Goal: Transaction & Acquisition: Purchase product/service

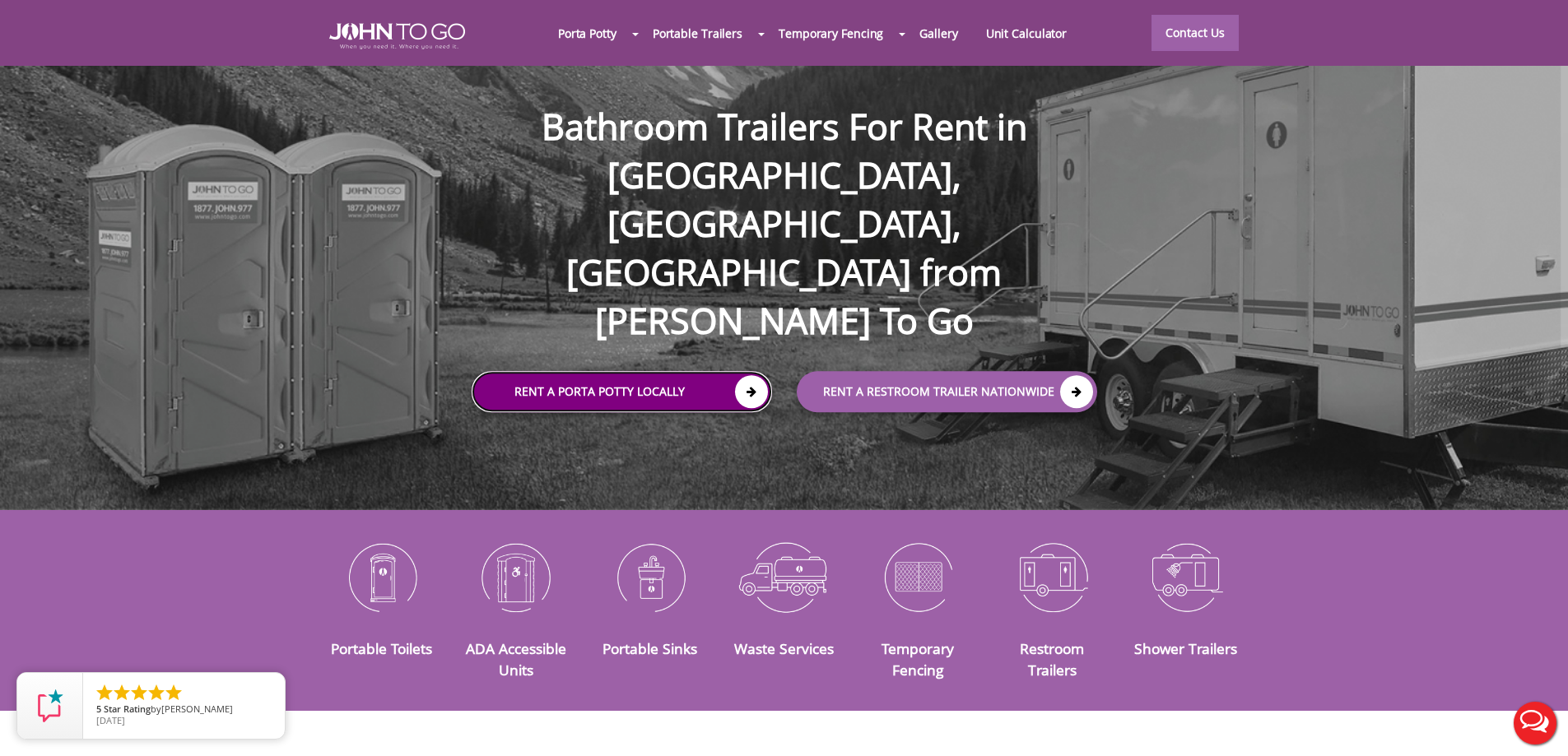
click at [754, 376] on icon at bounding box center [751, 392] width 33 height 33
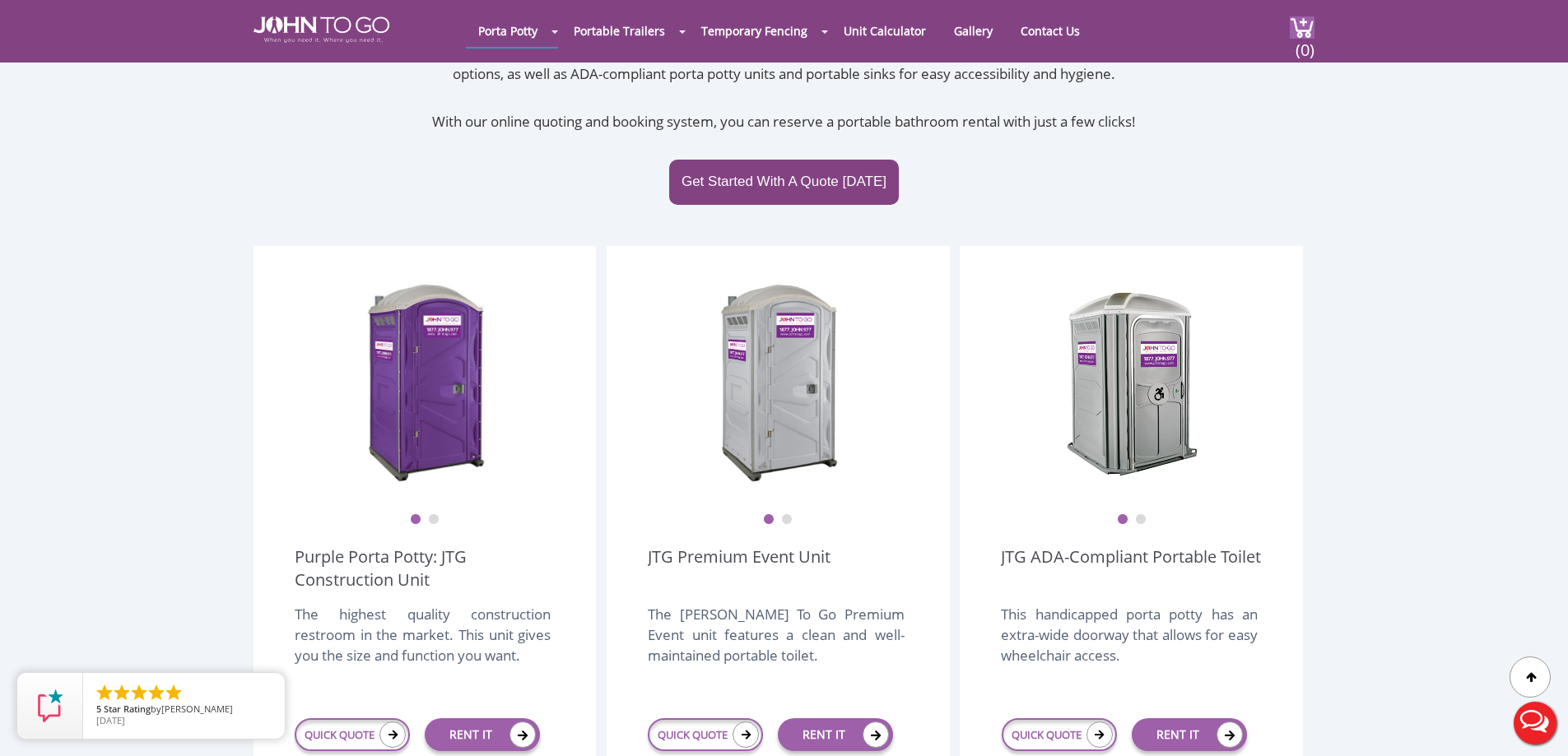
scroll to position [576, 0]
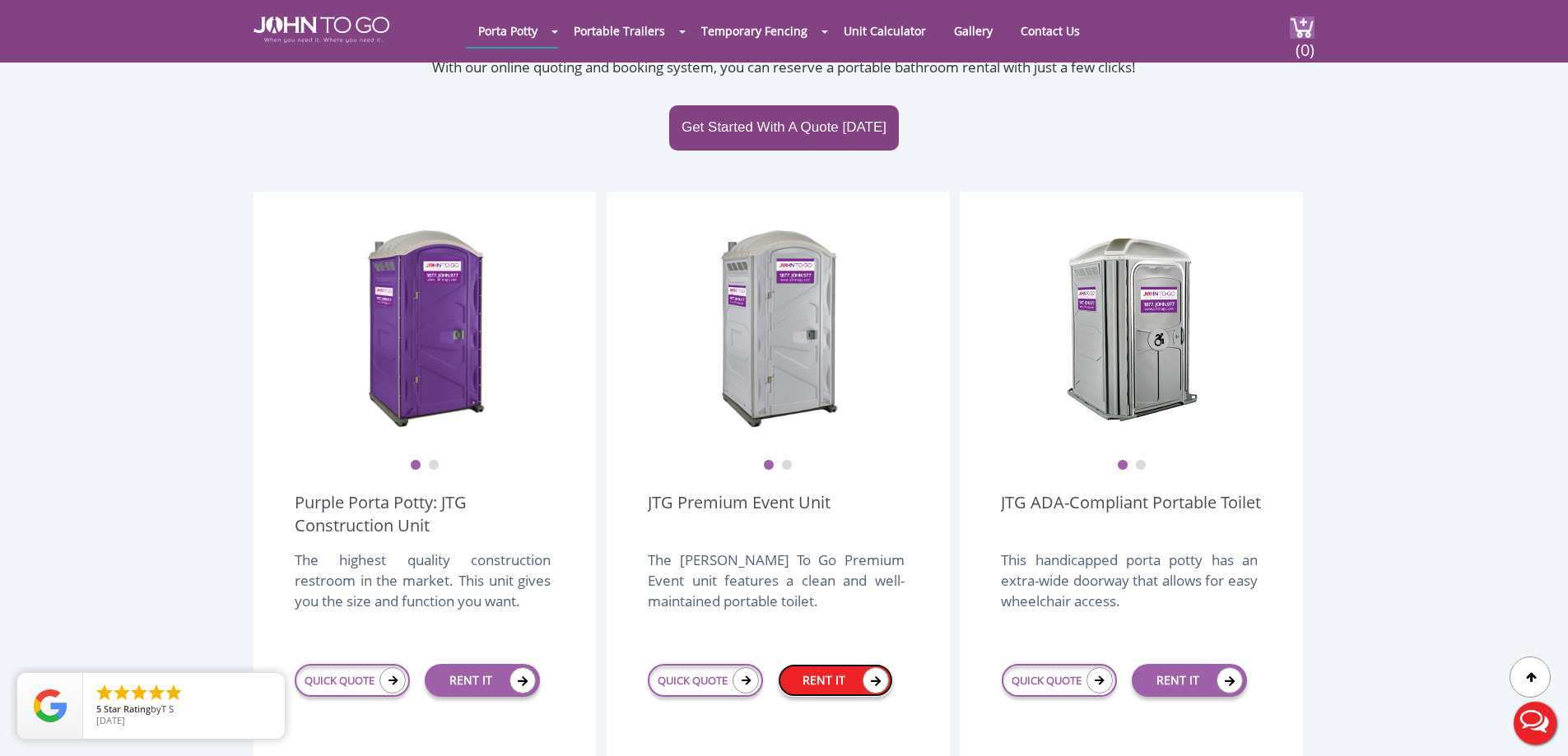
click at [853, 665] on link "RENT IT" at bounding box center [835, 681] width 115 height 33
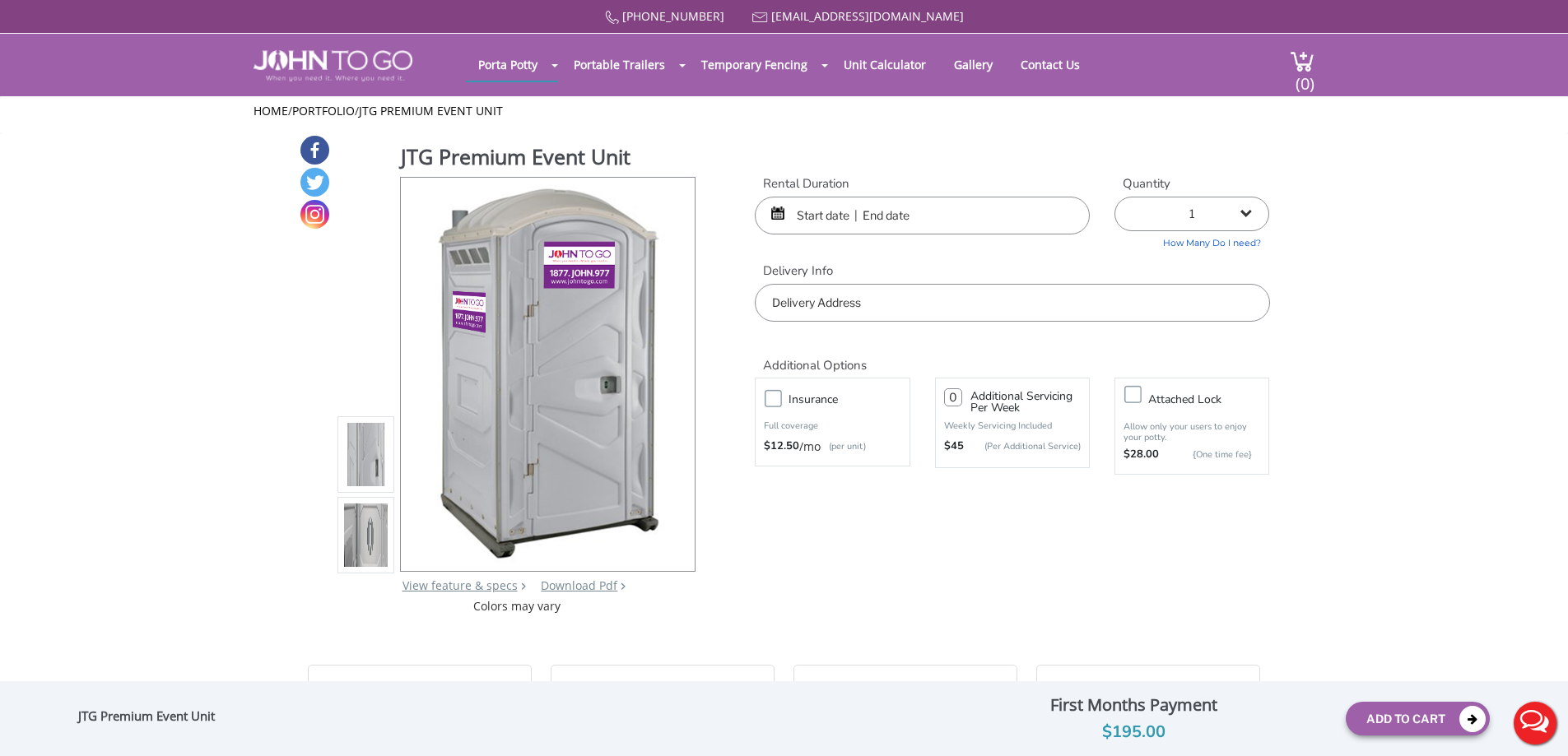
click at [885, 217] on input "text" at bounding box center [922, 216] width 335 height 38
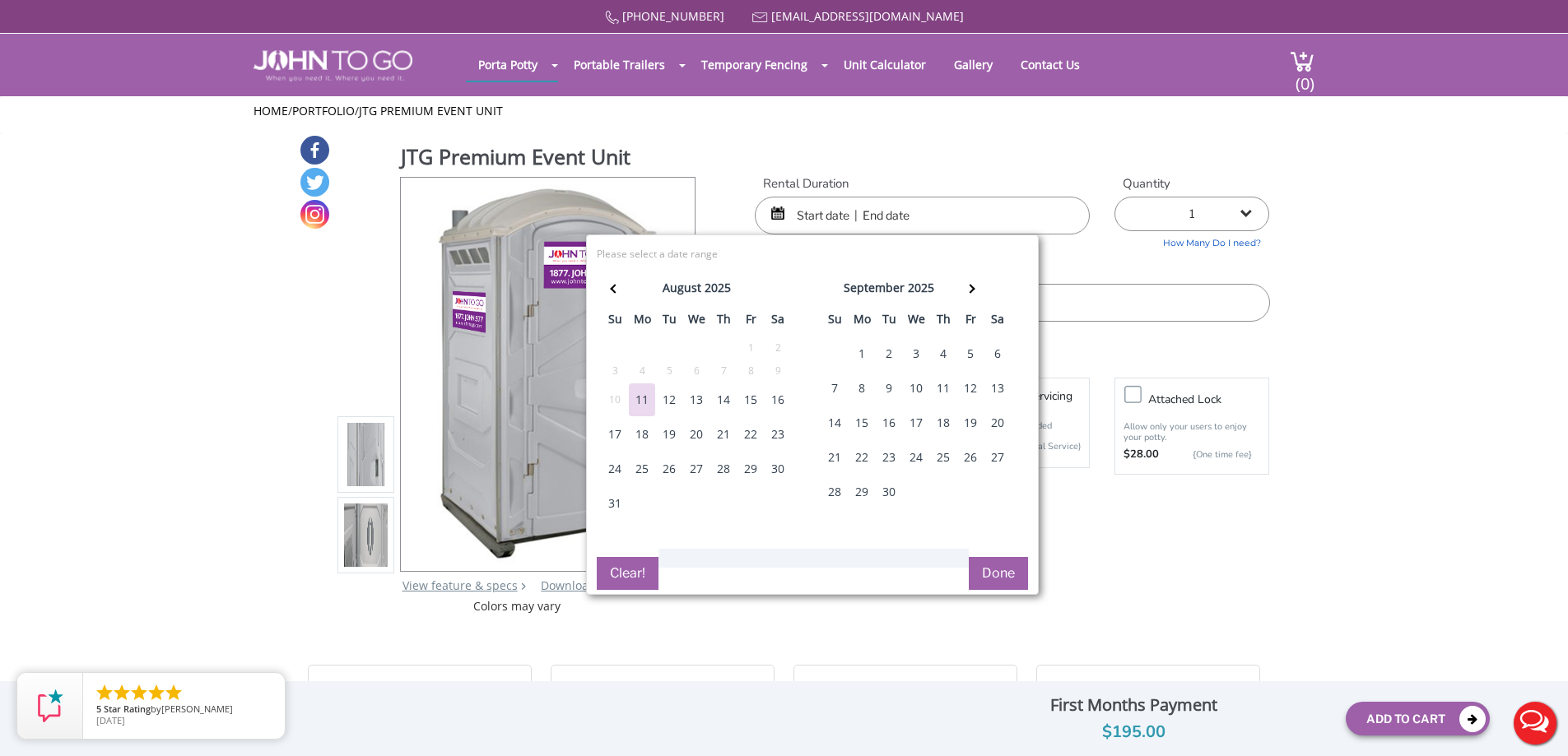
drag, startPoint x: 1422, startPoint y: 567, endPoint x: 1484, endPoint y: 639, distance: 95.0
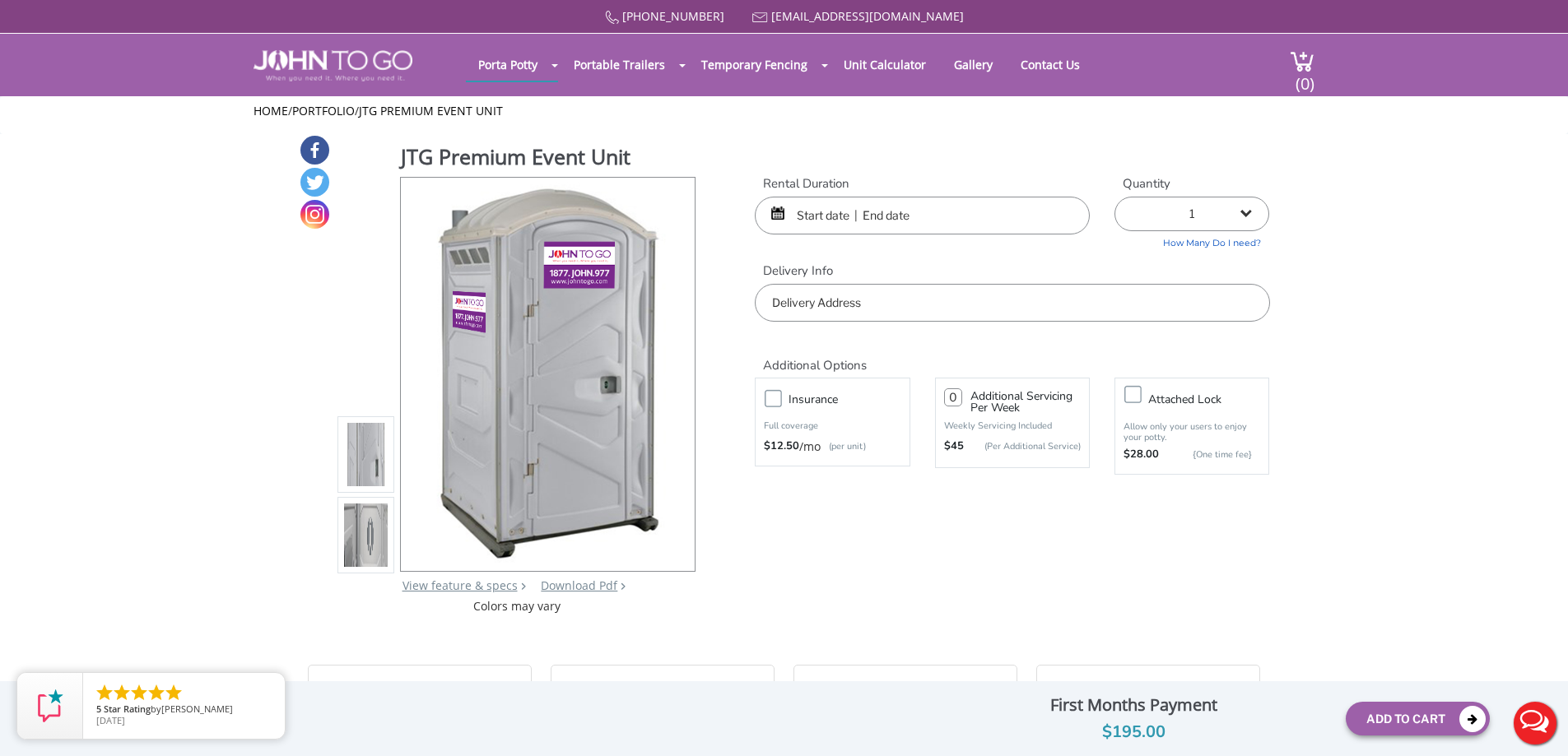
click at [1543, 727] on button "Live Chat" at bounding box center [1535, 723] width 66 height 66
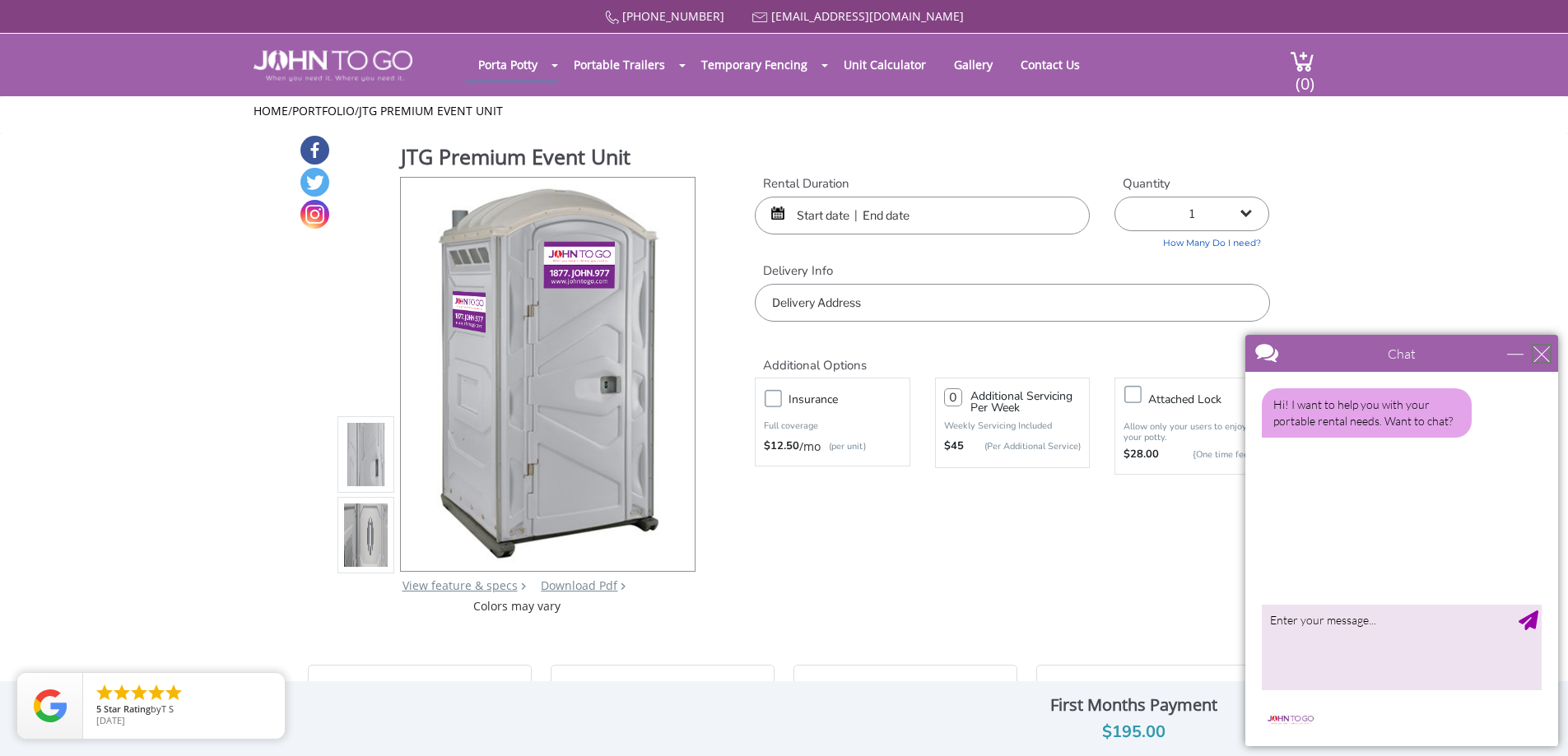
click at [1545, 355] on div "close" at bounding box center [1542, 354] width 16 height 16
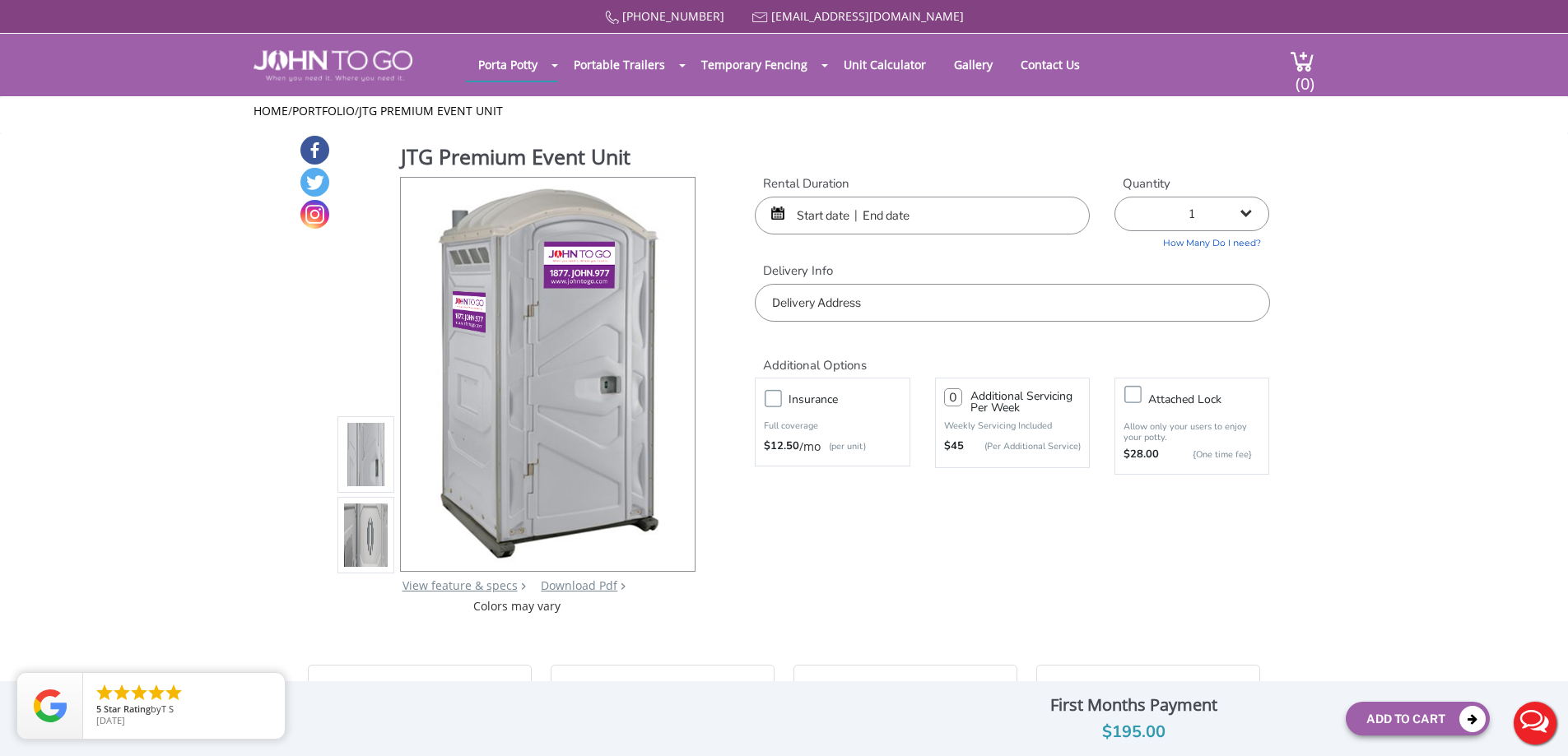
click at [918, 213] on input "text" at bounding box center [922, 216] width 335 height 38
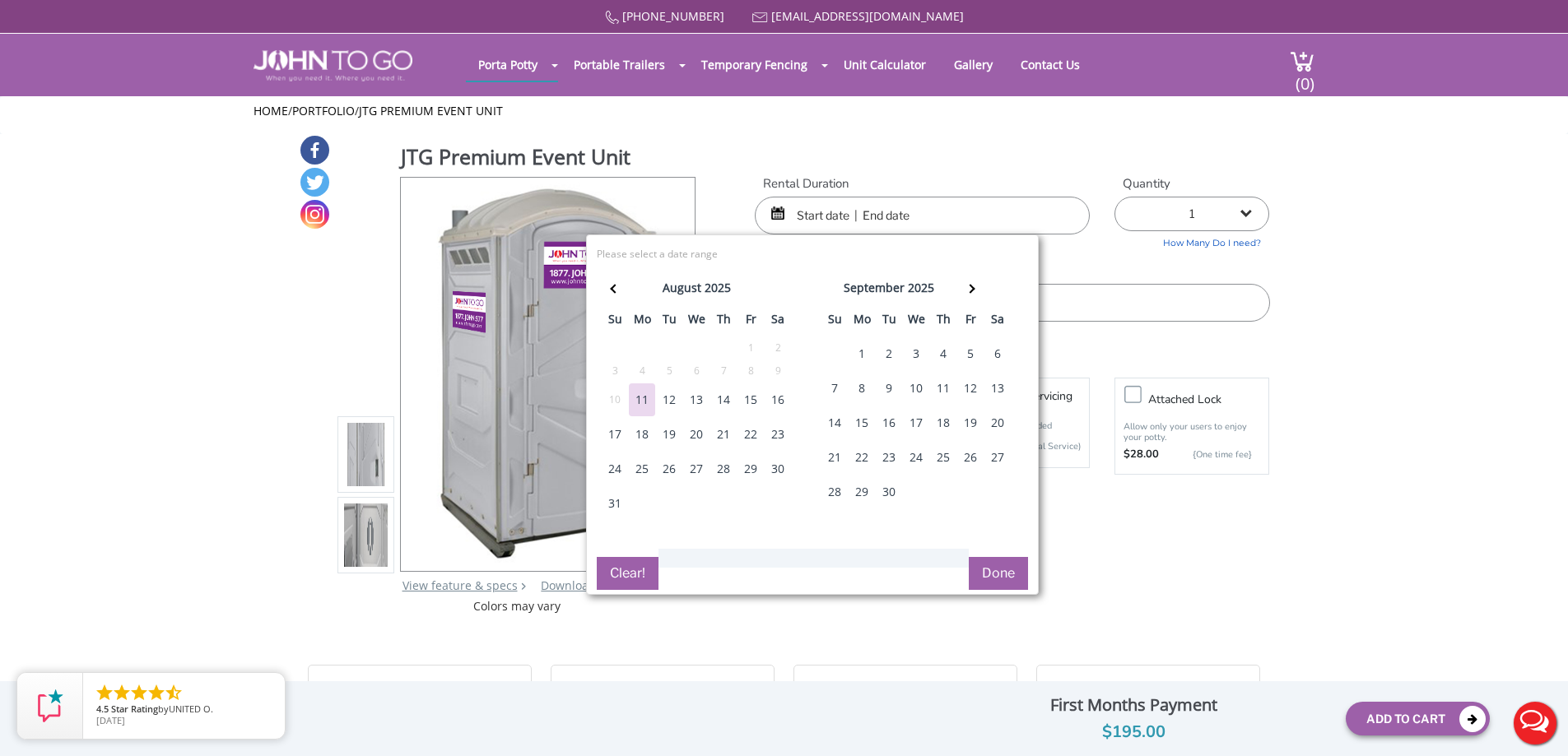
click at [995, 420] on div "20" at bounding box center [997, 423] width 26 height 33
click at [840, 460] on div "21" at bounding box center [834, 458] width 26 height 33
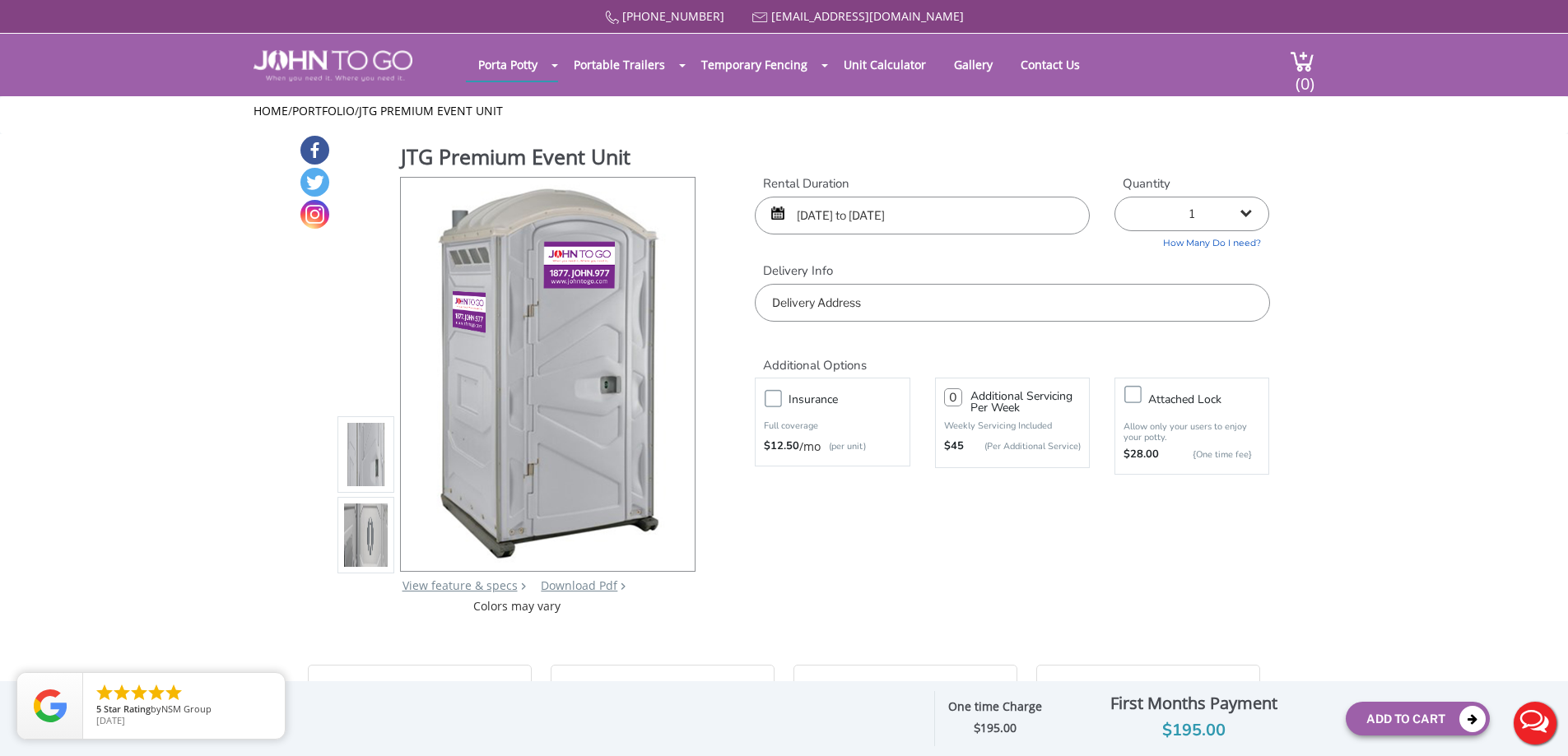
click at [932, 214] on input "09/20/2025 to 09/21/2025" at bounding box center [922, 216] width 335 height 38
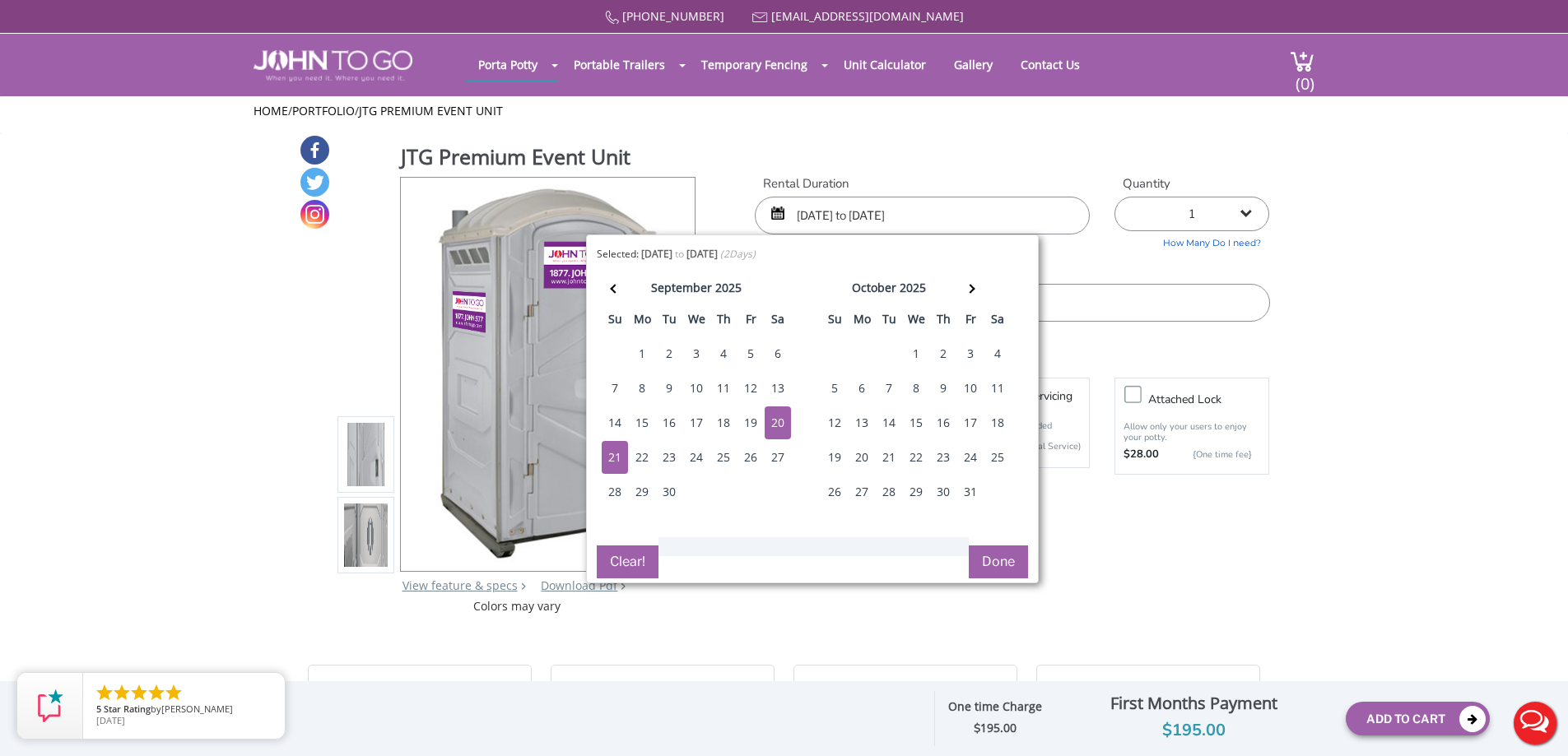
click at [754, 414] on div "19" at bounding box center [750, 423] width 26 height 33
click at [610, 462] on div "21" at bounding box center [615, 458] width 26 height 33
type input "09/19/2025 to 09/21/2025"
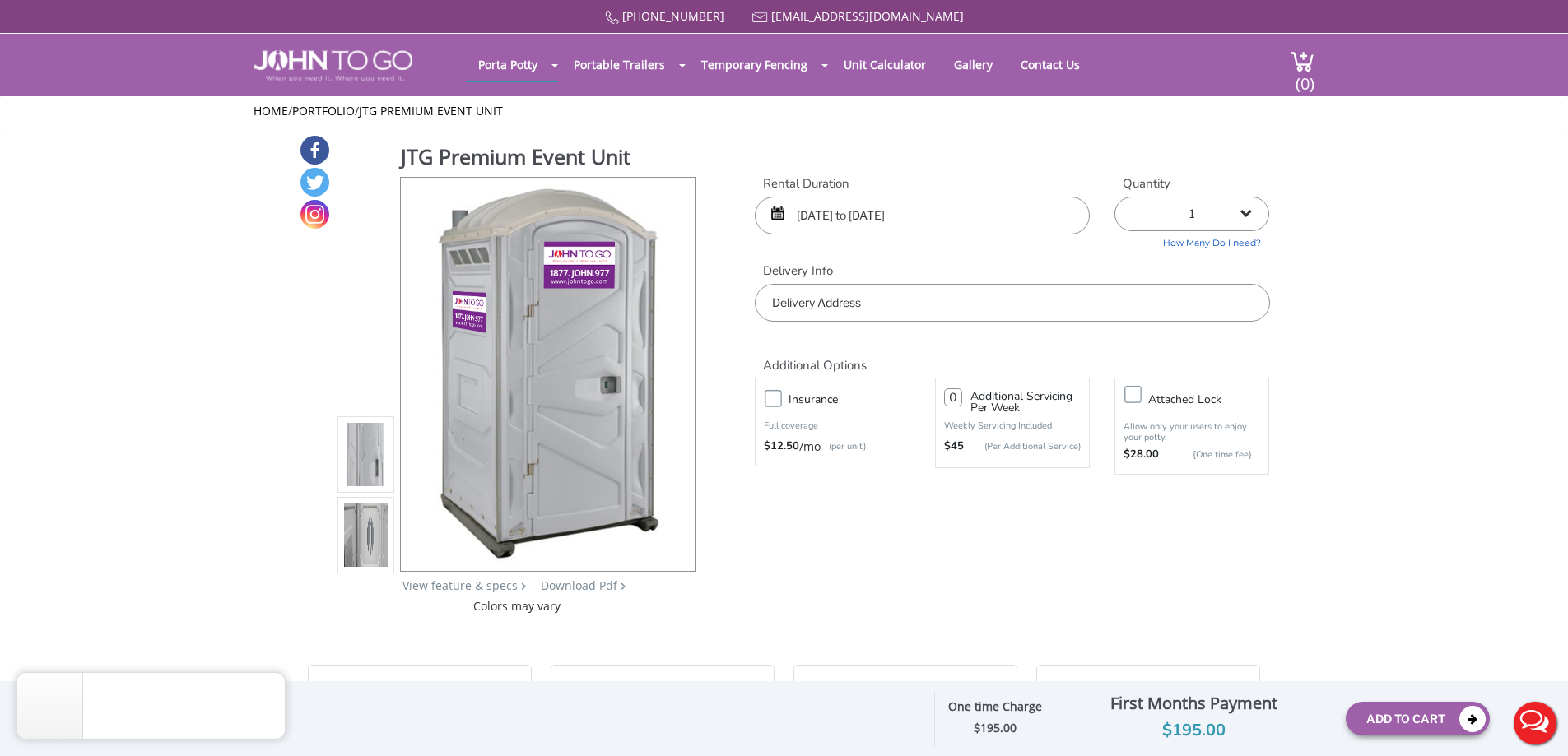
click at [932, 302] on input "text" at bounding box center [1011, 303] width 515 height 38
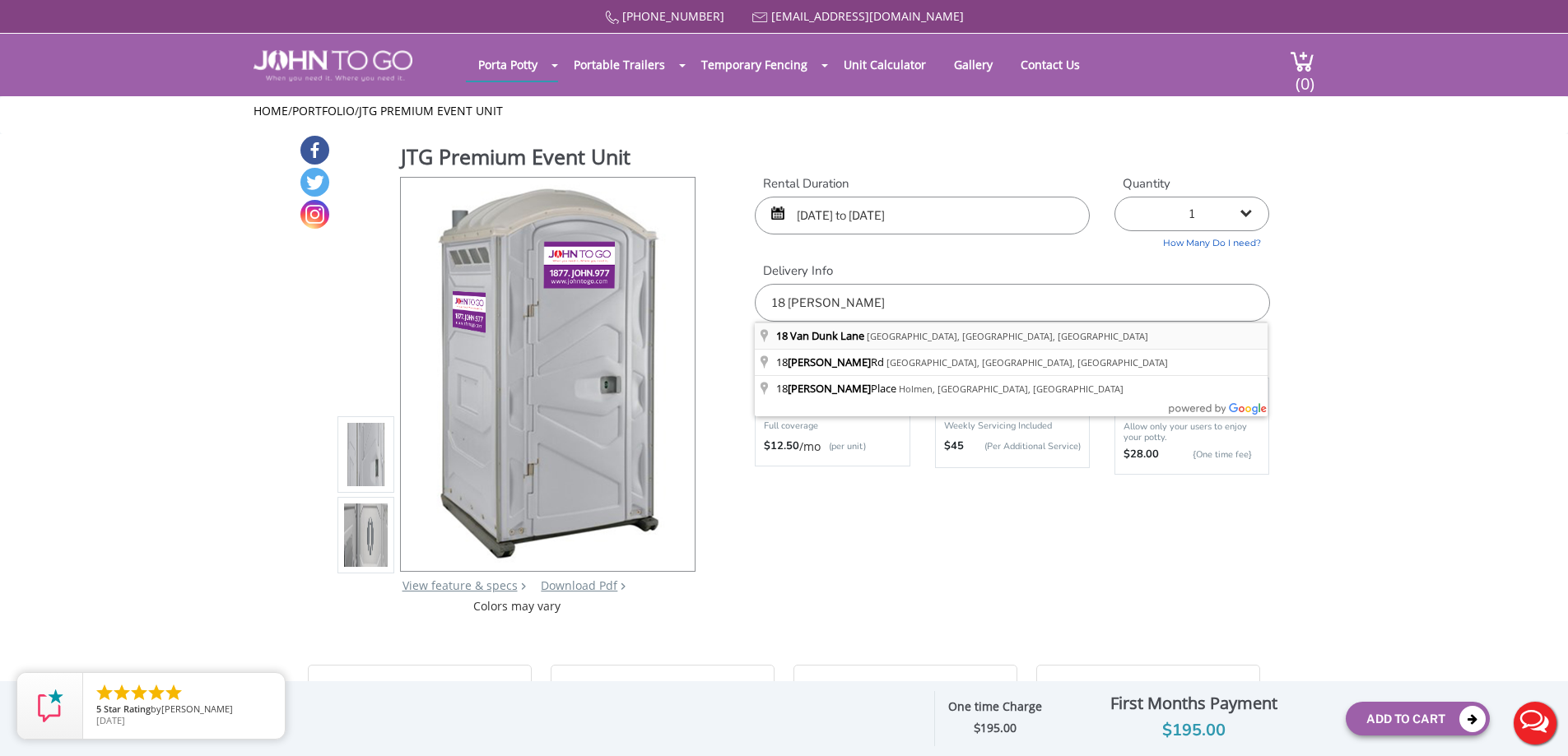
type input "18 Van Dunk Lane, Ringwood, NJ, USA"
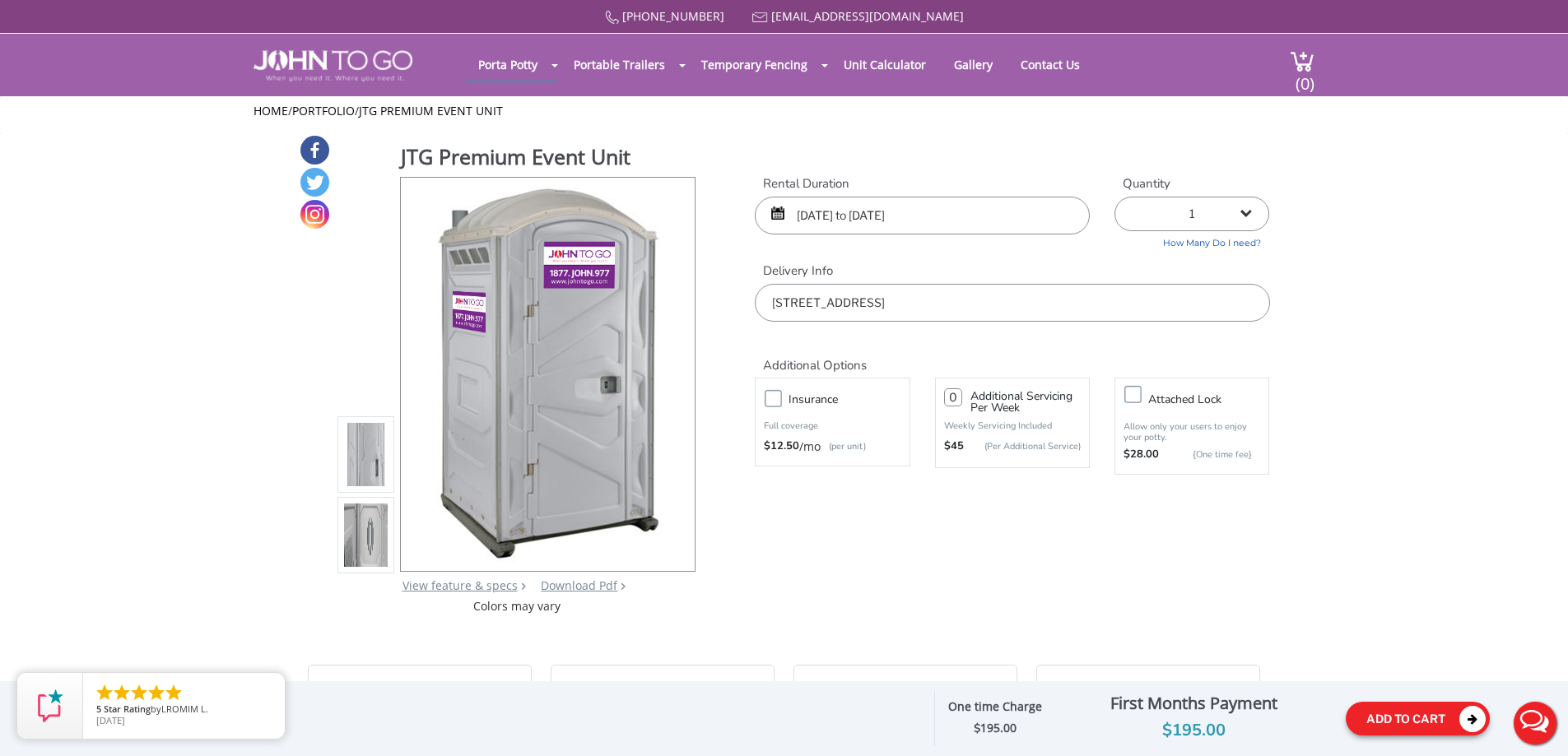
click at [1412, 722] on button "Add To Cart" at bounding box center [1417, 718] width 144 height 34
click at [1472, 717] on icon at bounding box center [1472, 719] width 26 height 26
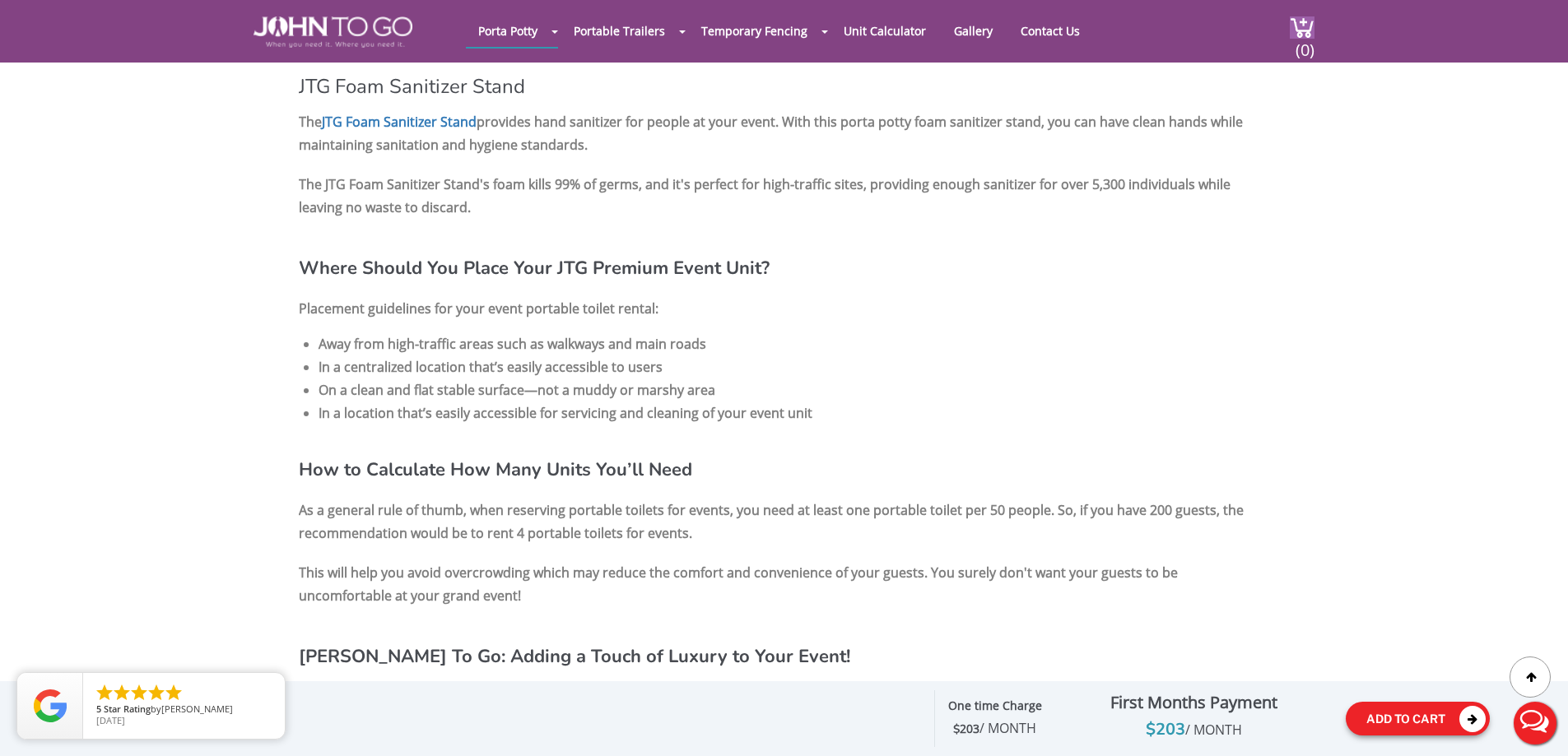
scroll to position [1976, 0]
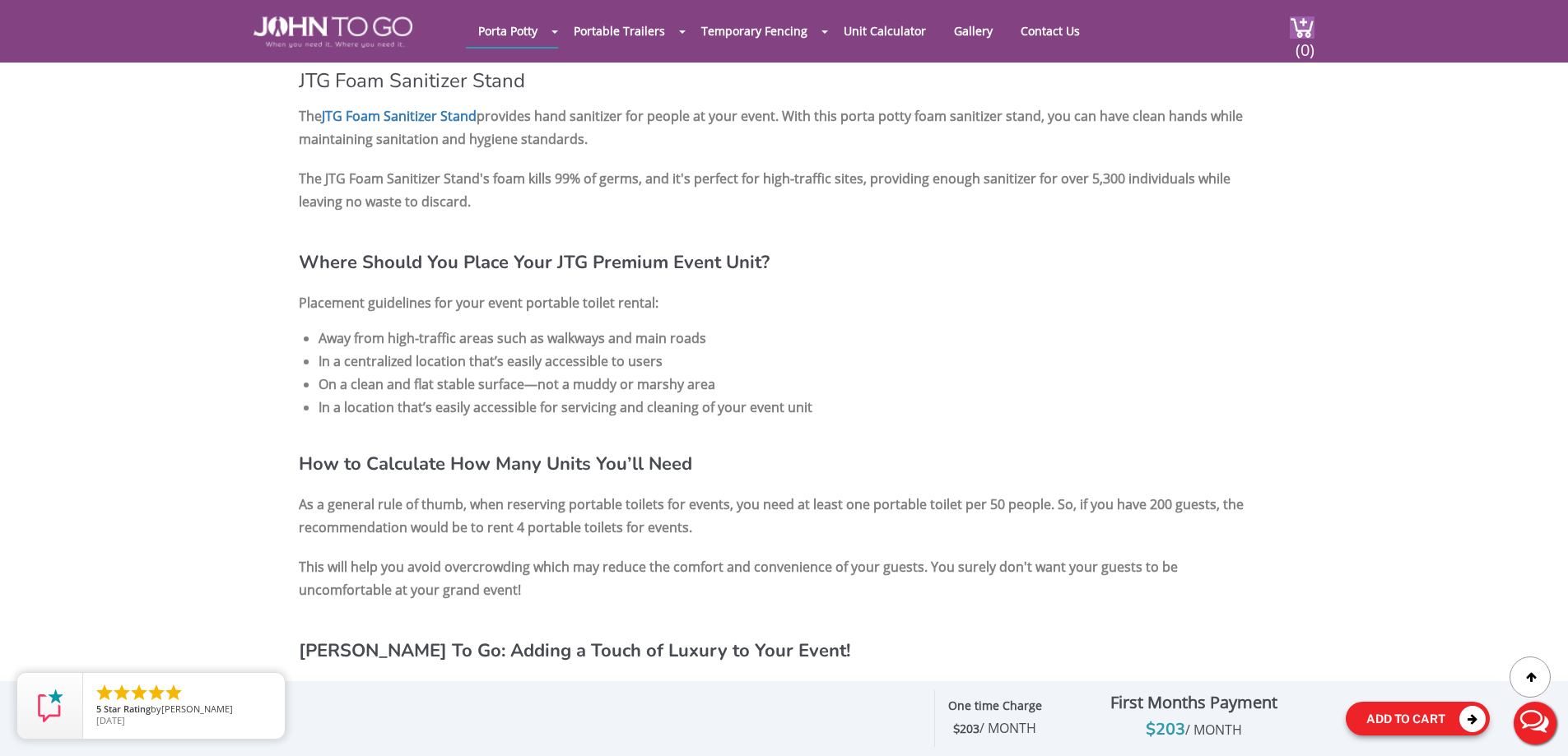
click at [1409, 721] on button "Add To Cart" at bounding box center [1417, 718] width 144 height 34
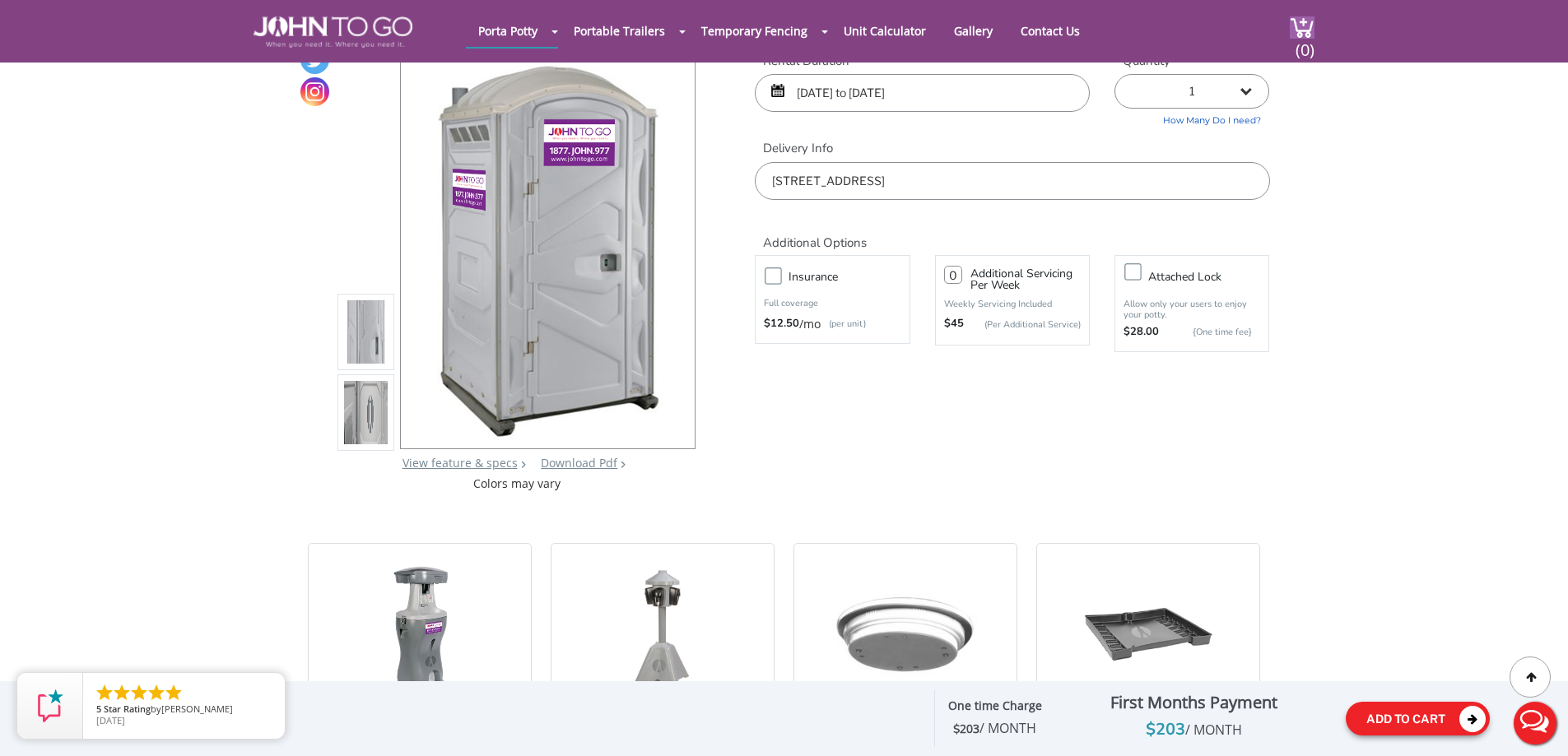
scroll to position [0, 0]
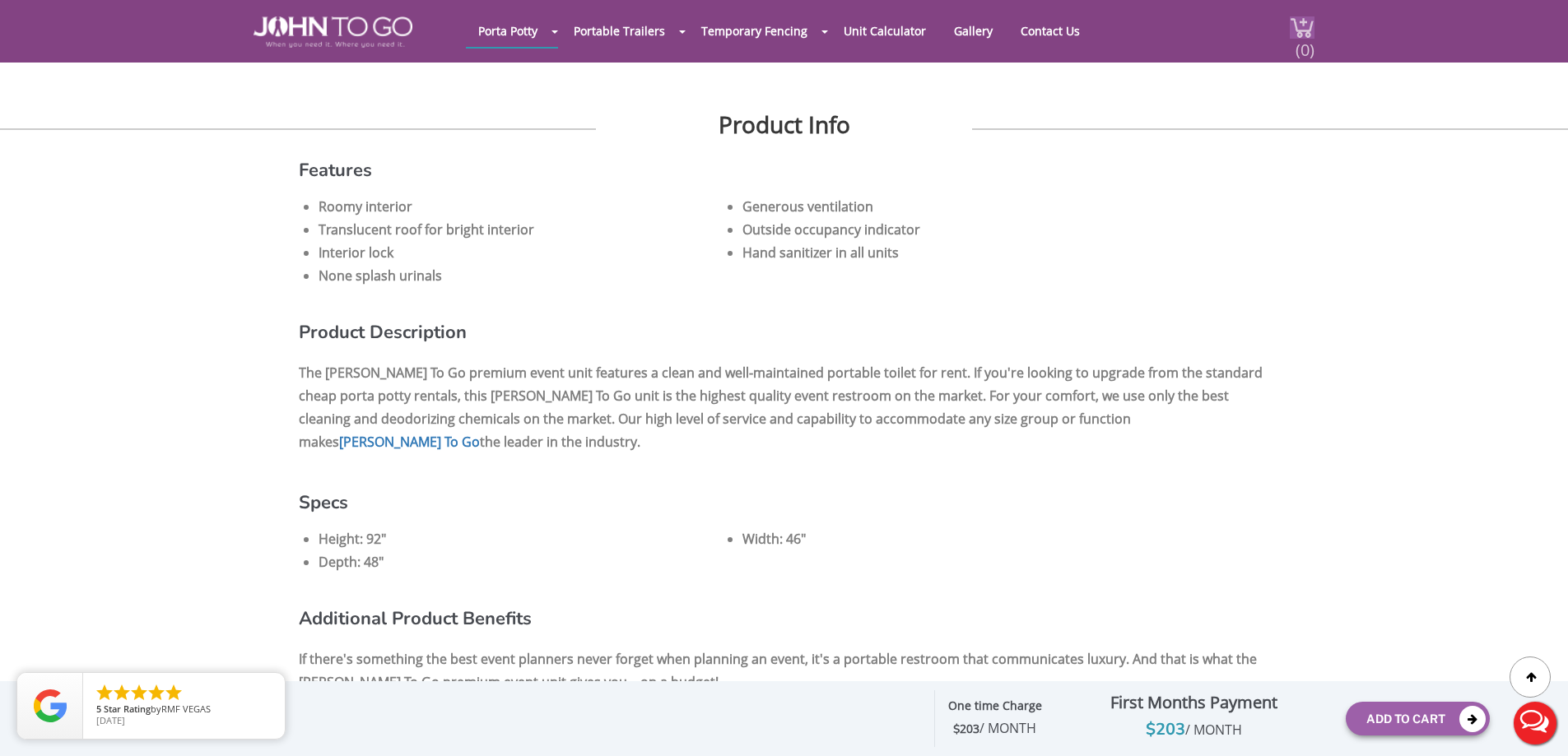
click at [1311, 50] on span "(0)" at bounding box center [1304, 43] width 20 height 35
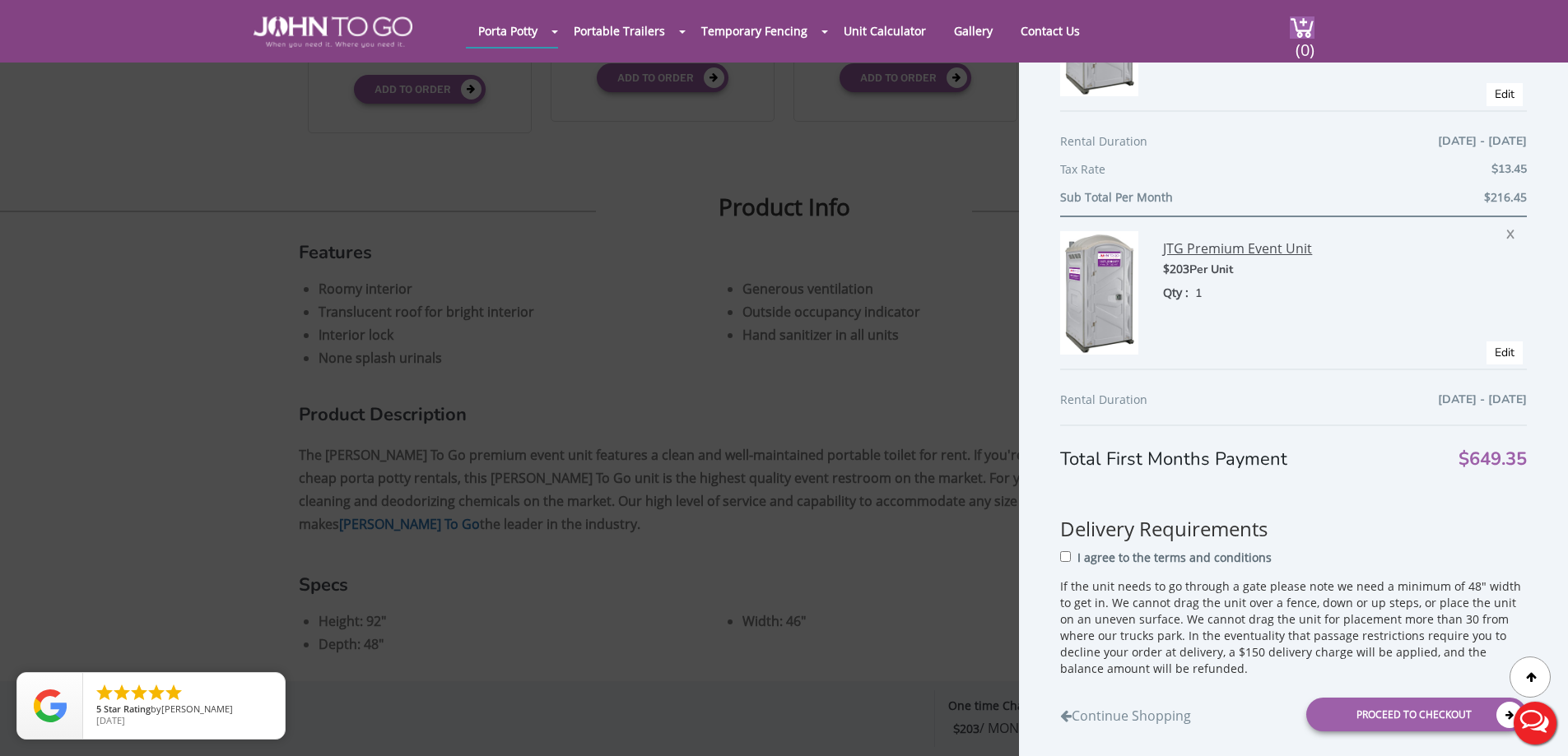
scroll to position [494, 0]
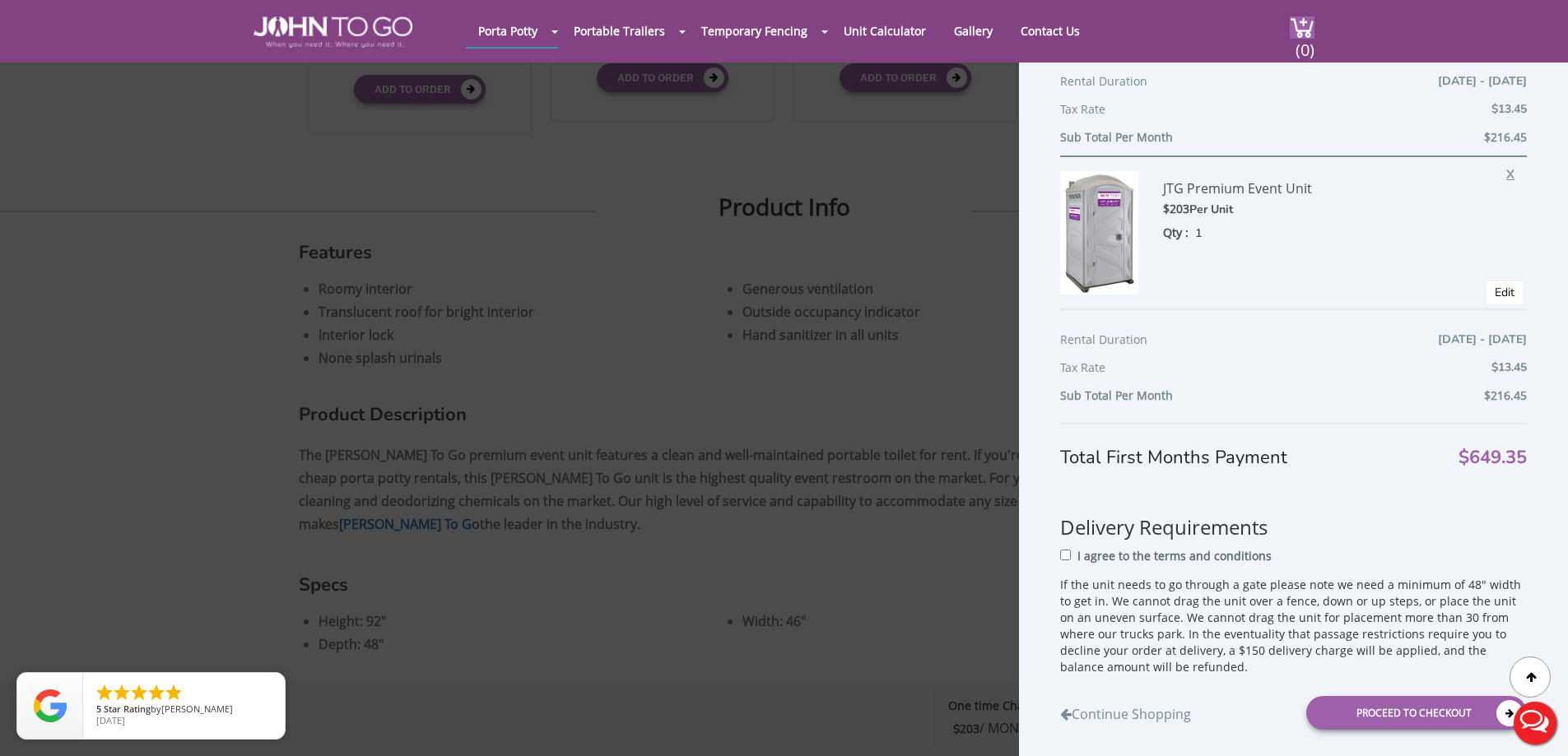
click at [1506, 173] on span "X" at bounding box center [1514, 172] width 16 height 21
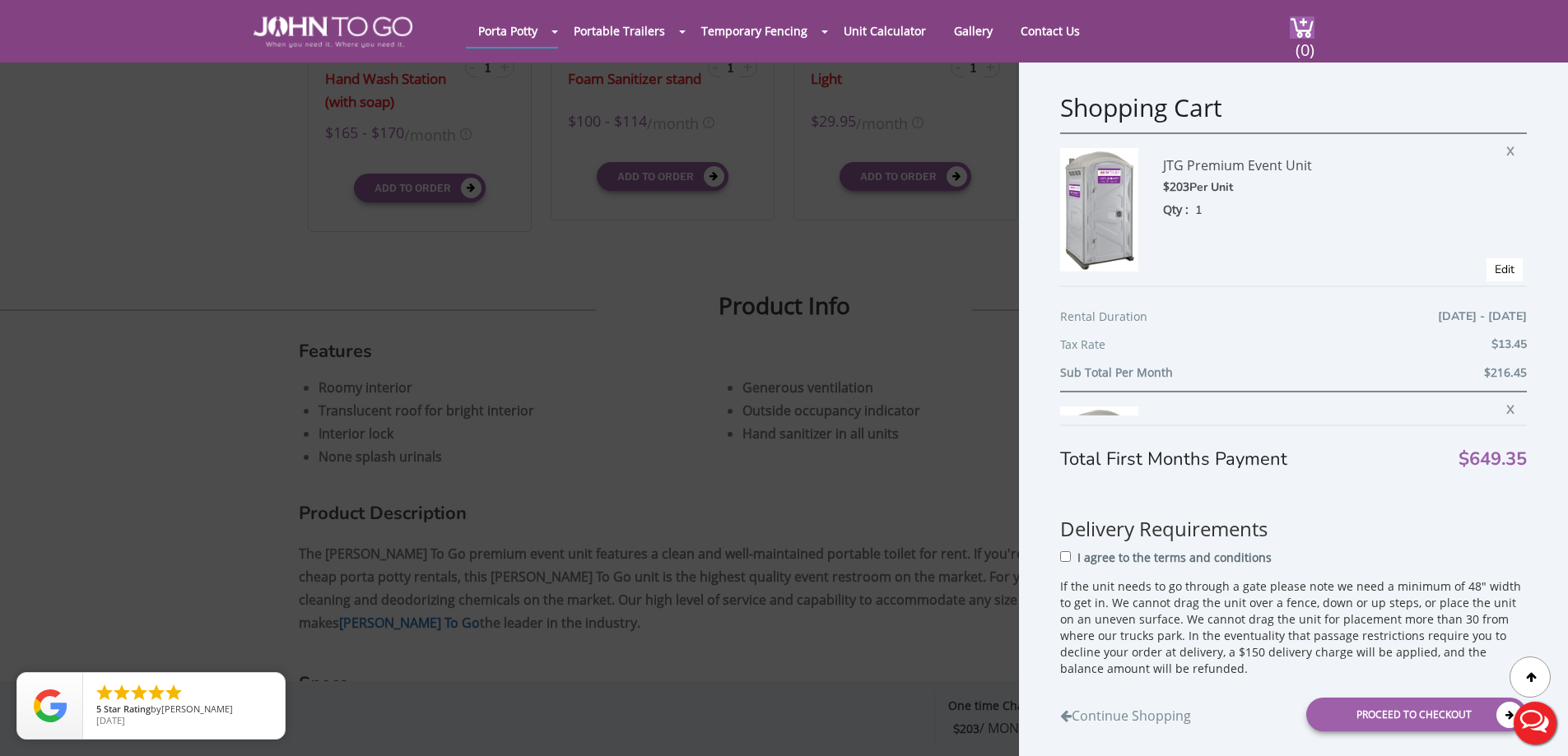
scroll to position [576, 0]
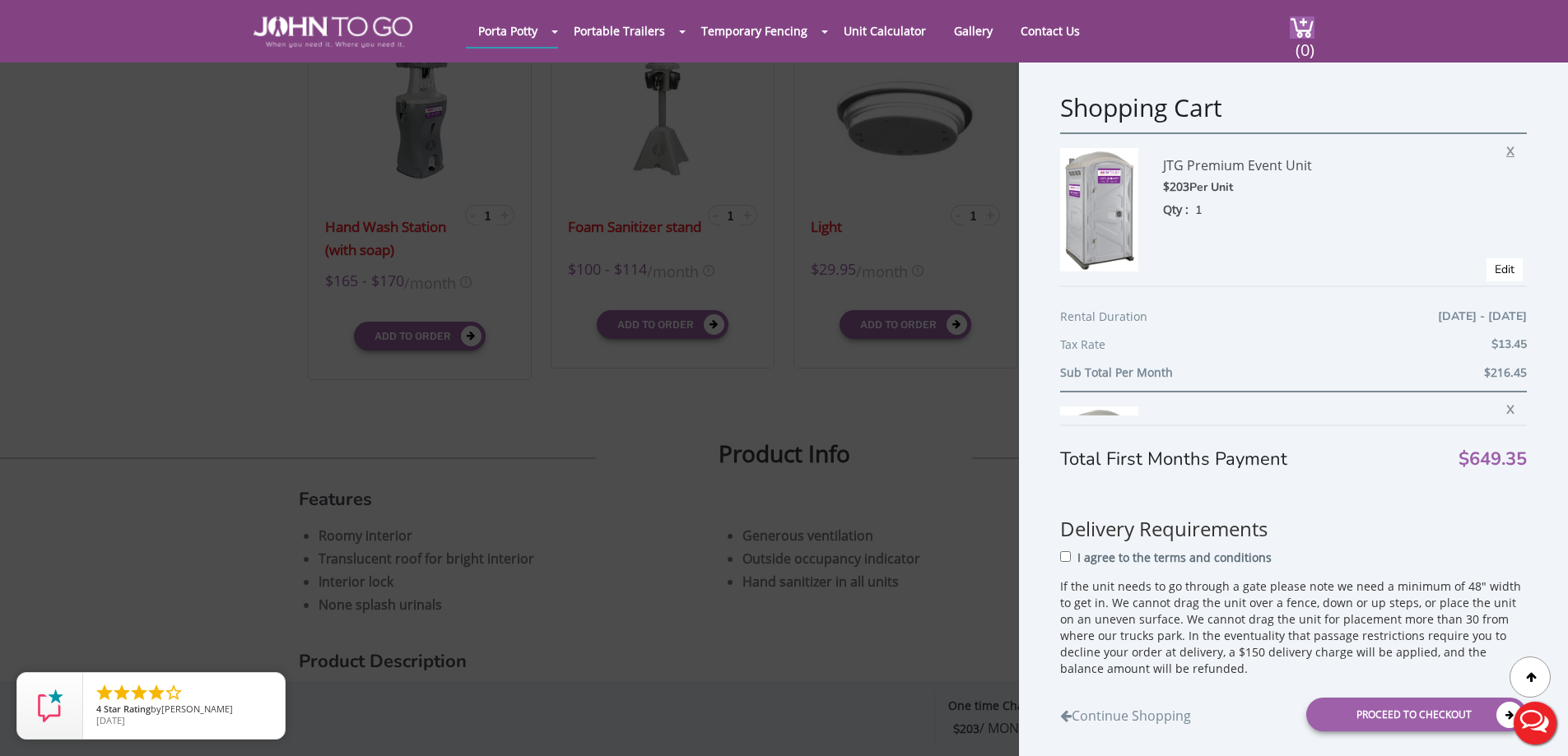
click at [1506, 149] on span "X" at bounding box center [1514, 149] width 16 height 21
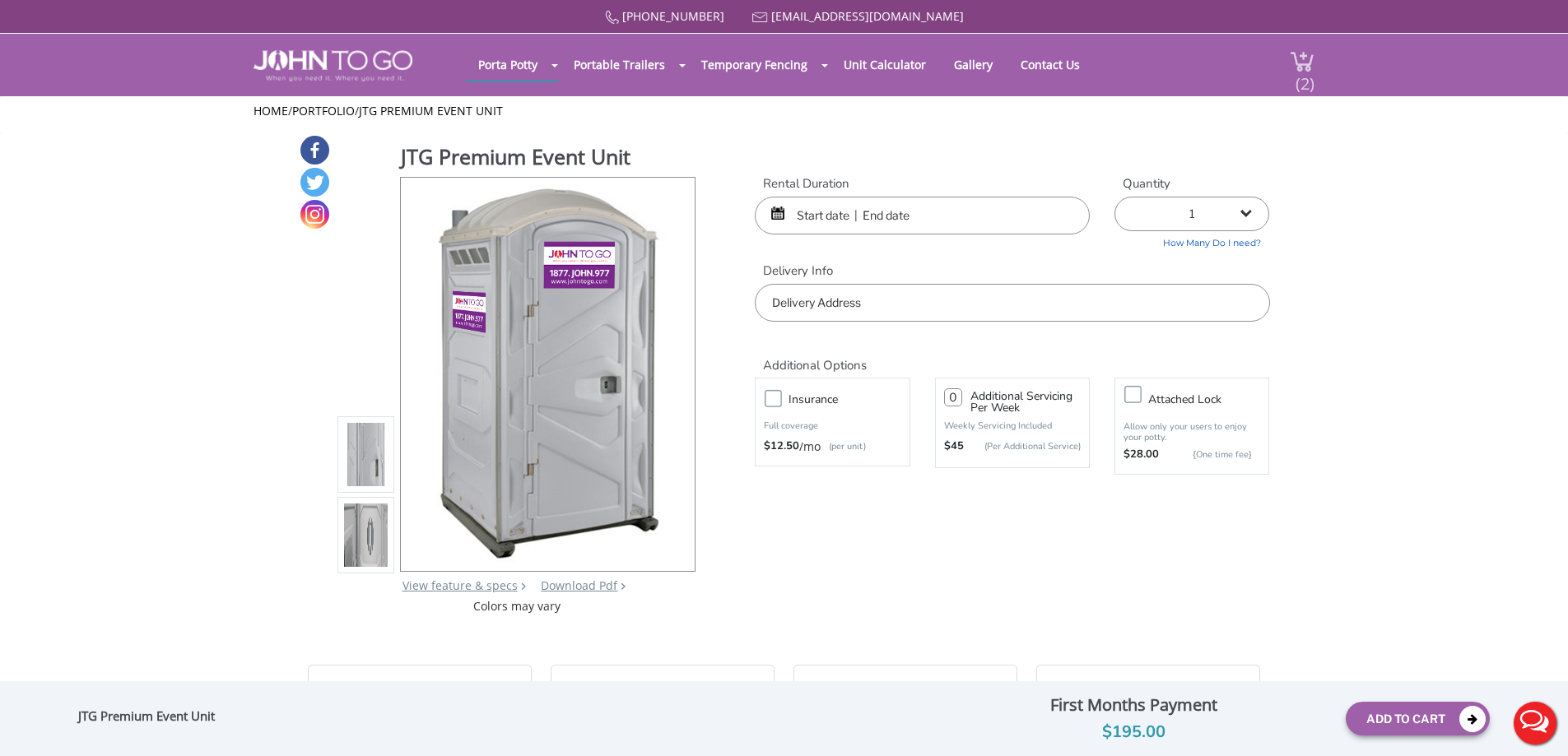
click at [1306, 67] on span "(2)" at bounding box center [1304, 77] width 20 height 35
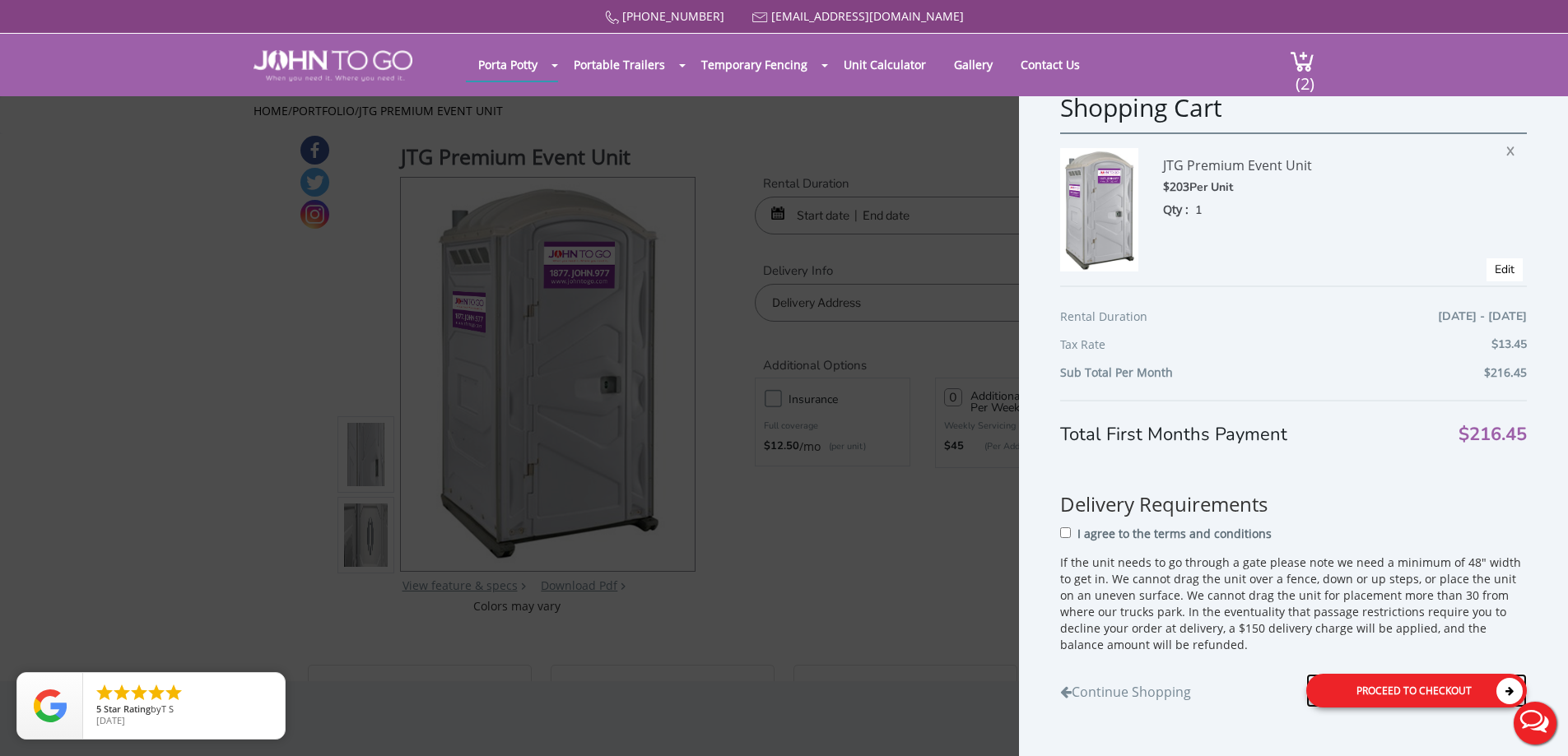
click at [1418, 690] on div "Proceed to Checkout" at bounding box center [1416, 690] width 221 height 34
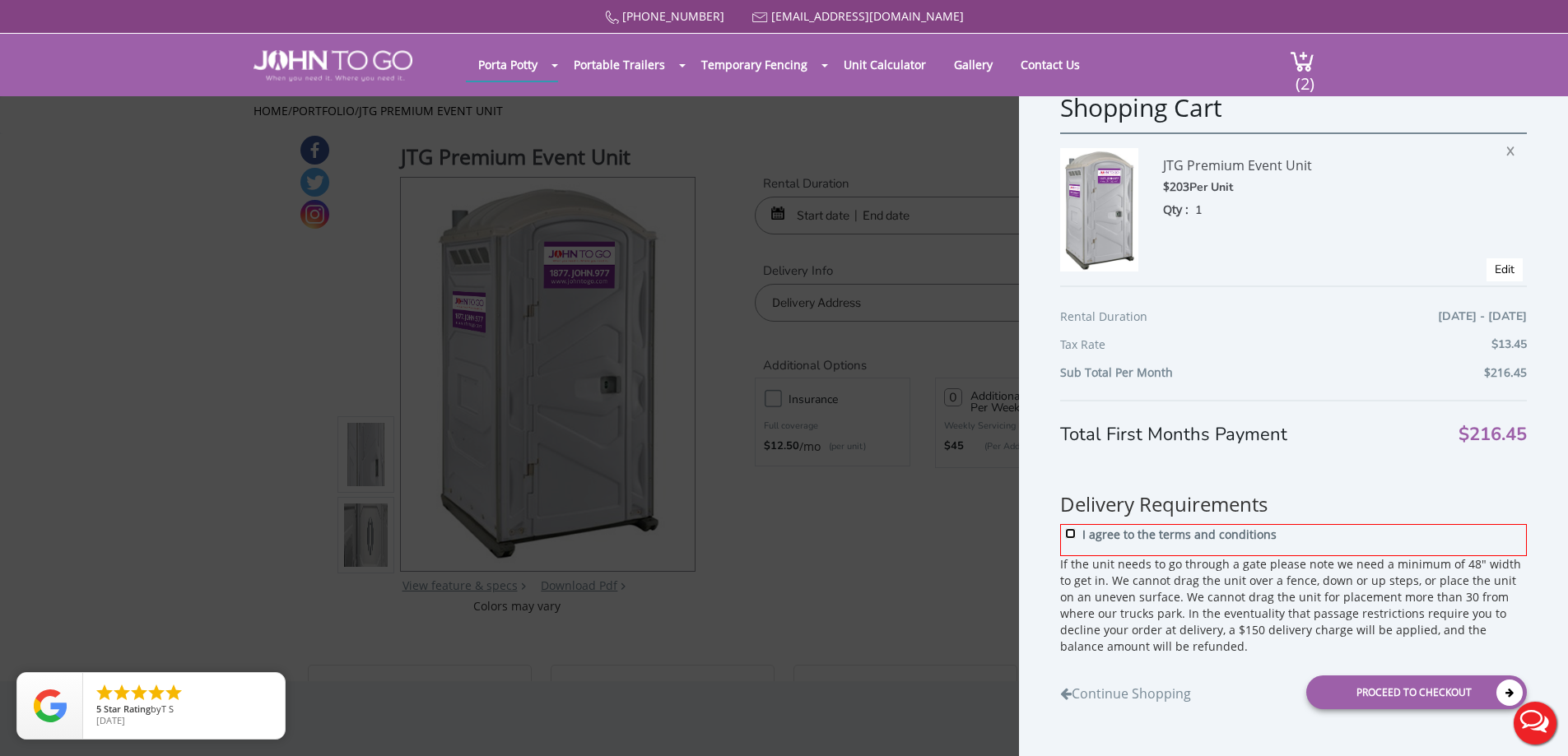
click at [1066, 530] on input "I agree to the terms and conditions" at bounding box center [1070, 534] width 11 height 11
checkbox input "true"
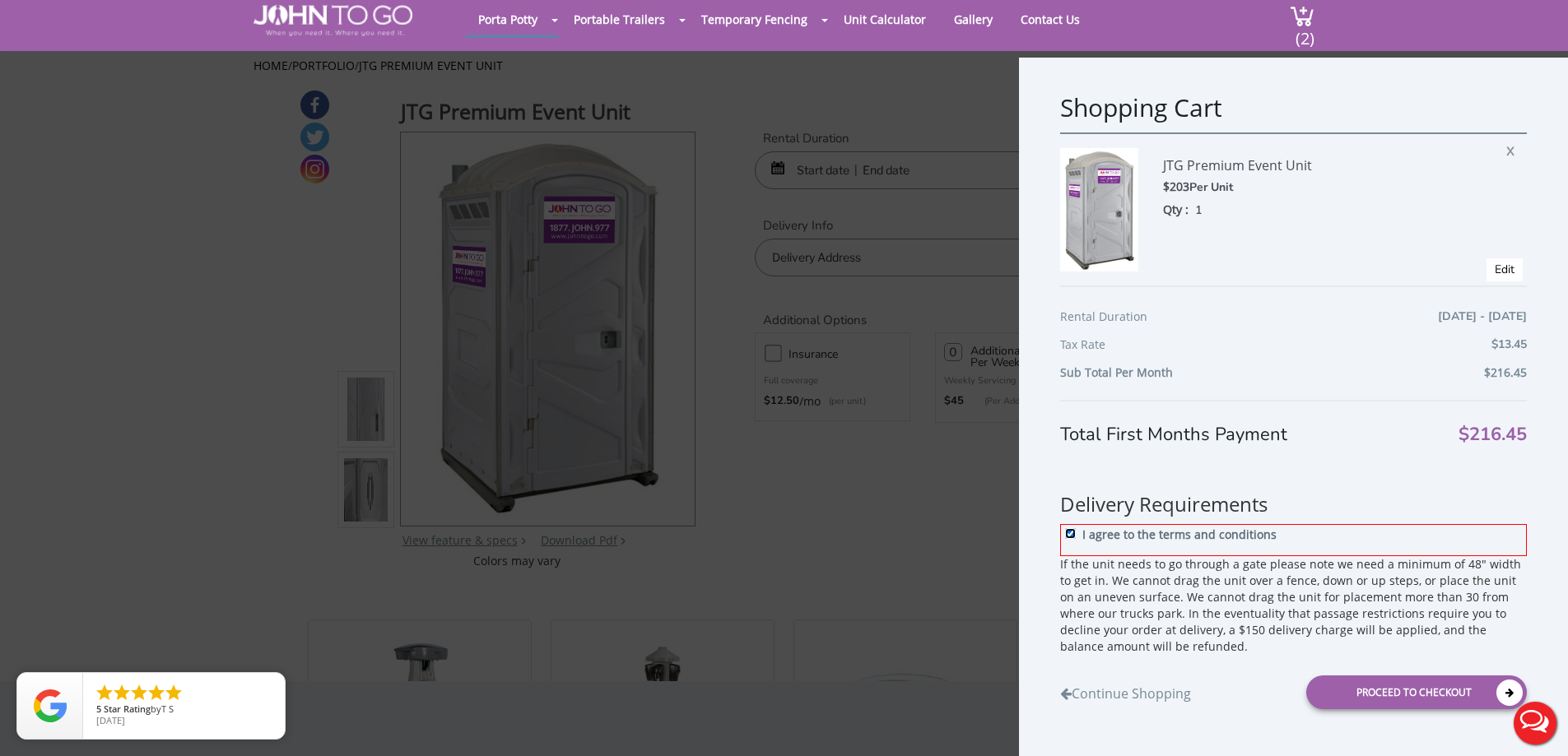
scroll to position [82, 0]
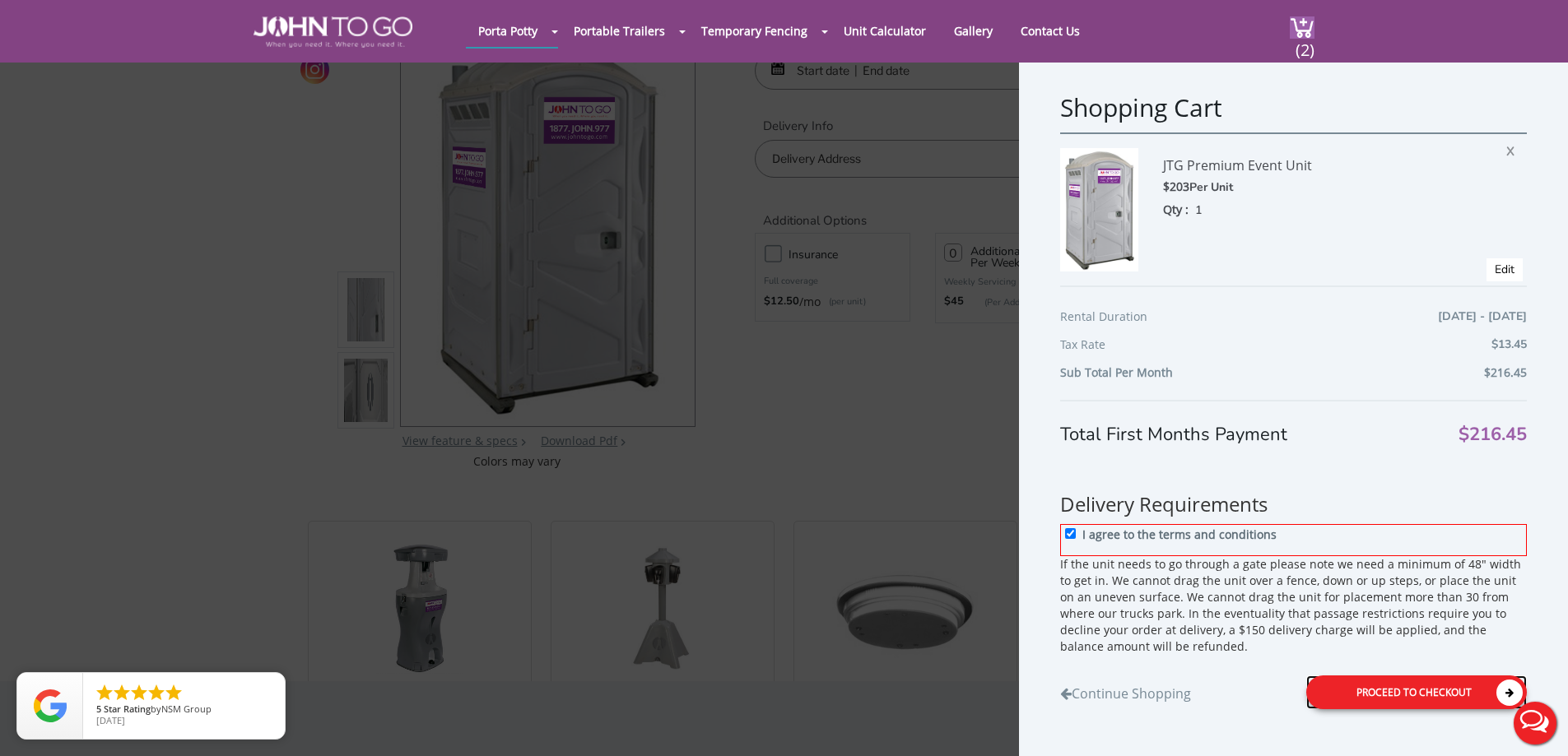
click at [1413, 695] on div "Proceed to Checkout" at bounding box center [1416, 692] width 221 height 34
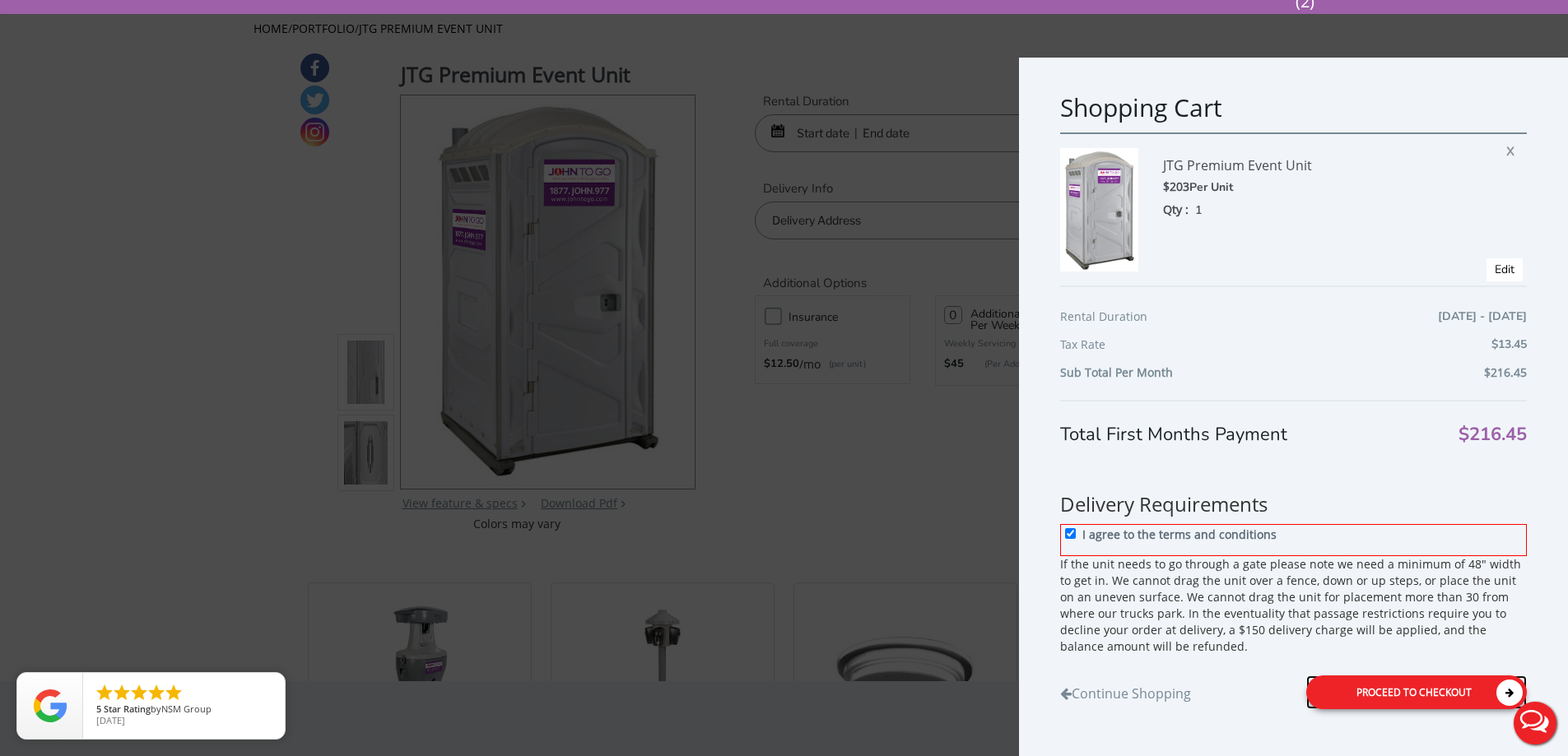
scroll to position [0, 0]
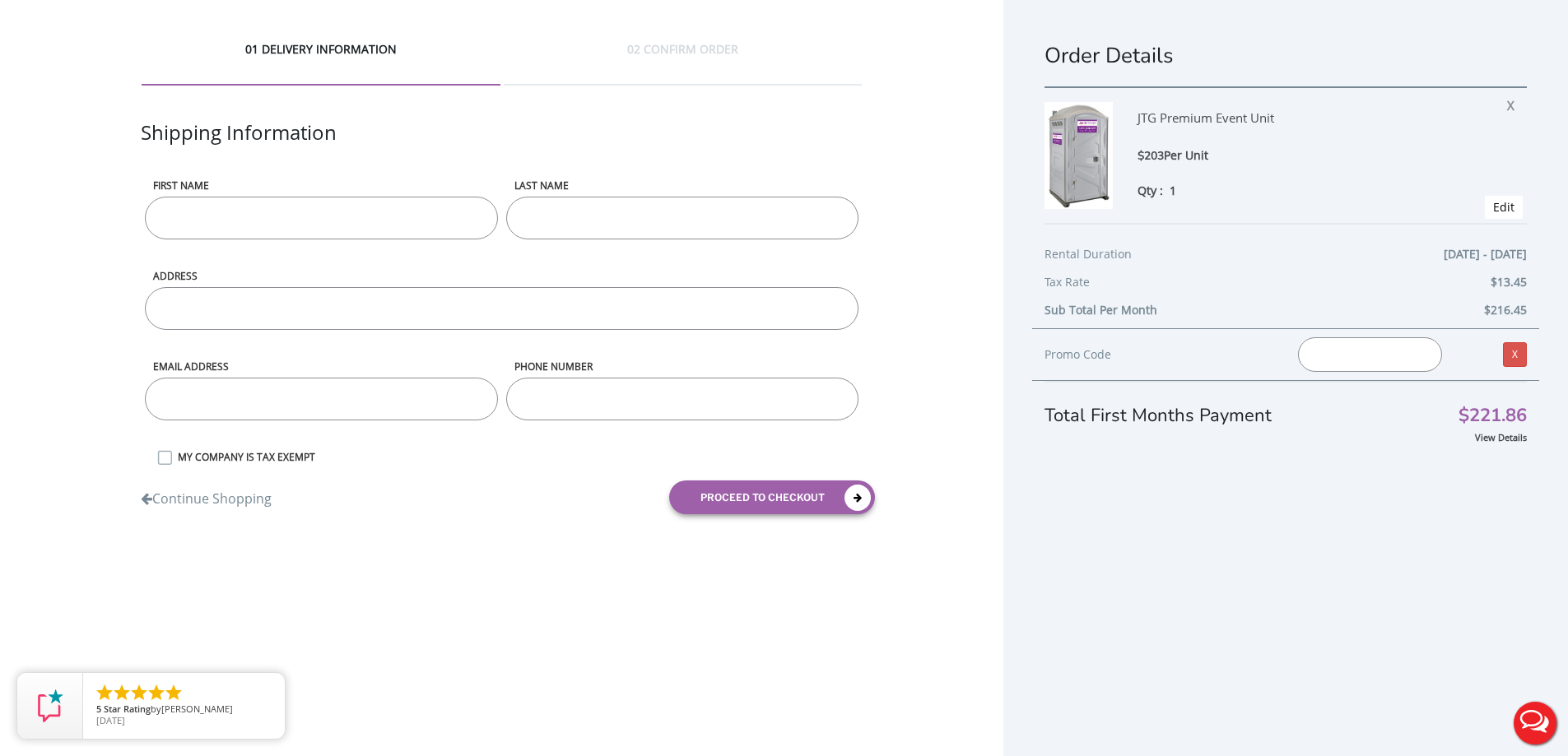
click at [296, 208] on input "First name" at bounding box center [321, 218] width 352 height 43
type input "D"
type input "[PERSON_NAME]"
type input "Savage"
type input "[STREET_ADDRESS][PERSON_NAME]"
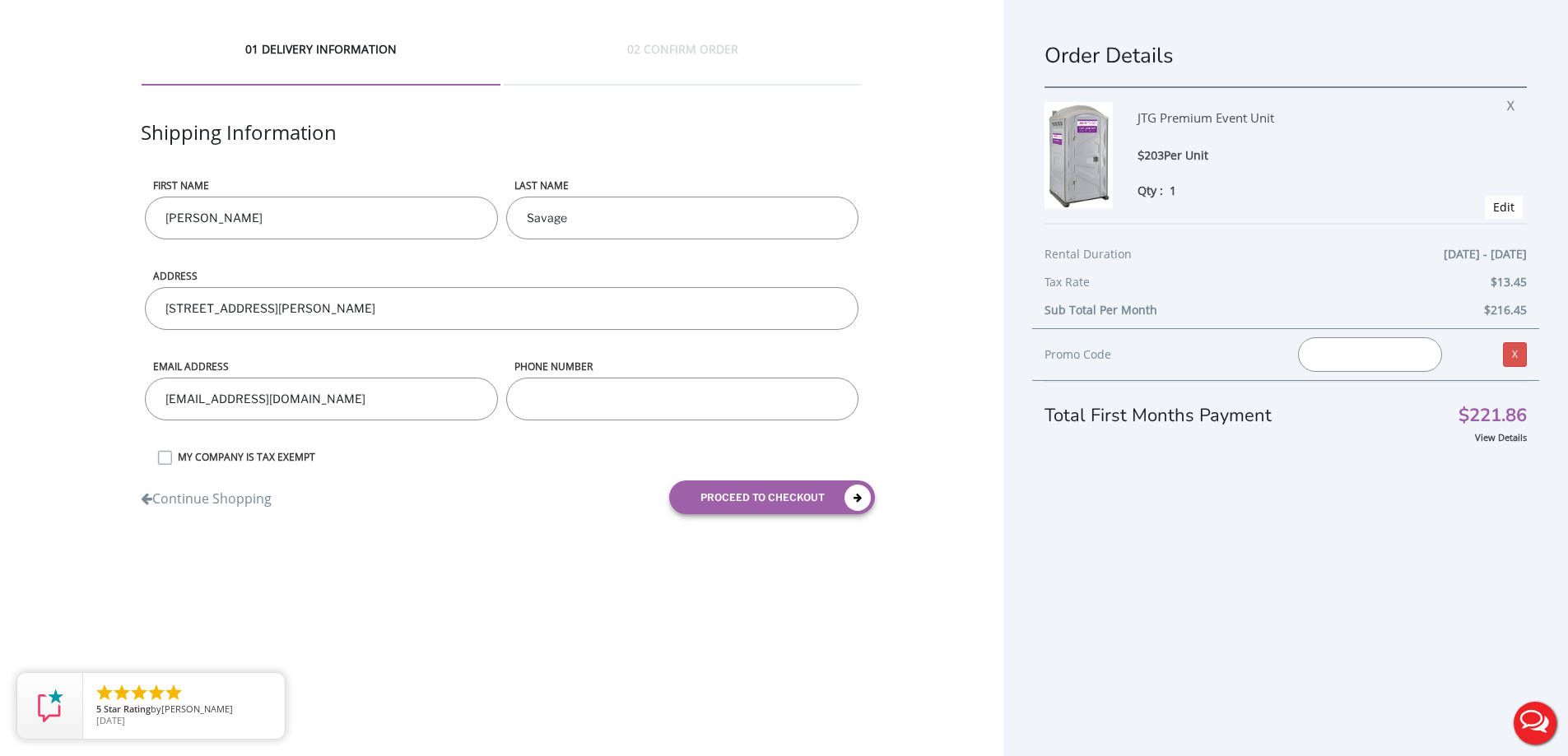
type input "[EMAIL_ADDRESS][DOMAIN_NAME]"
type input "3"
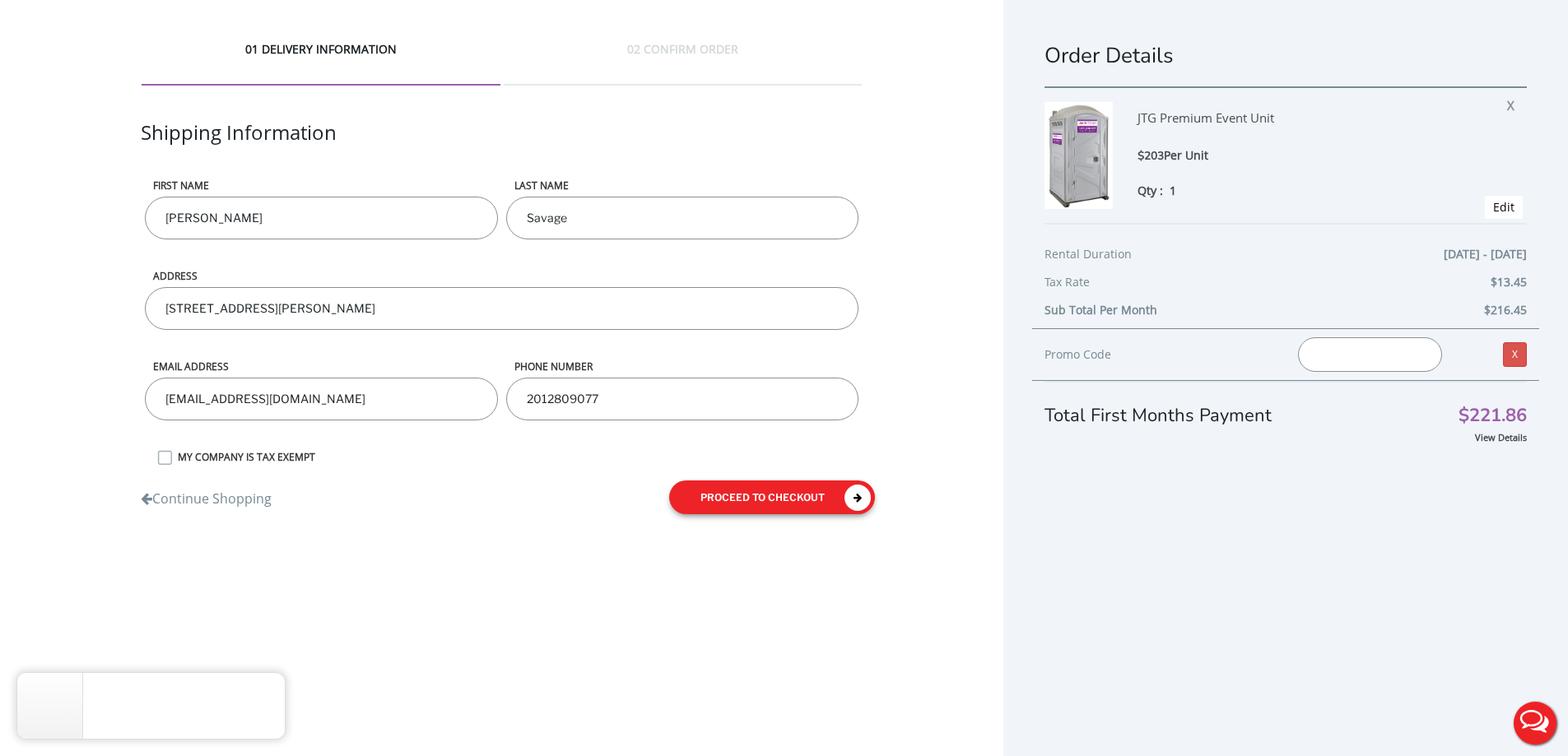
type input "2012809077"
click at [861, 493] on icon "submit" at bounding box center [857, 498] width 26 height 26
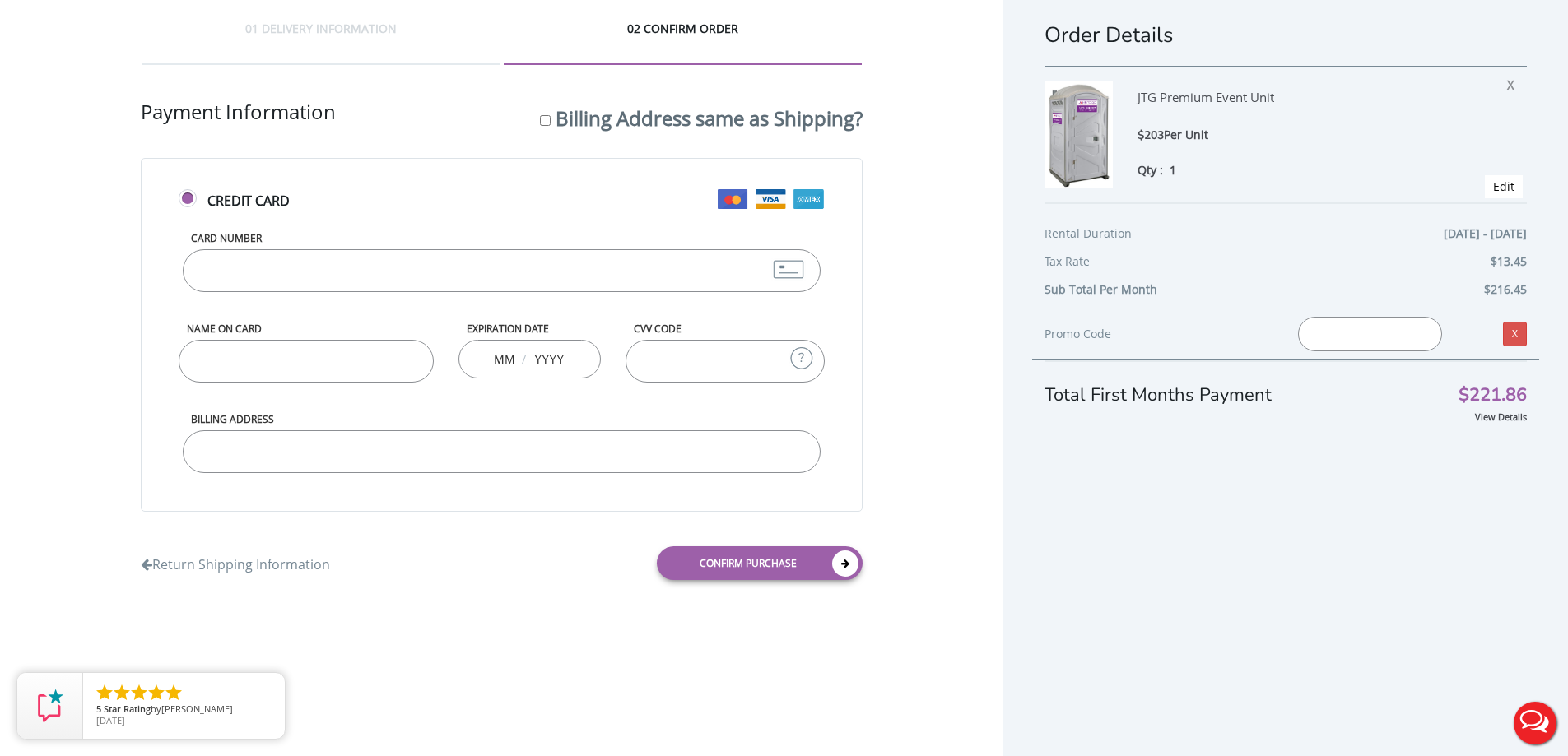
scroll to position [38, 0]
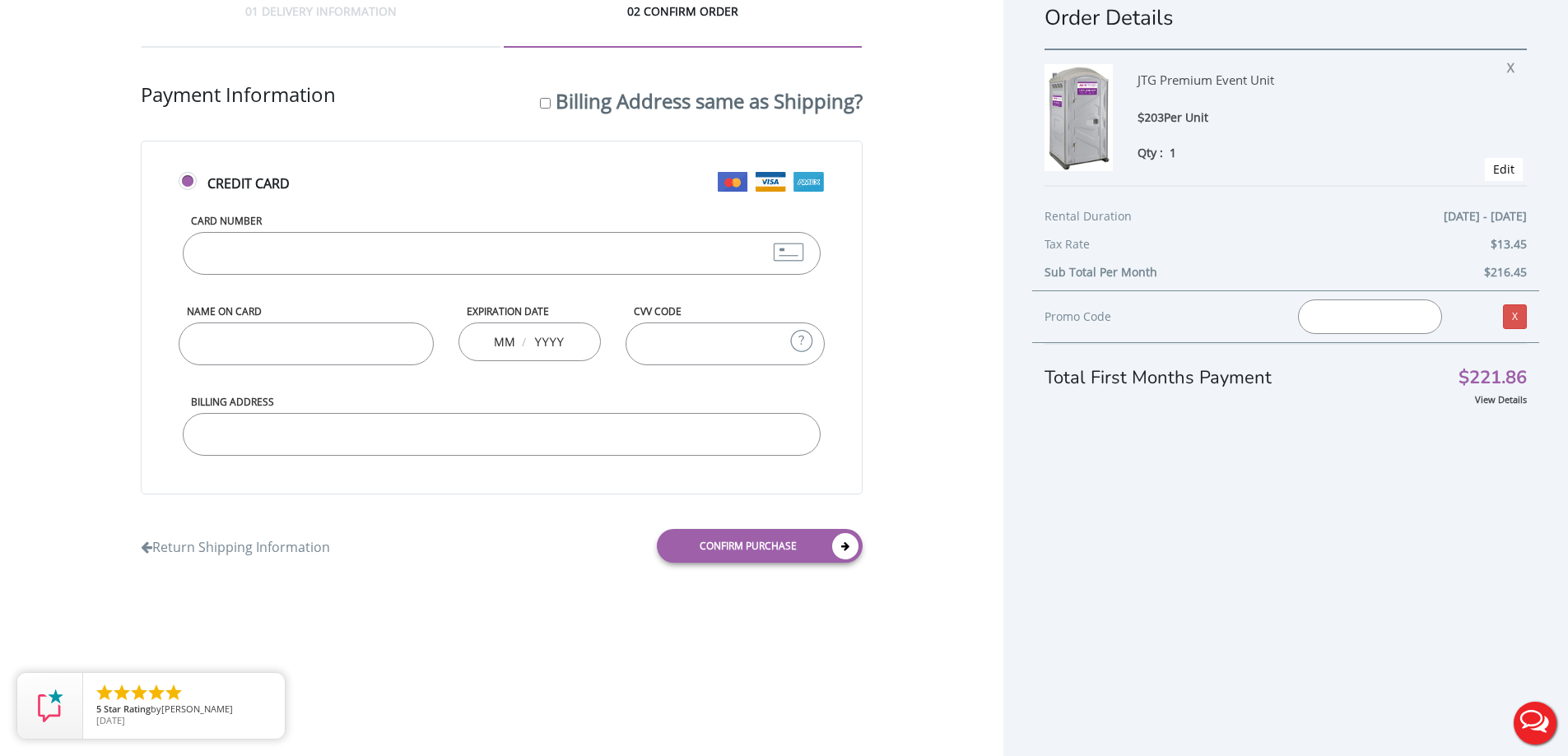
click at [496, 273] on input "Card Number" at bounding box center [502, 254] width 637 height 43
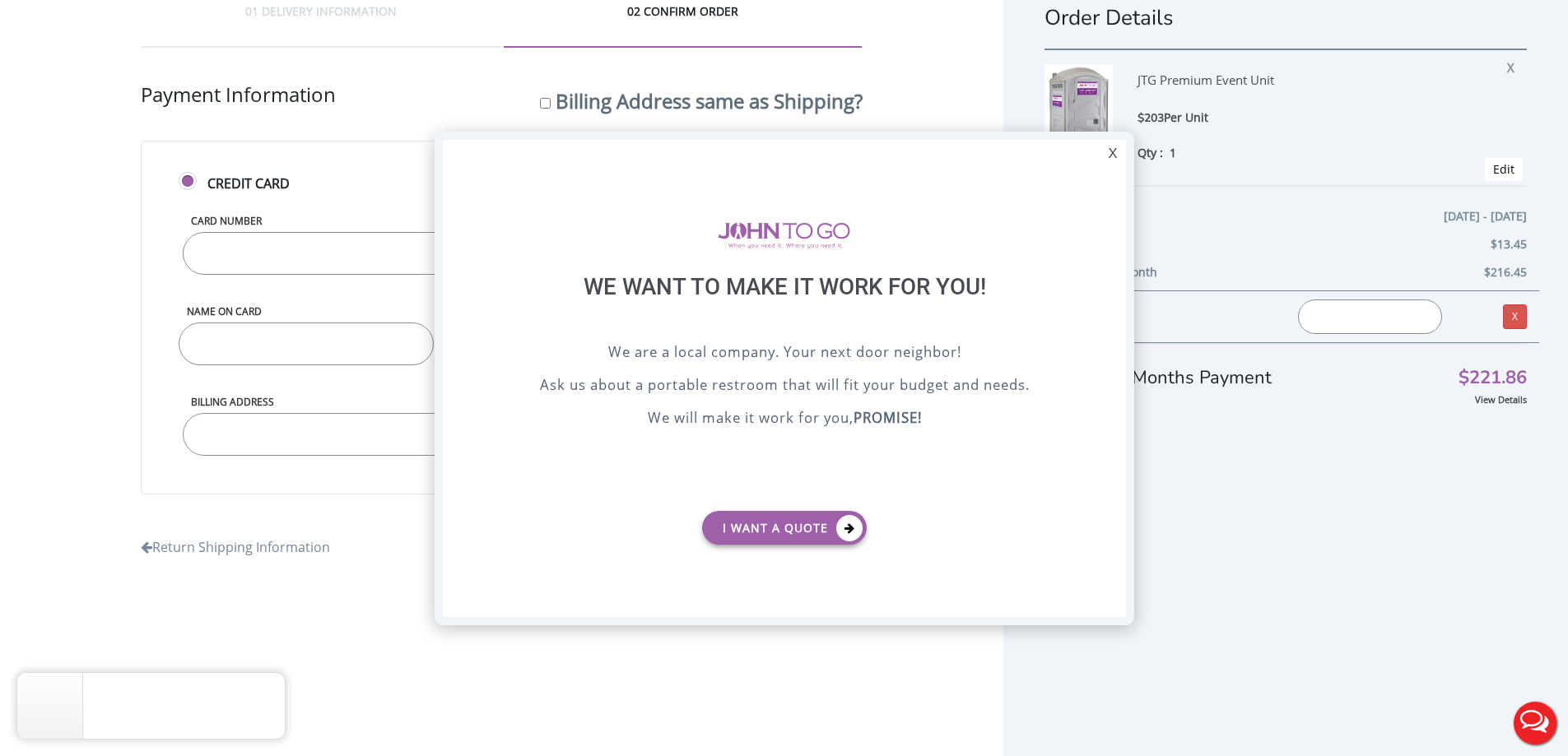
scroll to position [0, 0]
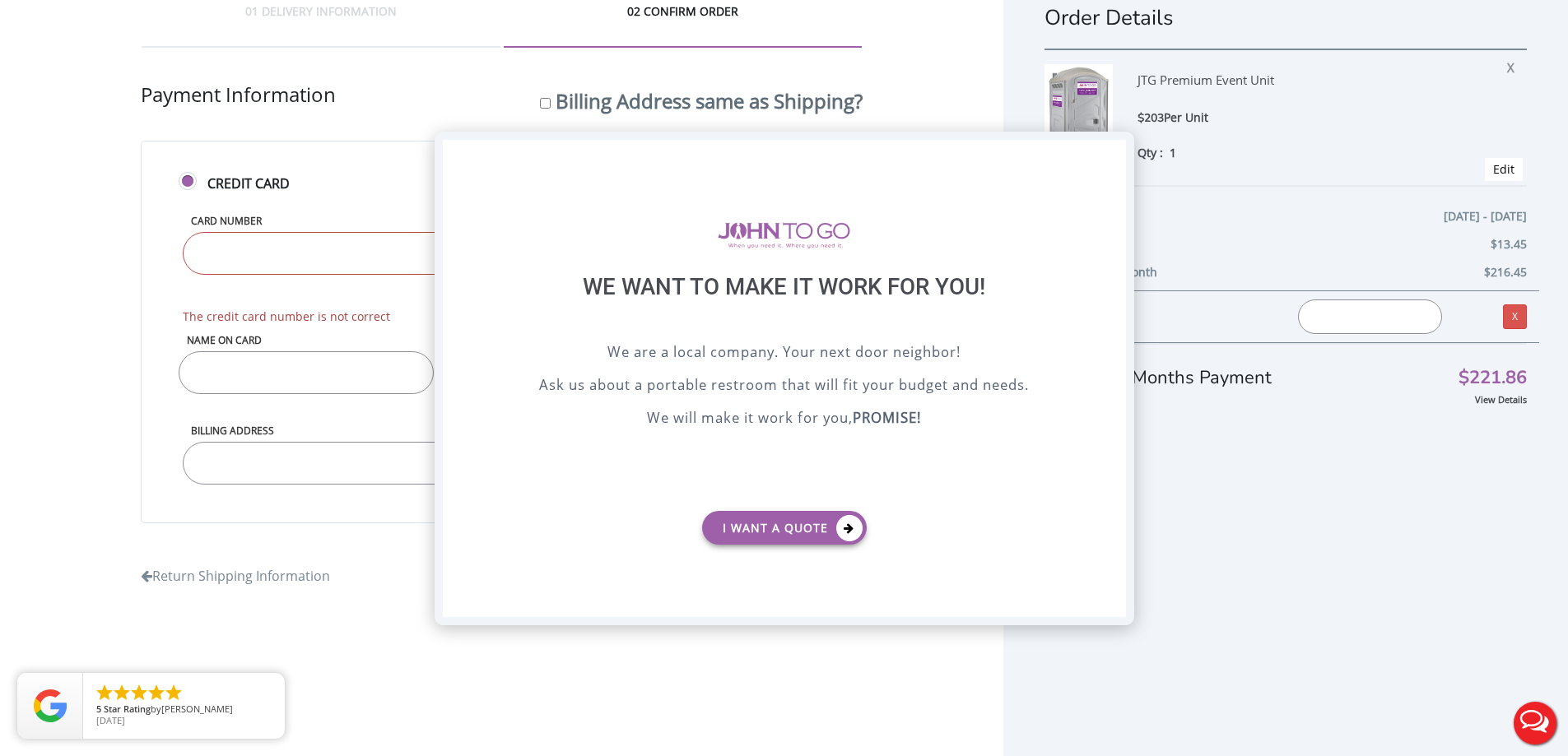
click at [1118, 156] on div "X" at bounding box center [1112, 154] width 26 height 28
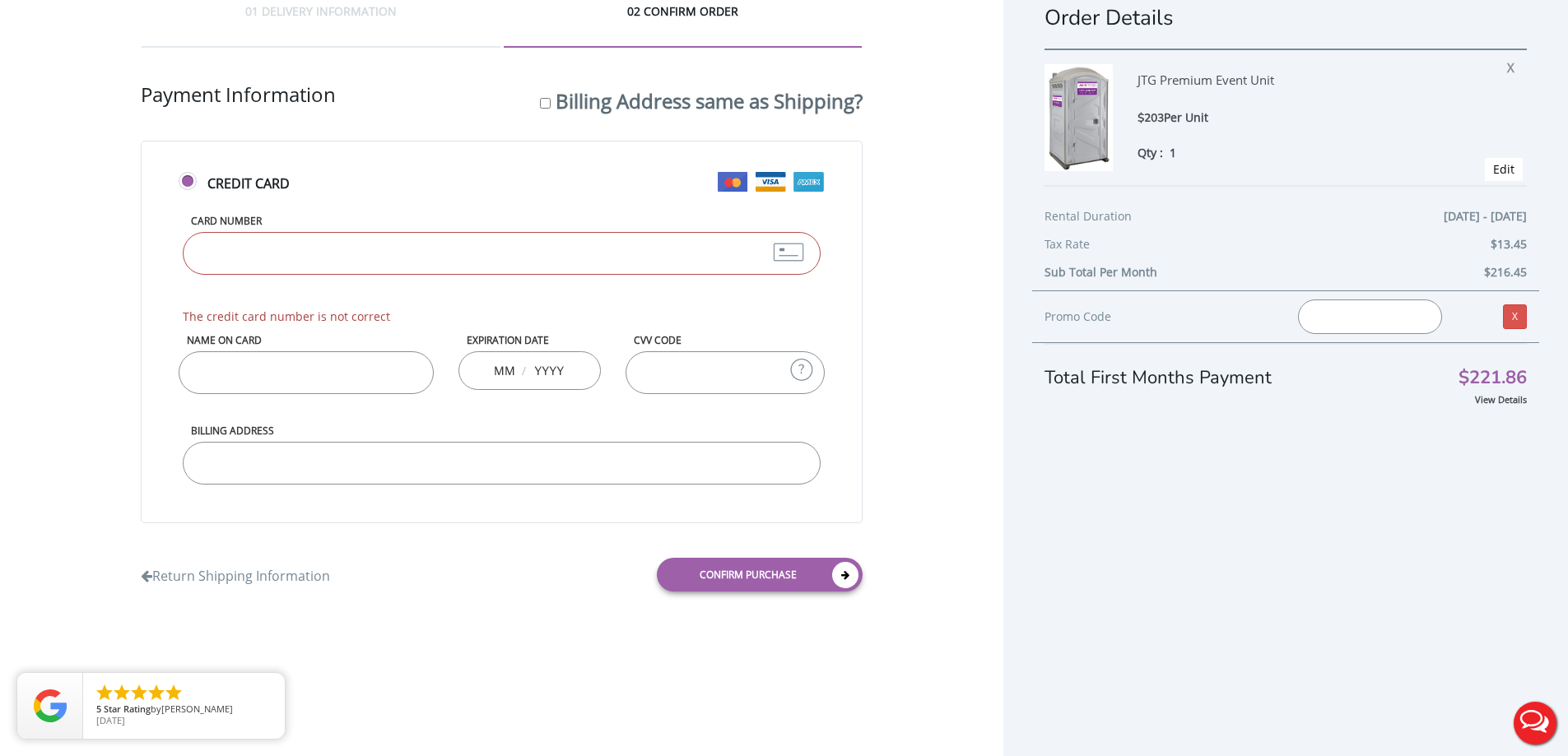
click at [303, 248] on input "Card Number" at bounding box center [502, 254] width 637 height 43
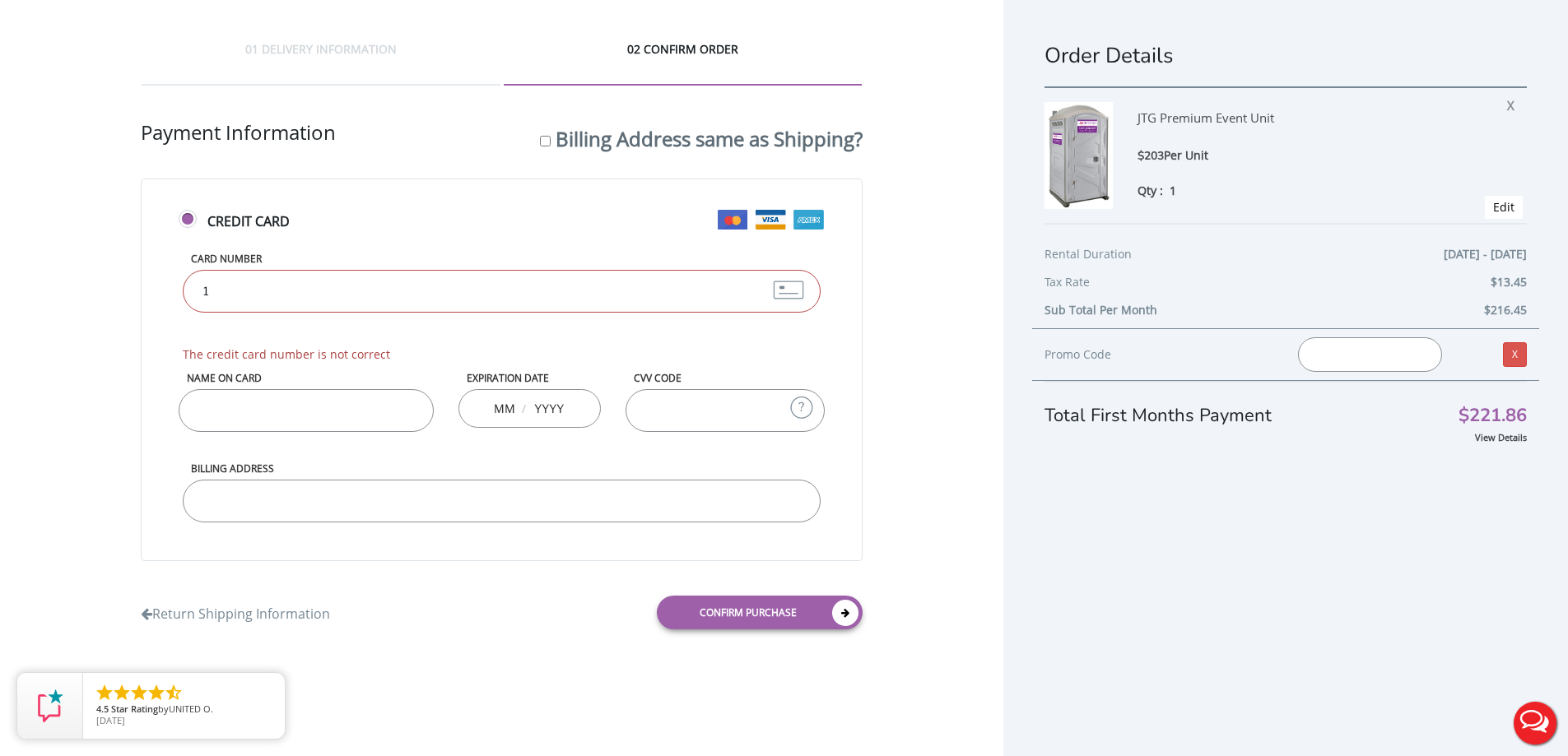
drag, startPoint x: 331, startPoint y: 294, endPoint x: 153, endPoint y: 286, distance: 178.2
click at [148, 285] on div "Credit Card Card Number 1 The credit card number is not correct Name on Card Ex…" at bounding box center [501, 370] width 721 height 383
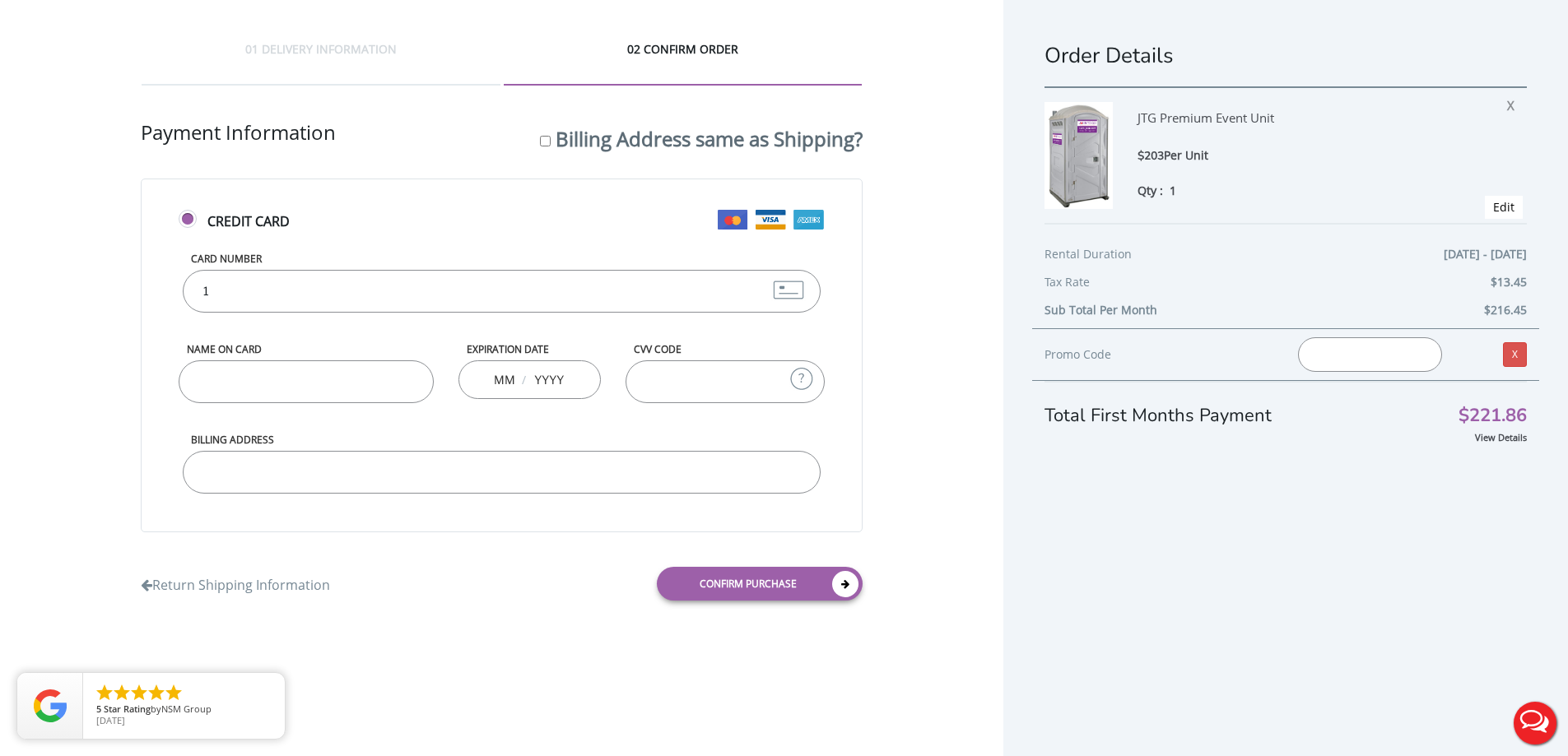
type input "379250456061005"
click at [245, 382] on input "Name on Card" at bounding box center [306, 382] width 254 height 43
click at [290, 383] on input "Stephanie" at bounding box center [306, 382] width 254 height 43
type input "Stephanie Savage"
click at [495, 381] on input "text" at bounding box center [504, 380] width 21 height 33
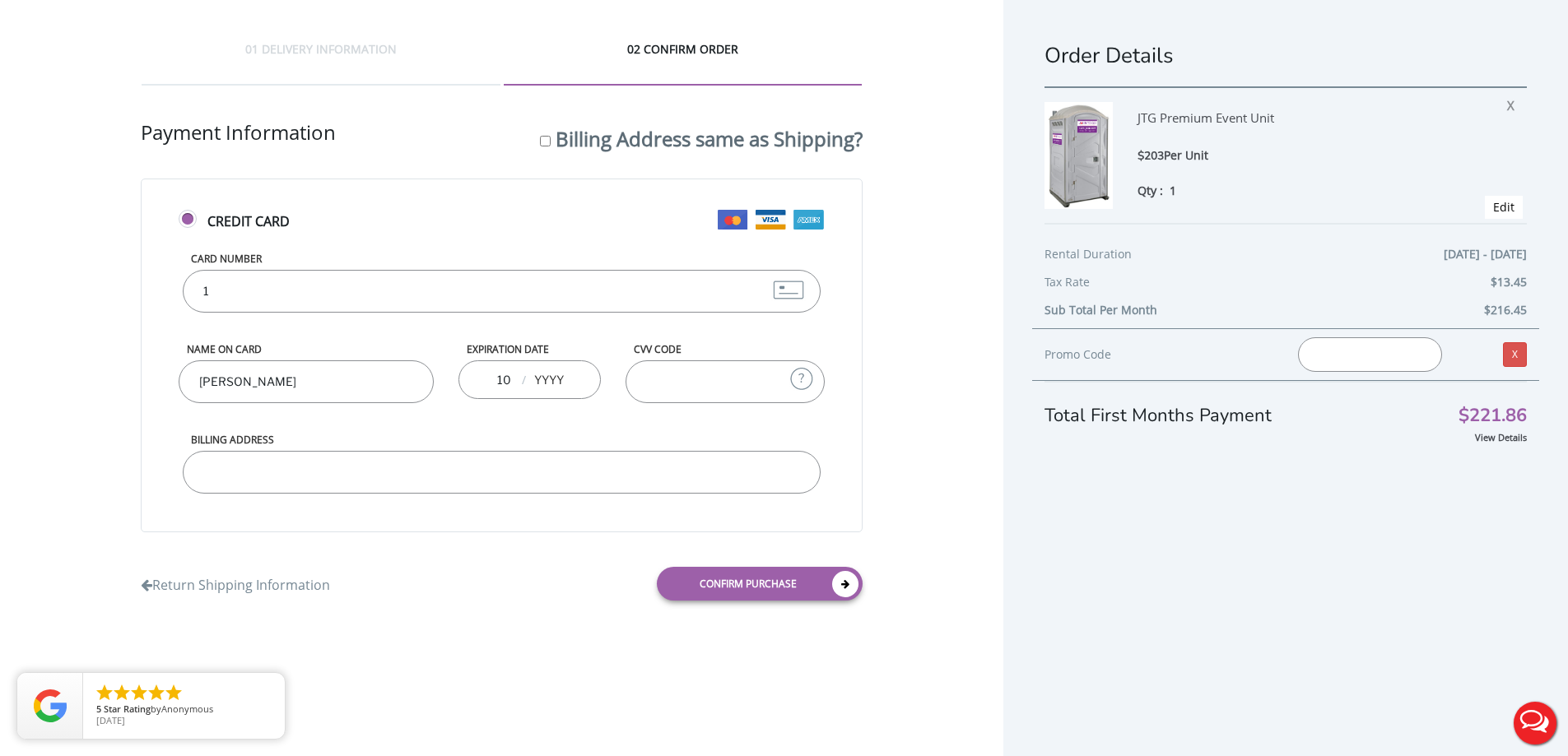
type input "10"
type input "2028"
click at [702, 378] on input "CVV Code" at bounding box center [725, 382] width 198 height 43
type input "3450"
click at [469, 460] on input "Billing Address" at bounding box center [502, 473] width 637 height 43
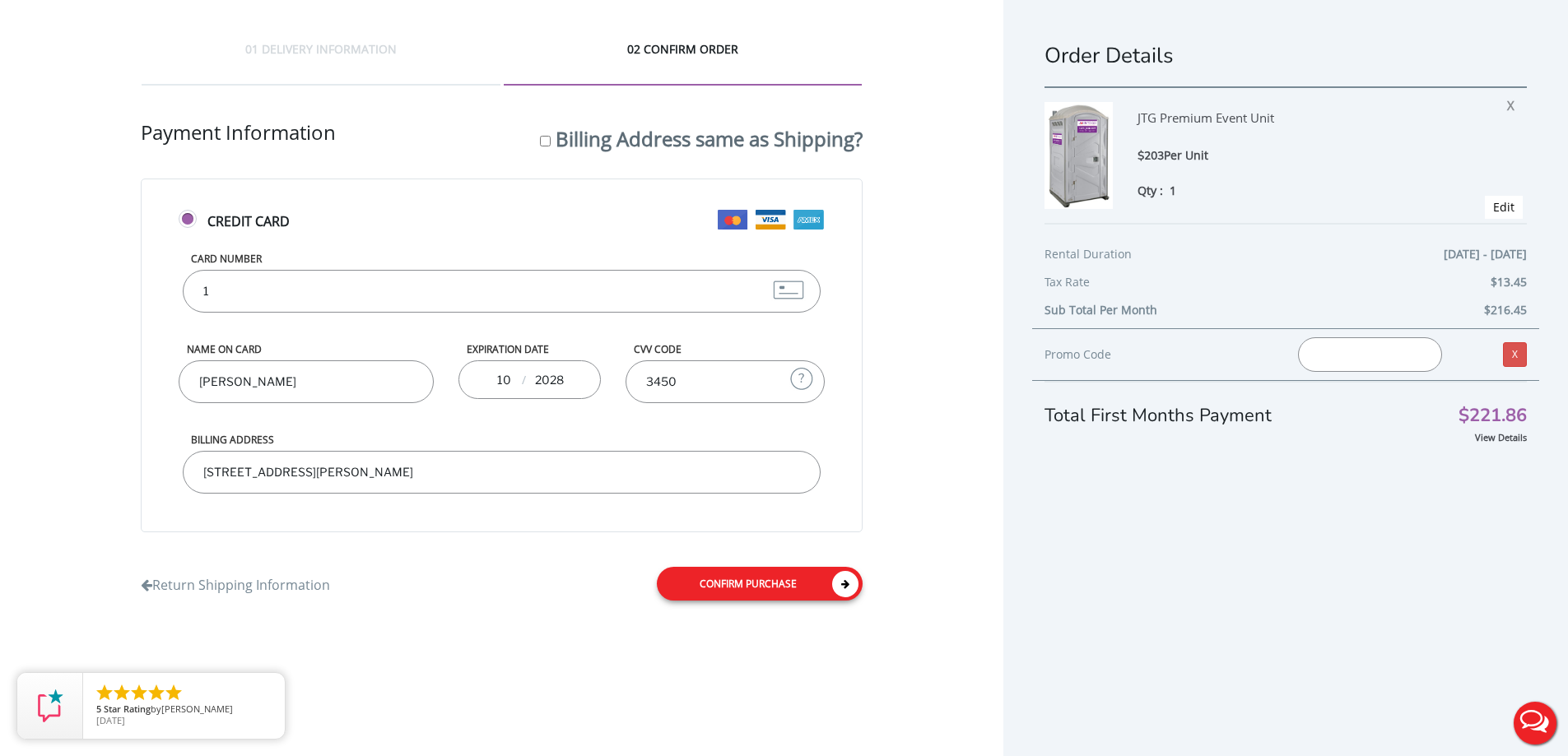
type input "18 VanDunk Lane Ringwood , NJ 07456"
click at [777, 590] on link "Confirm purchase" at bounding box center [760, 584] width 206 height 34
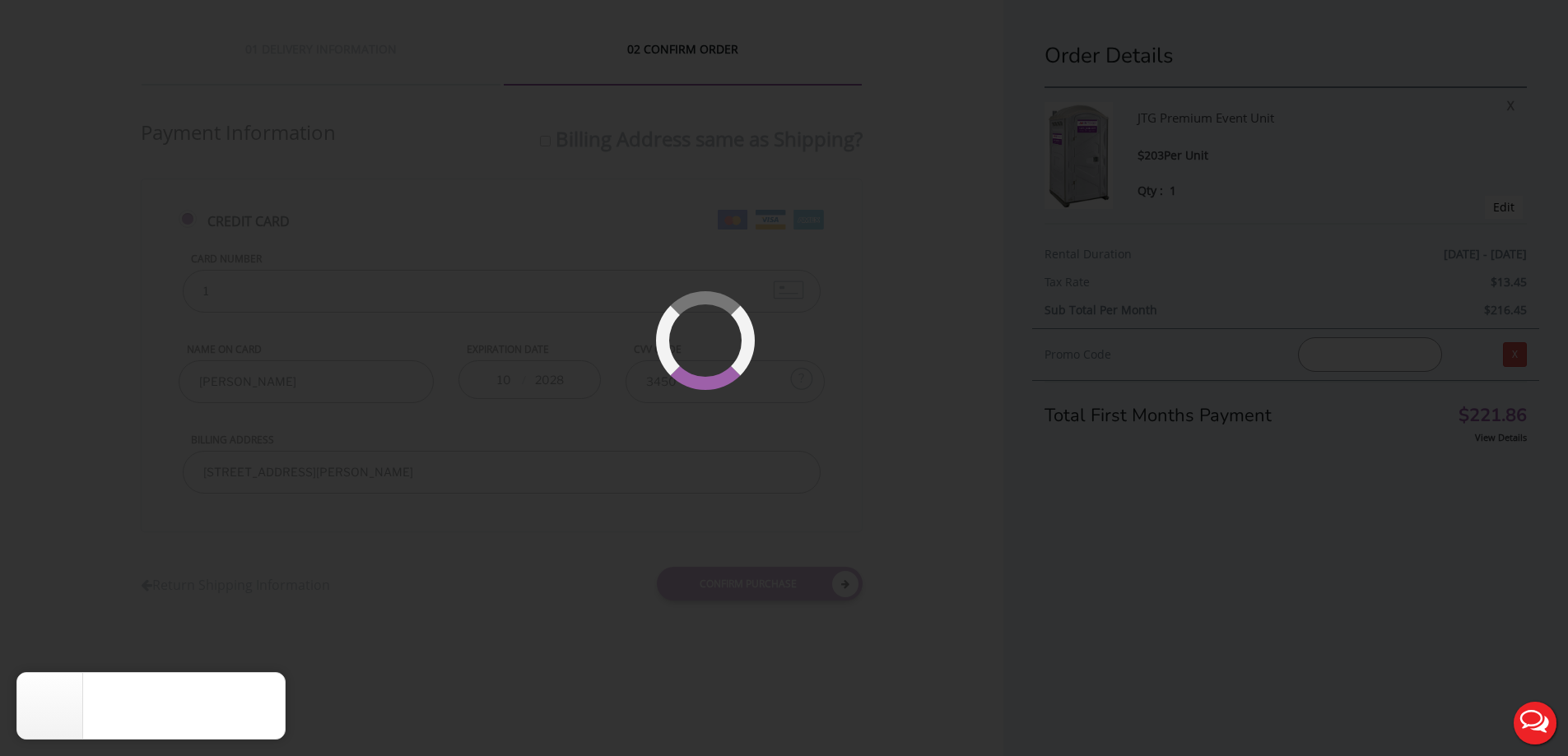
click at [919, 511] on div at bounding box center [784, 378] width 1568 height 756
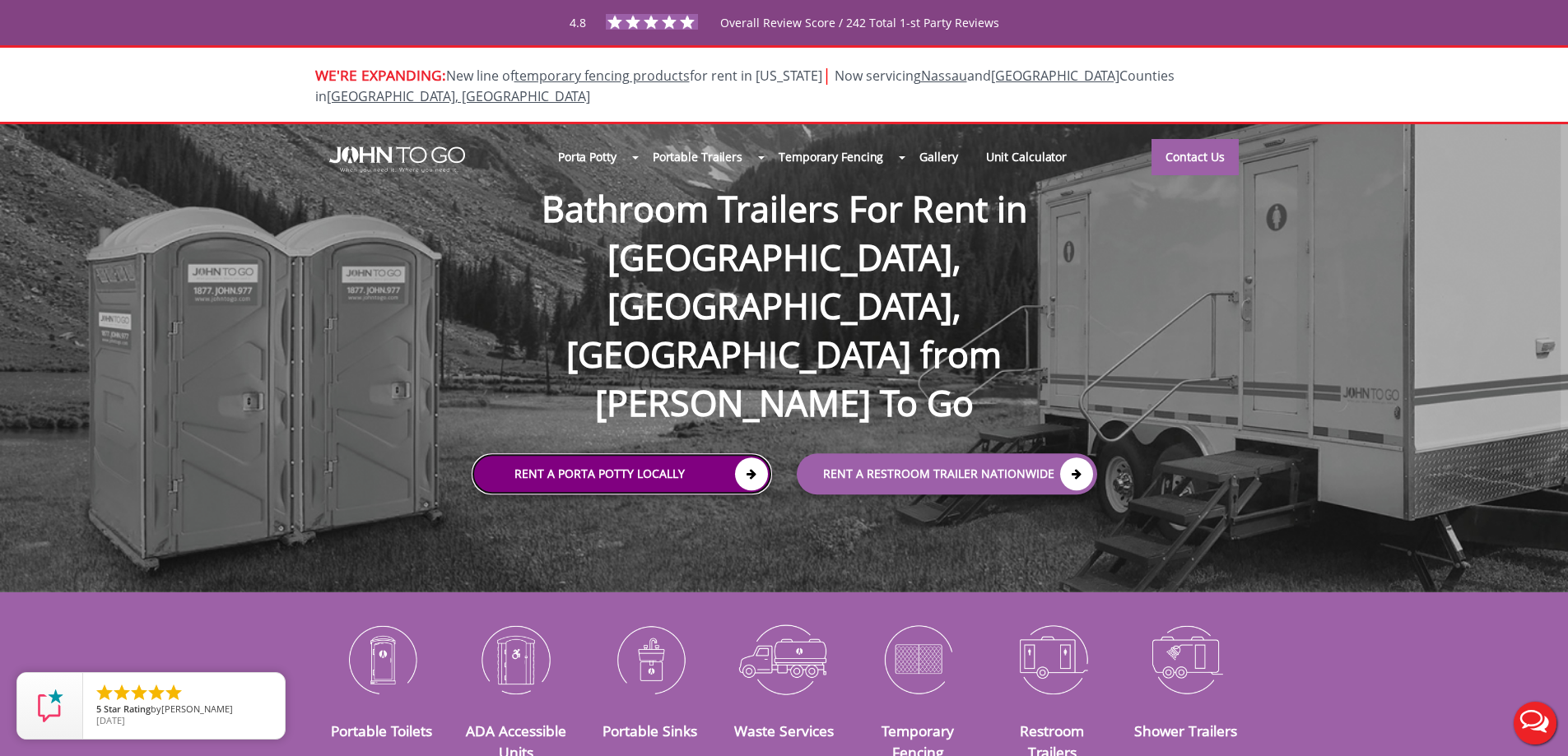
click at [748, 458] on icon at bounding box center [751, 474] width 33 height 33
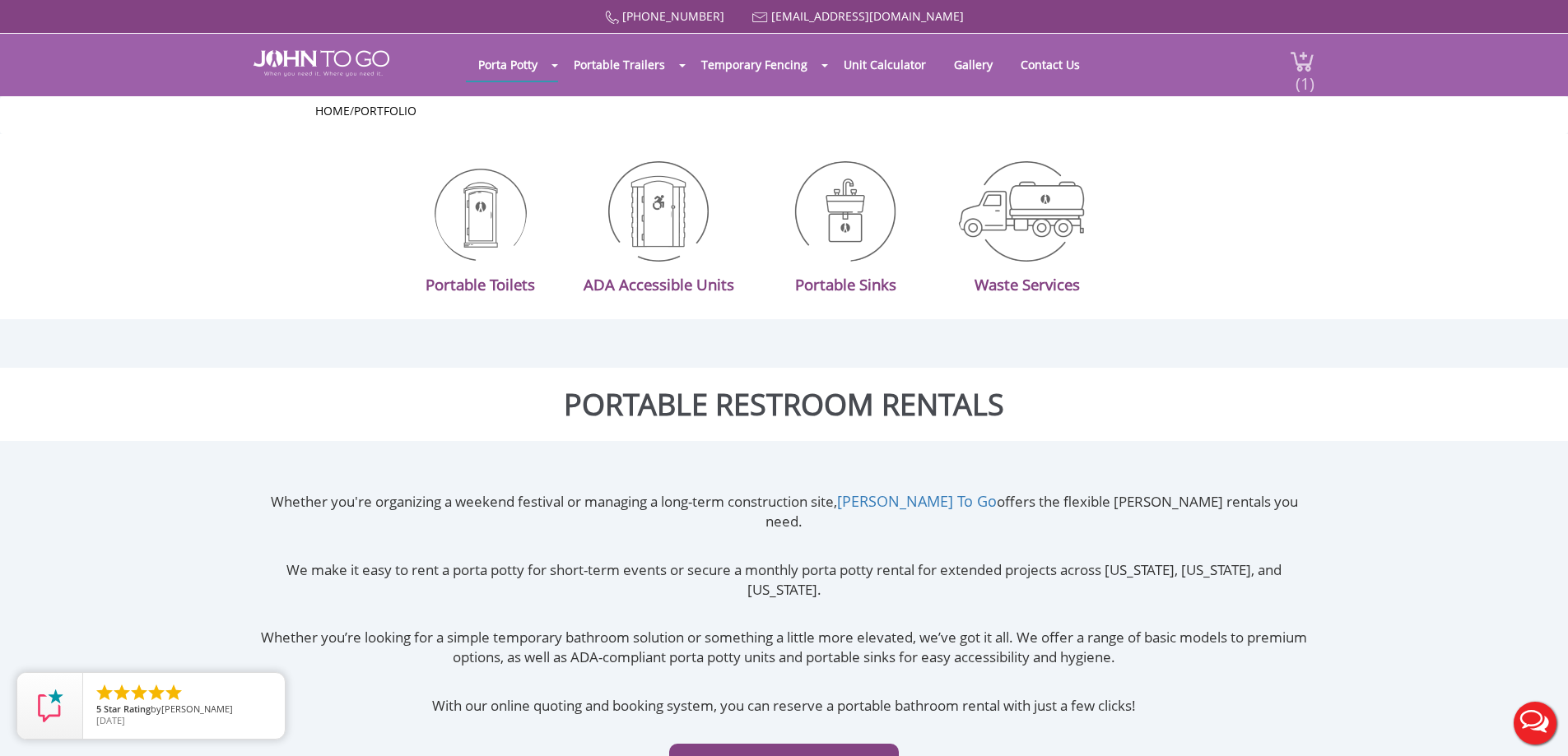
click at [1305, 81] on span "(1)" at bounding box center [1304, 77] width 20 height 35
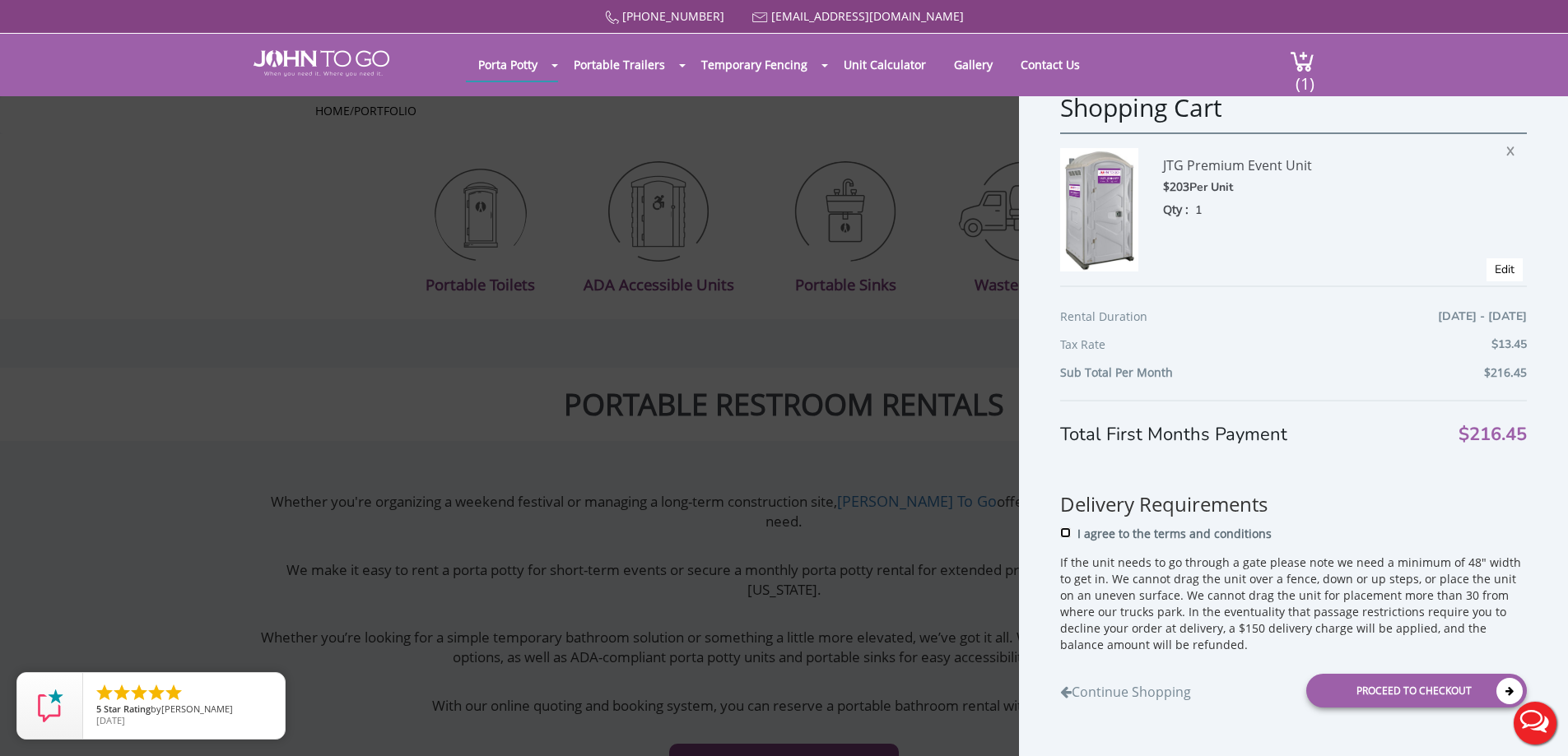
click at [1065, 531] on input "I agree to the terms and conditions" at bounding box center [1065, 533] width 11 height 11
checkbox input "true"
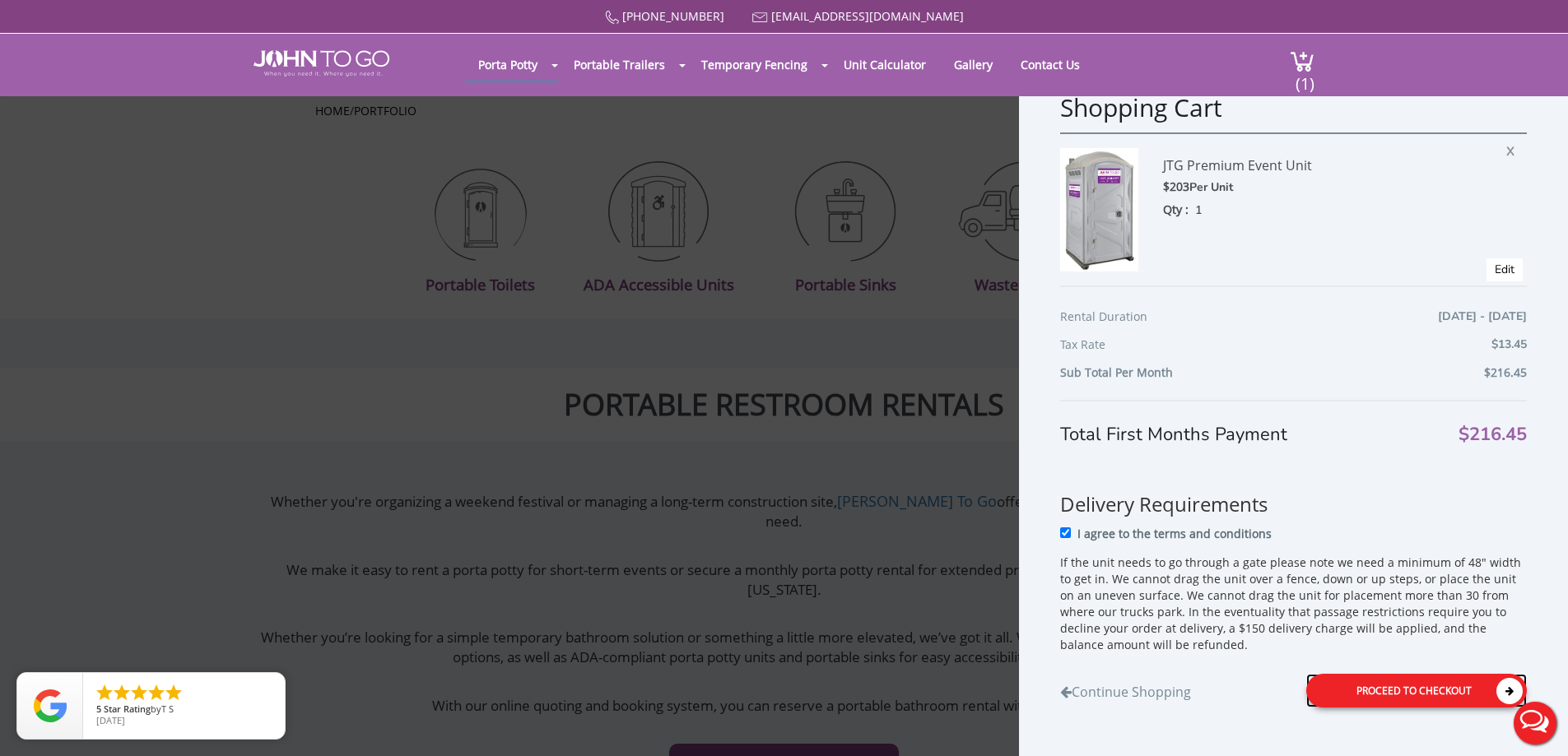
click at [1393, 697] on div "Proceed to Checkout" at bounding box center [1416, 690] width 221 height 34
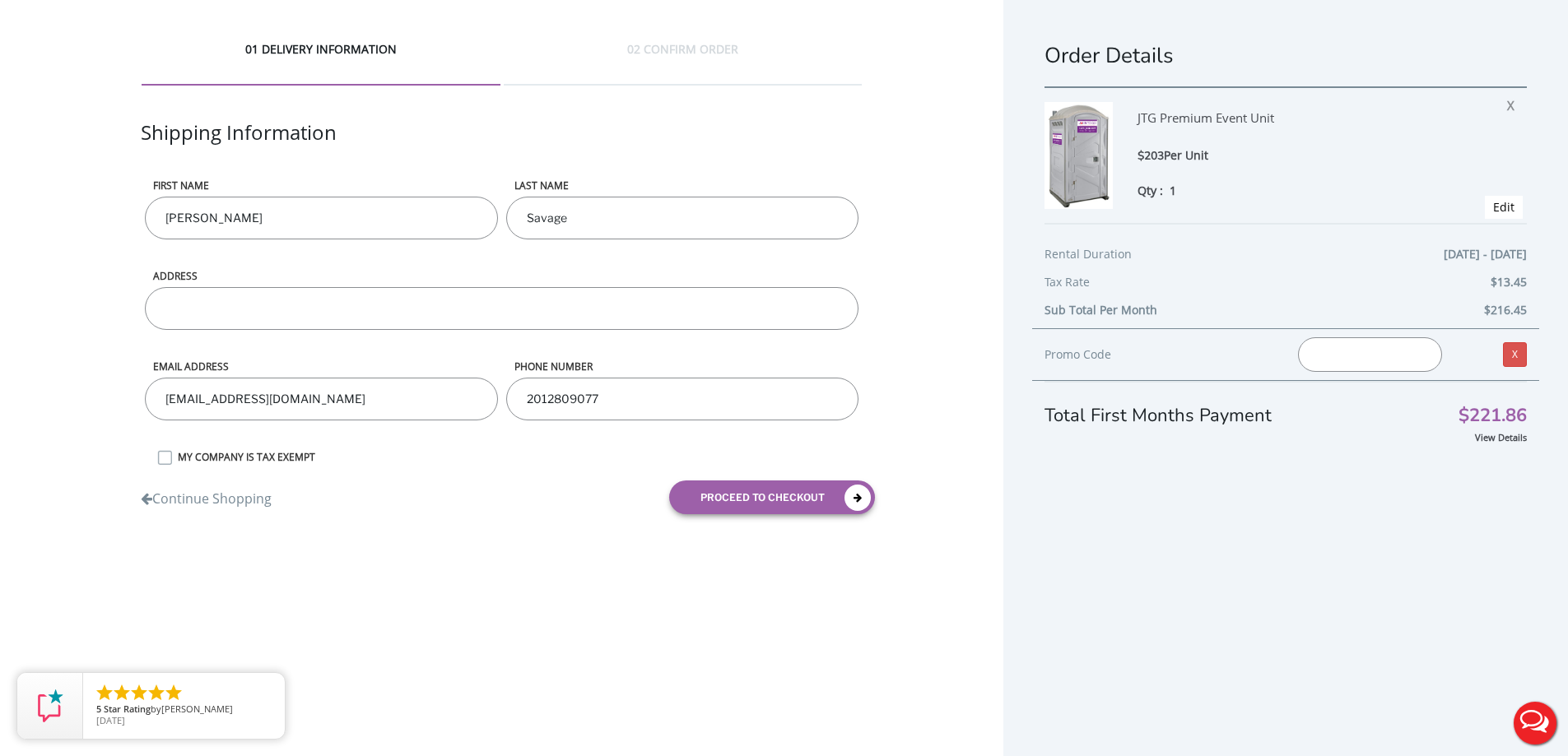
click at [348, 309] on input "ADDRESS" at bounding box center [501, 309] width 712 height 43
click at [254, 308] on input "[STREET_ADDRESS][PERSON_NAME]" at bounding box center [501, 309] width 712 height 43
click at [203, 306] on input "[STREET_ADDRESS][PERSON_NAME]" at bounding box center [501, 309] width 712 height 43
type input "[STREET_ADDRESS]"
click at [458, 469] on div "Continue Shopping" at bounding box center [315, 488] width 373 height 40
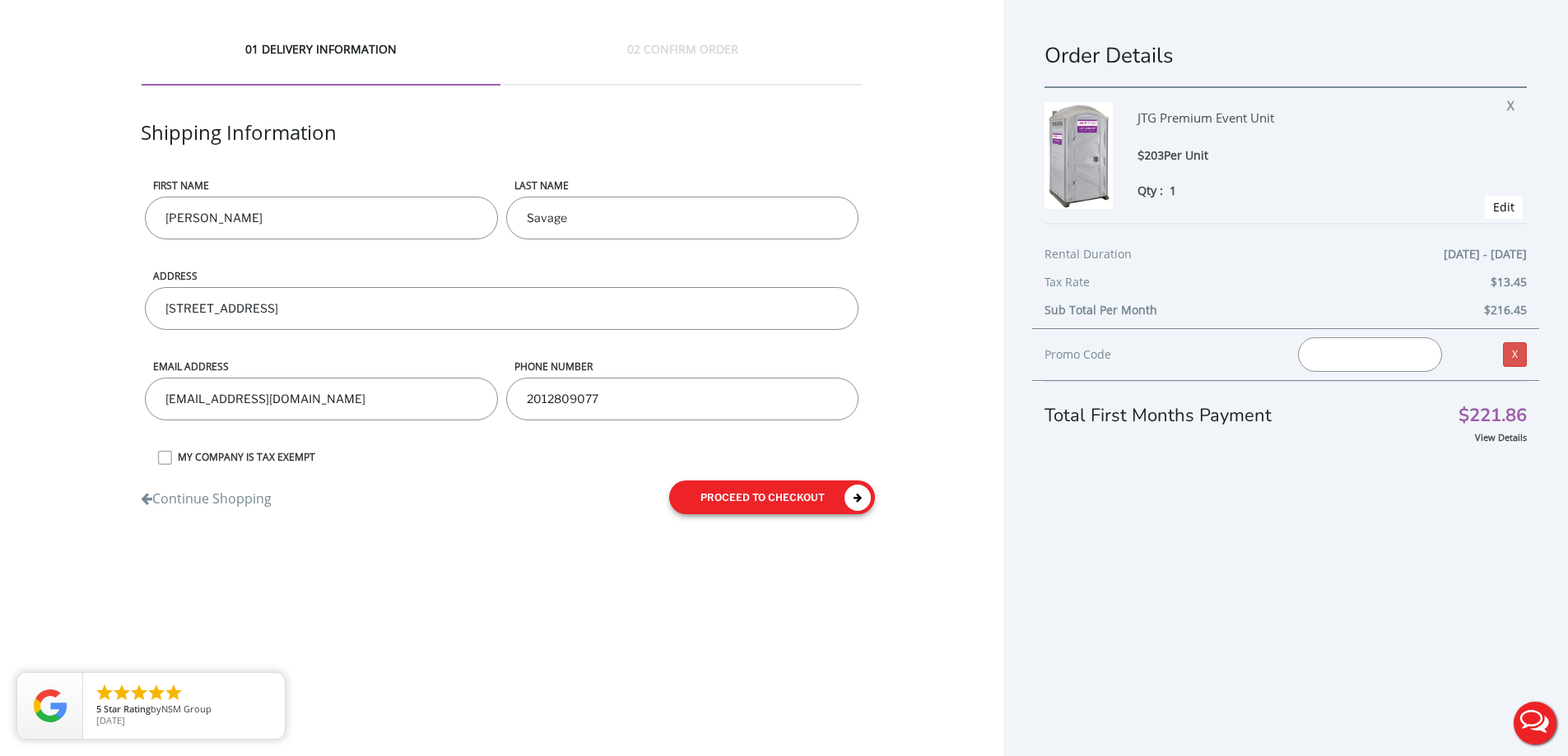
click at [863, 495] on icon "submit" at bounding box center [857, 498] width 26 height 26
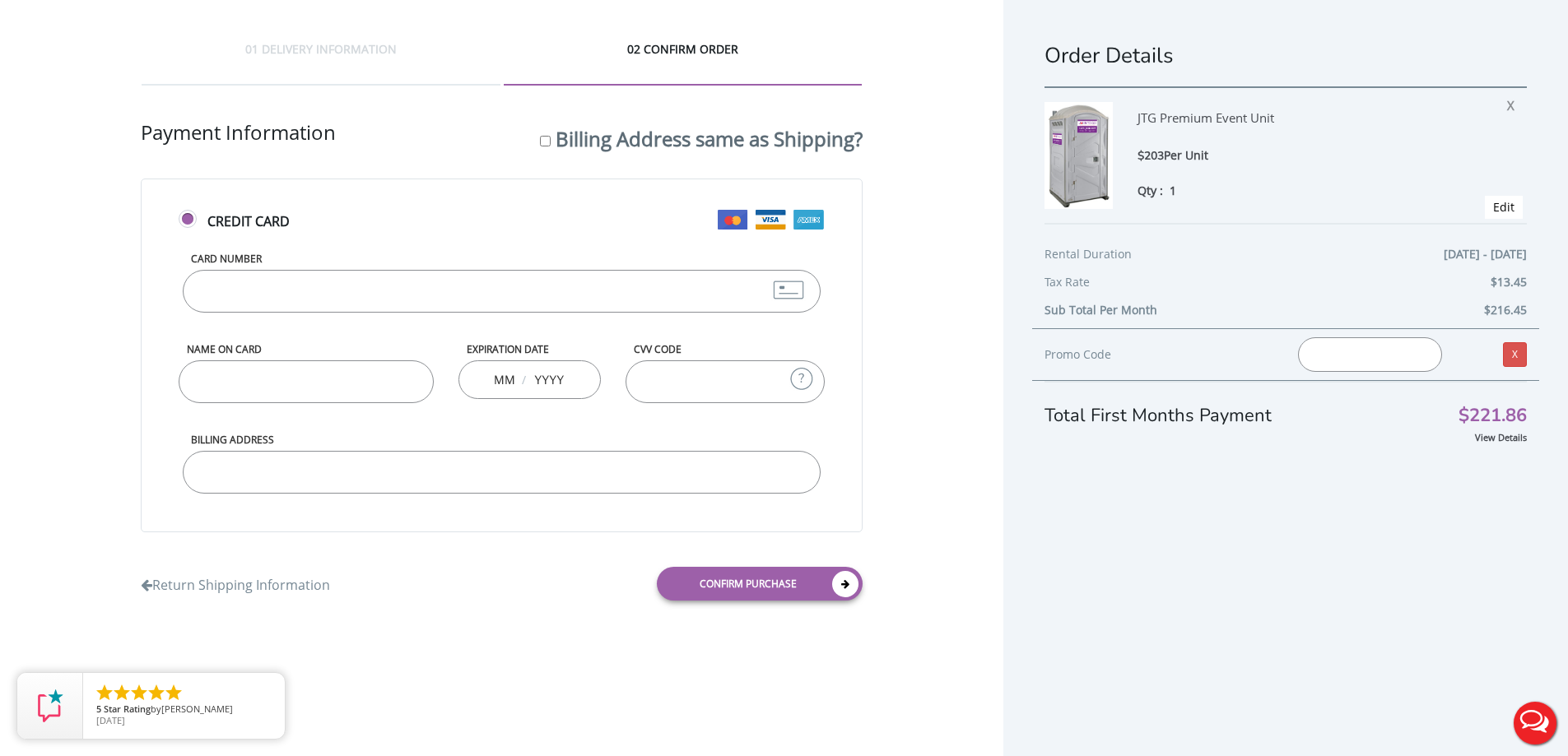
click at [314, 282] on input "Card Number" at bounding box center [502, 292] width 637 height 43
type input "[CREDIT_CARD_NUMBER]"
click at [260, 385] on input "Name on Card" at bounding box center [306, 382] width 254 height 43
type input "[PERSON_NAME]"
type input "10"
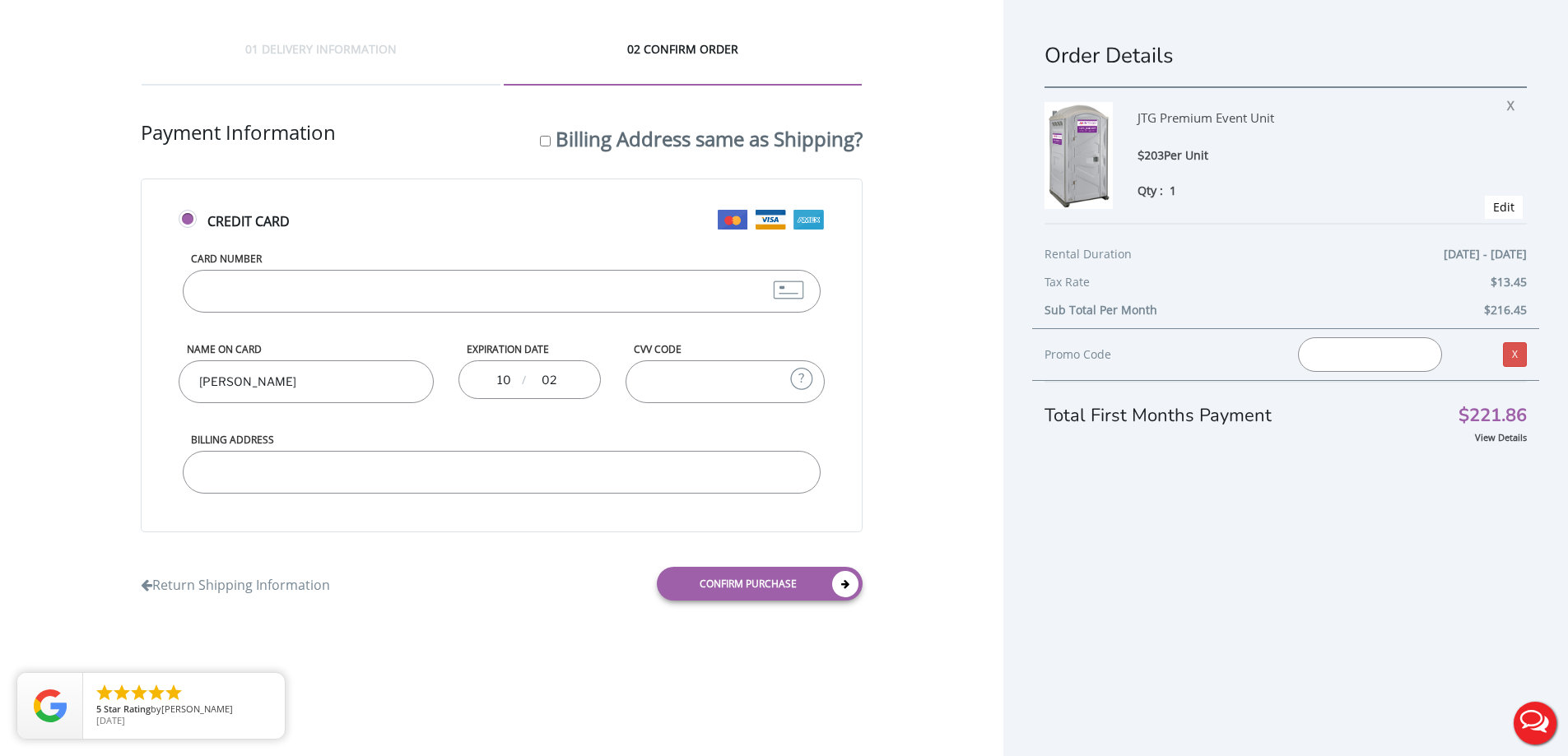
type input "0"
type input "2028"
type input "3450"
click at [249, 474] on input "Billing Address" at bounding box center [502, 473] width 637 height 43
type input "[STREET_ADDRESS]"
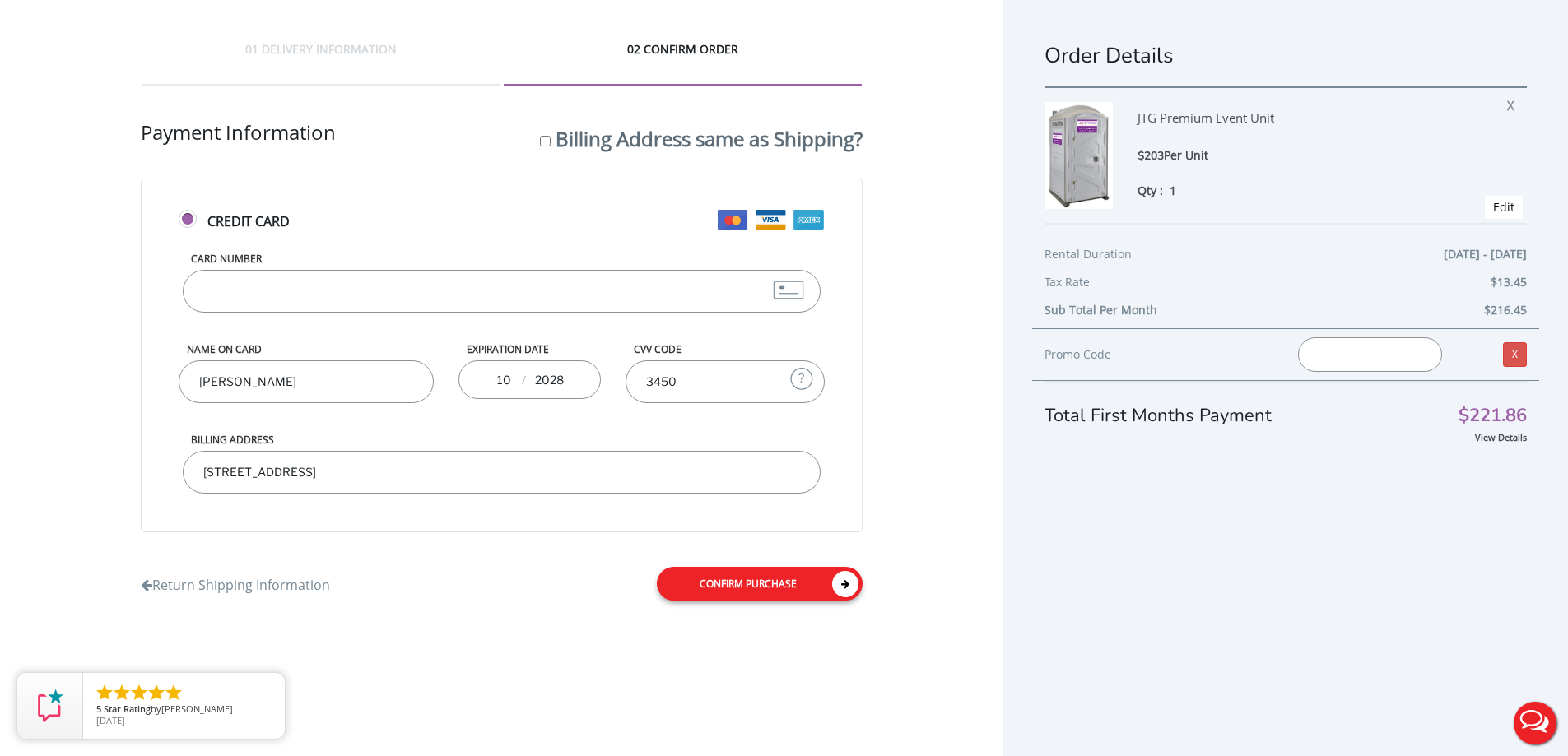
click at [838, 590] on icon at bounding box center [845, 585] width 26 height 26
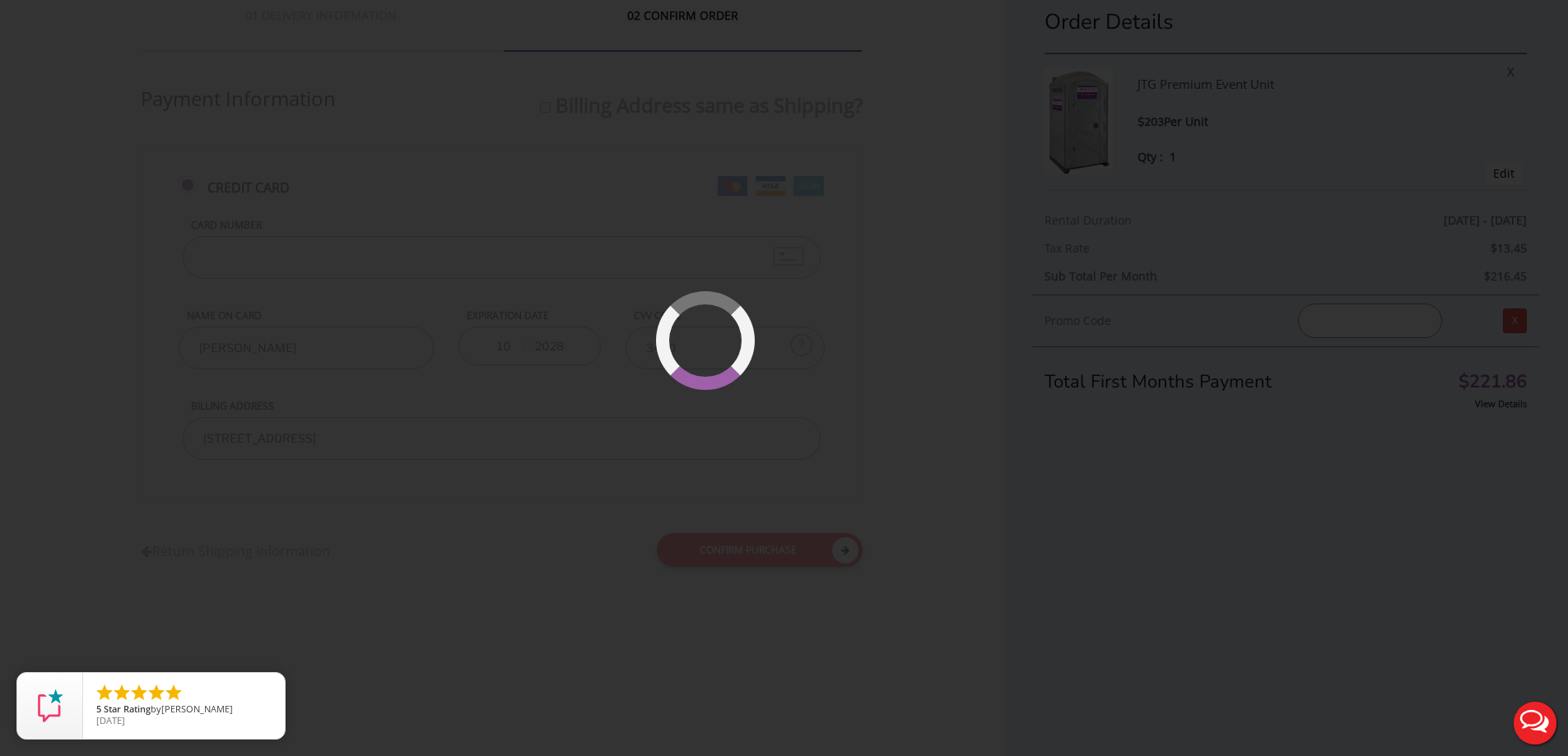
scroll to position [38, 0]
click at [1547, 722] on button "Live Chat" at bounding box center [1535, 723] width 66 height 66
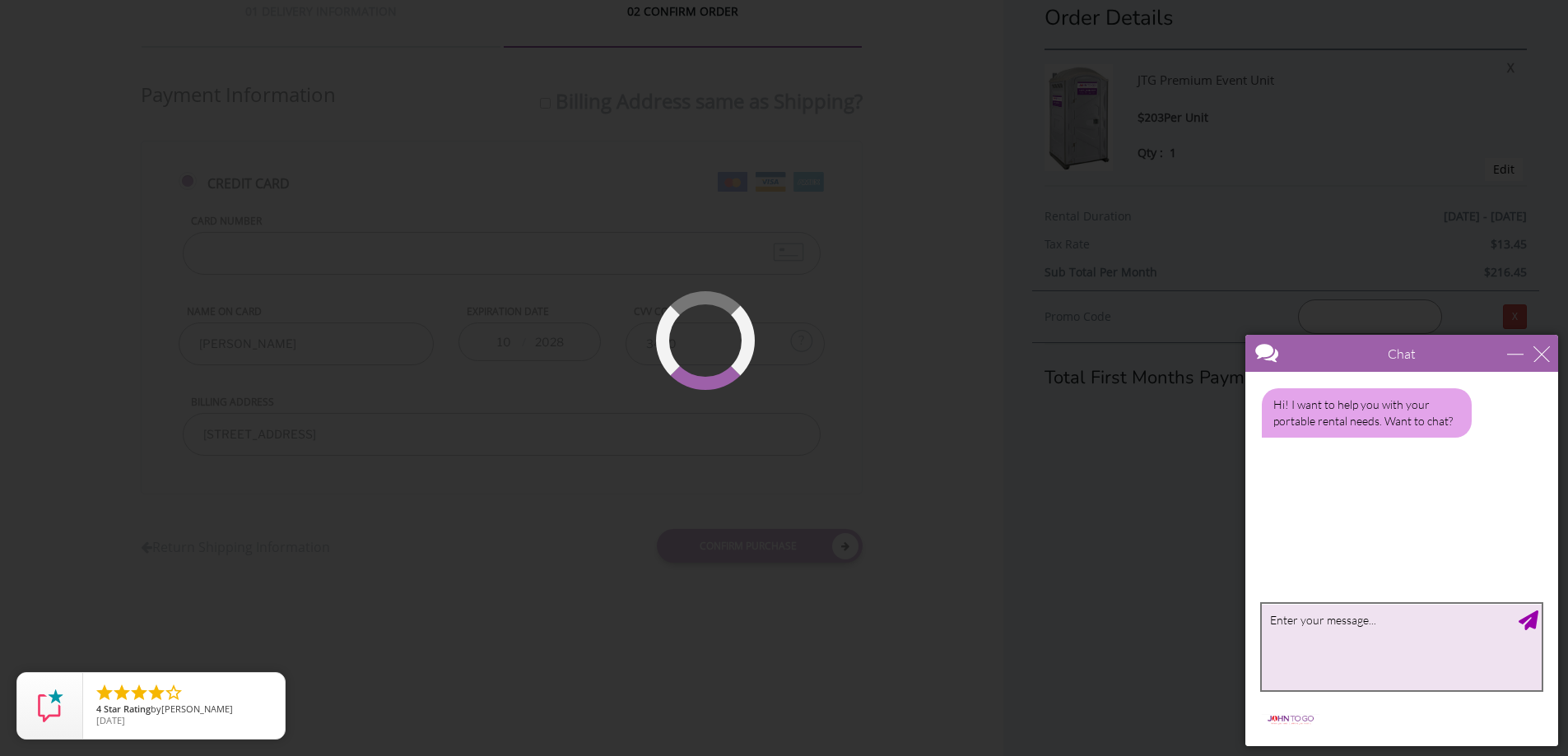
click at [1417, 650] on textarea "type your message" at bounding box center [1402, 647] width 280 height 86
type textarea "hi"
type textarea "I am trying to reserve a [PERSON_NAME] but it just keep buffering."
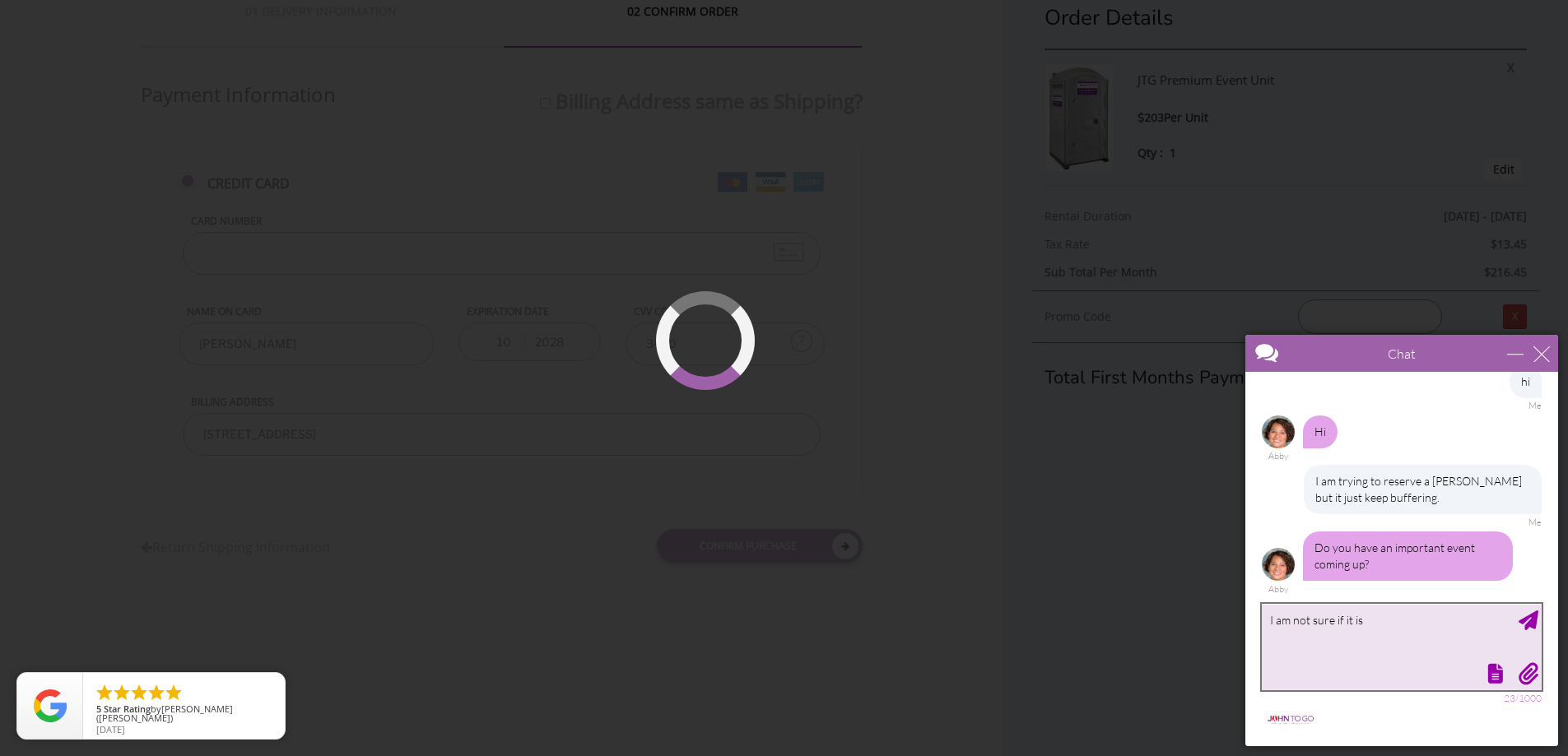
scroll to position [140, 0]
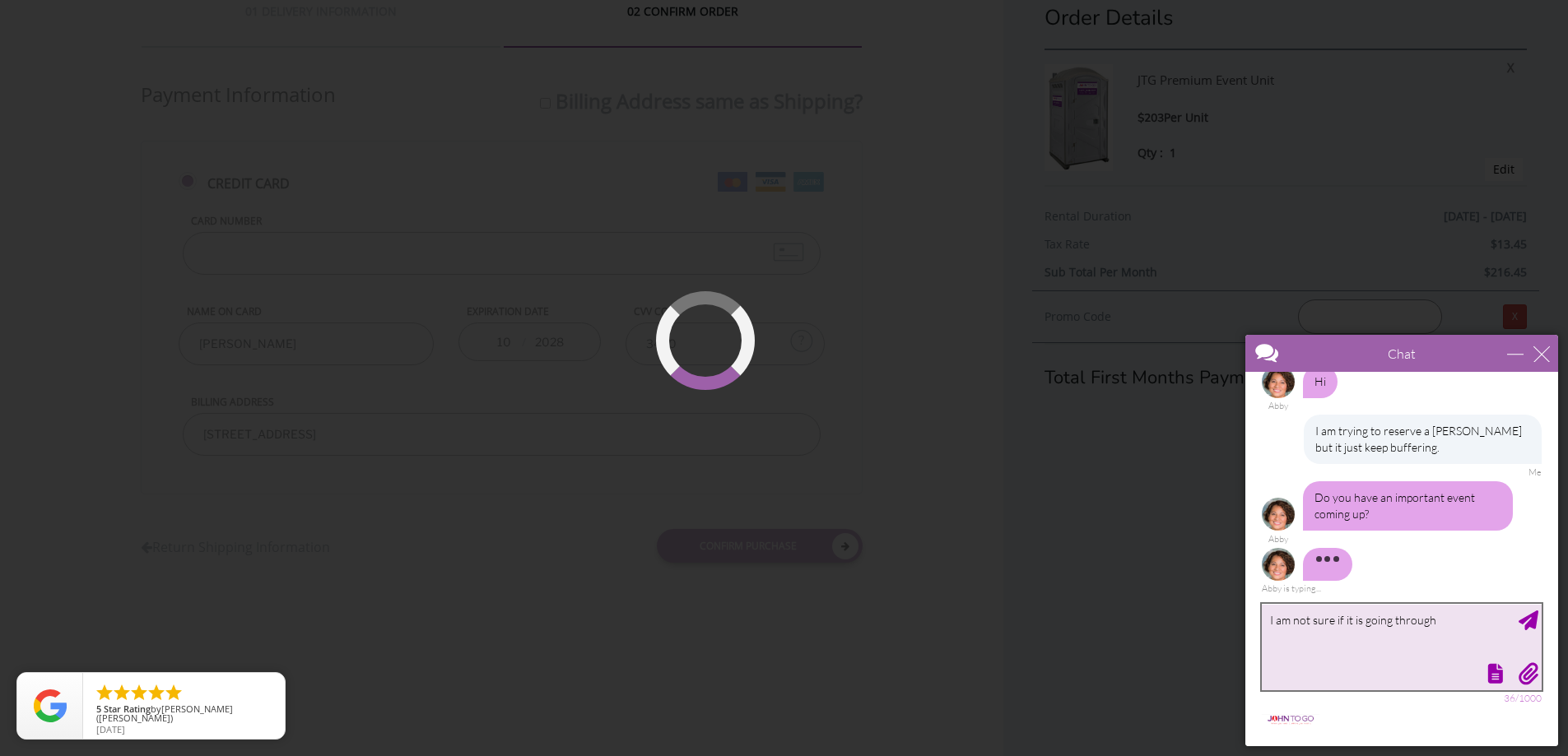
type textarea "I am not sure if it is going through"
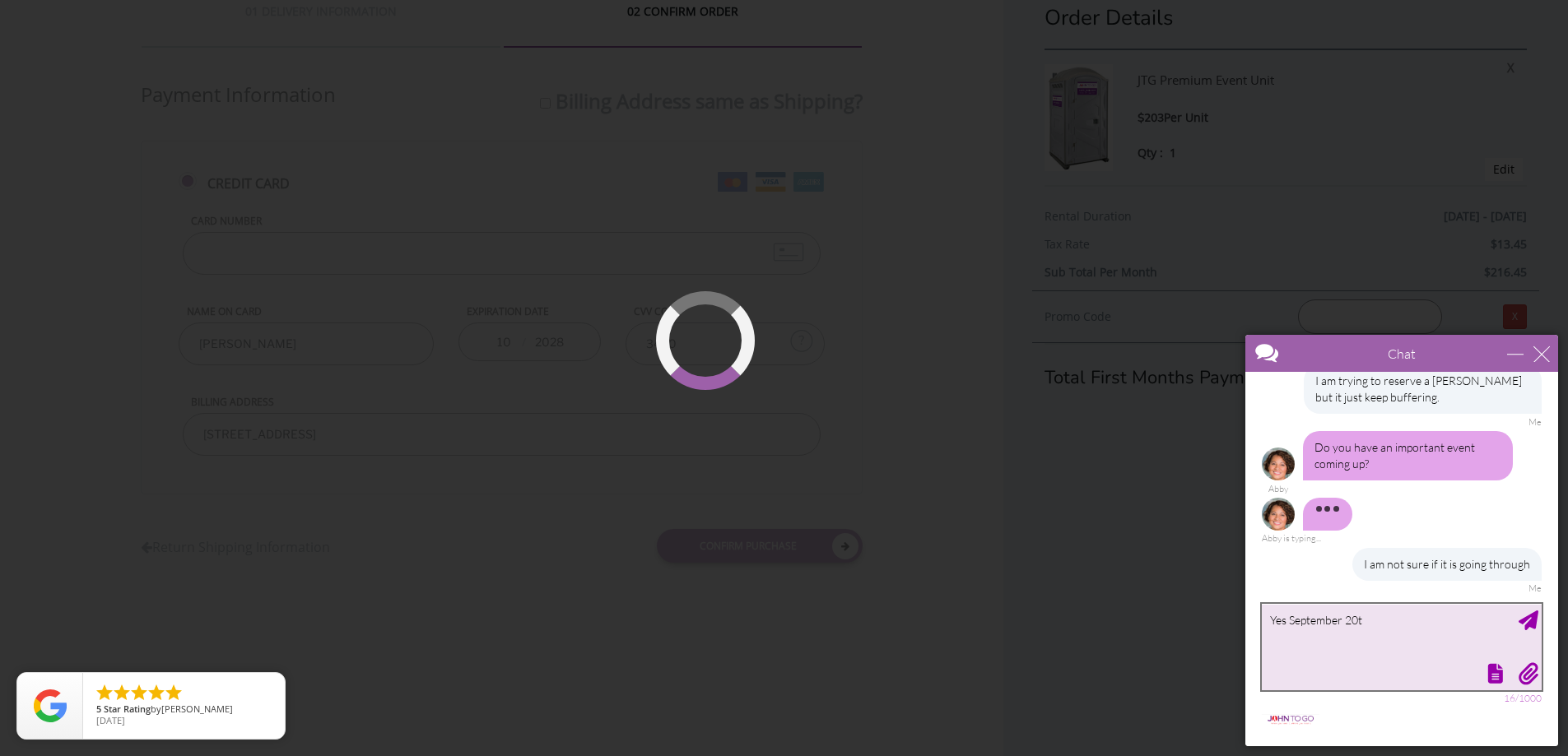
type textarea "Yes [DATE]"
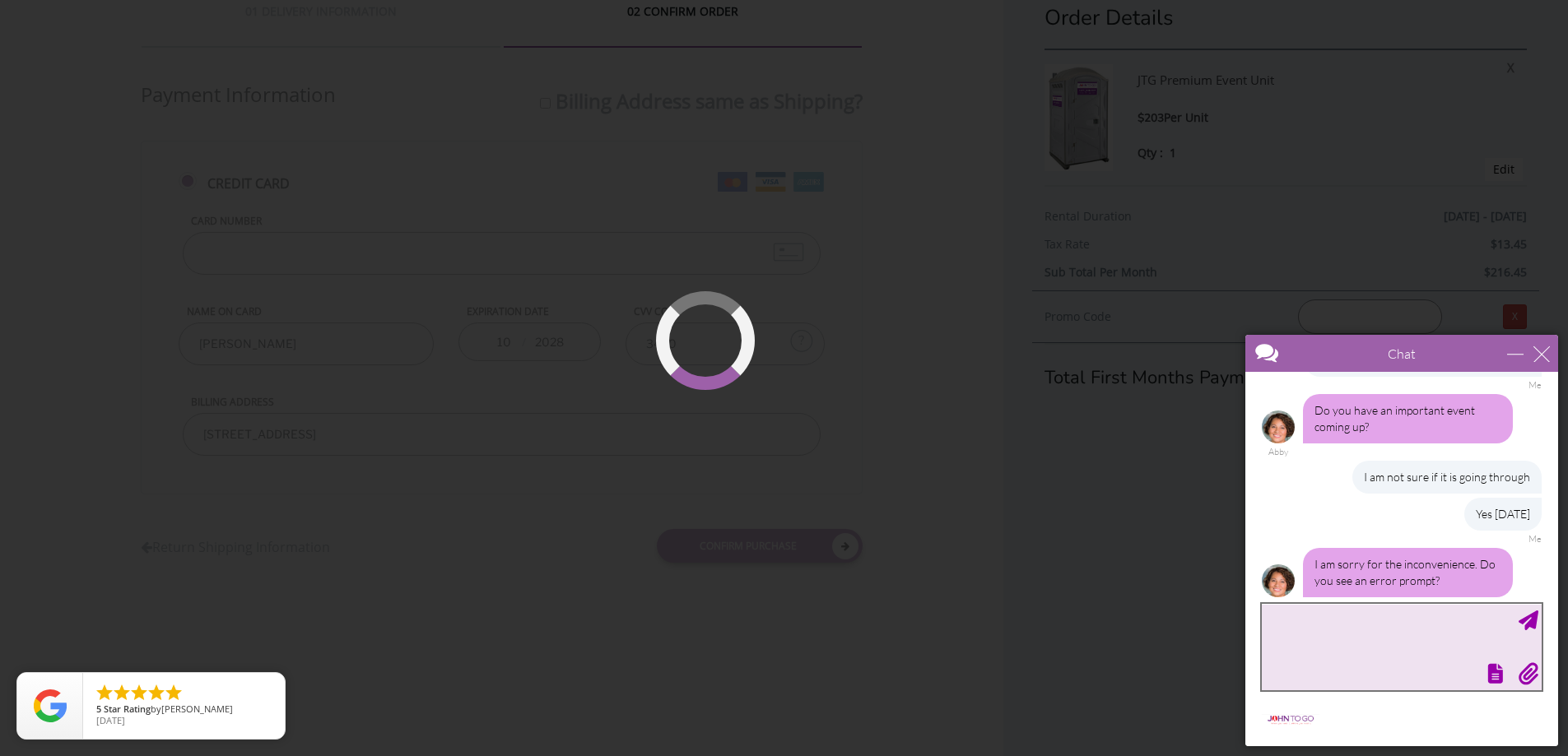
scroll to position [244, 0]
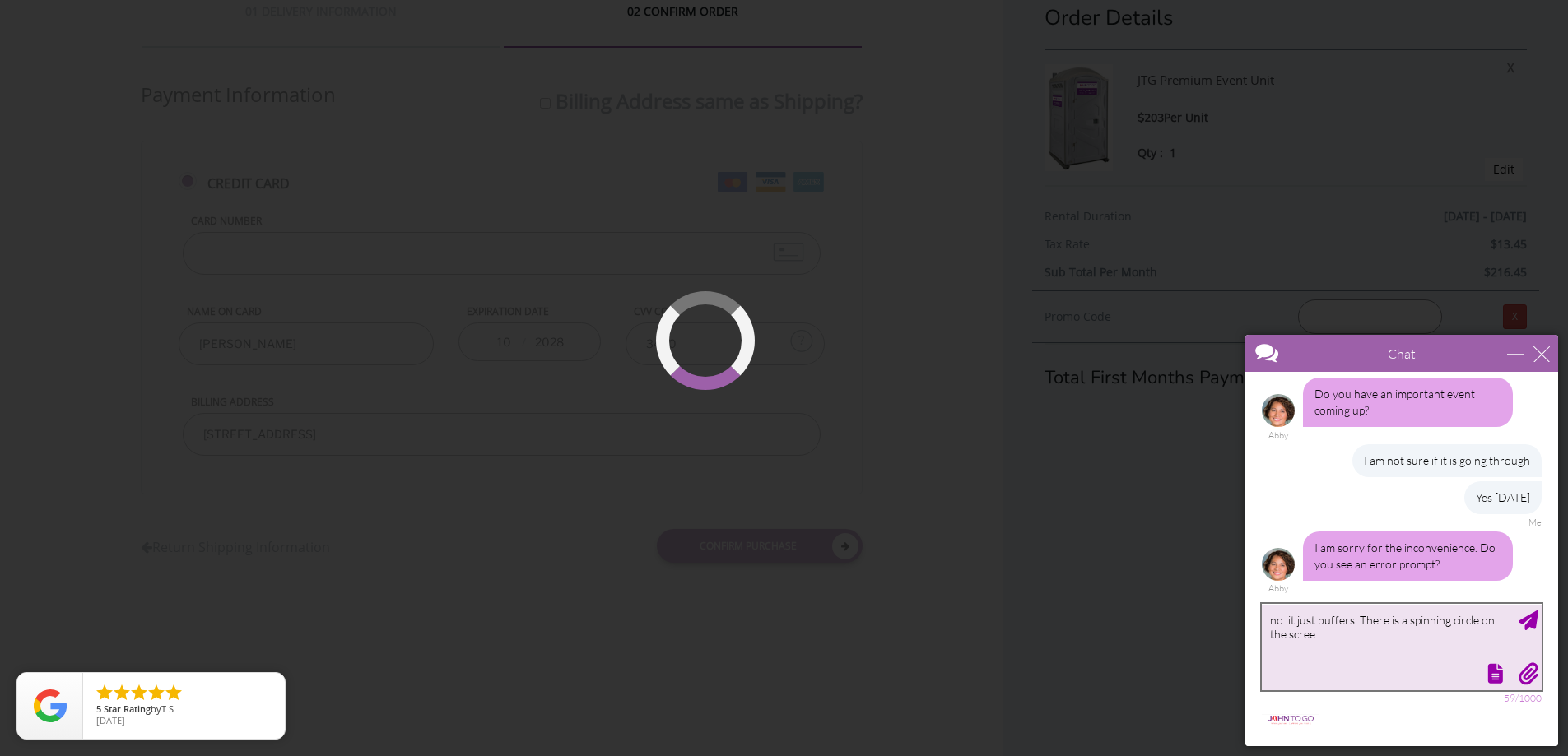
type textarea "no it just buffers. There is a spinning circle on the screen"
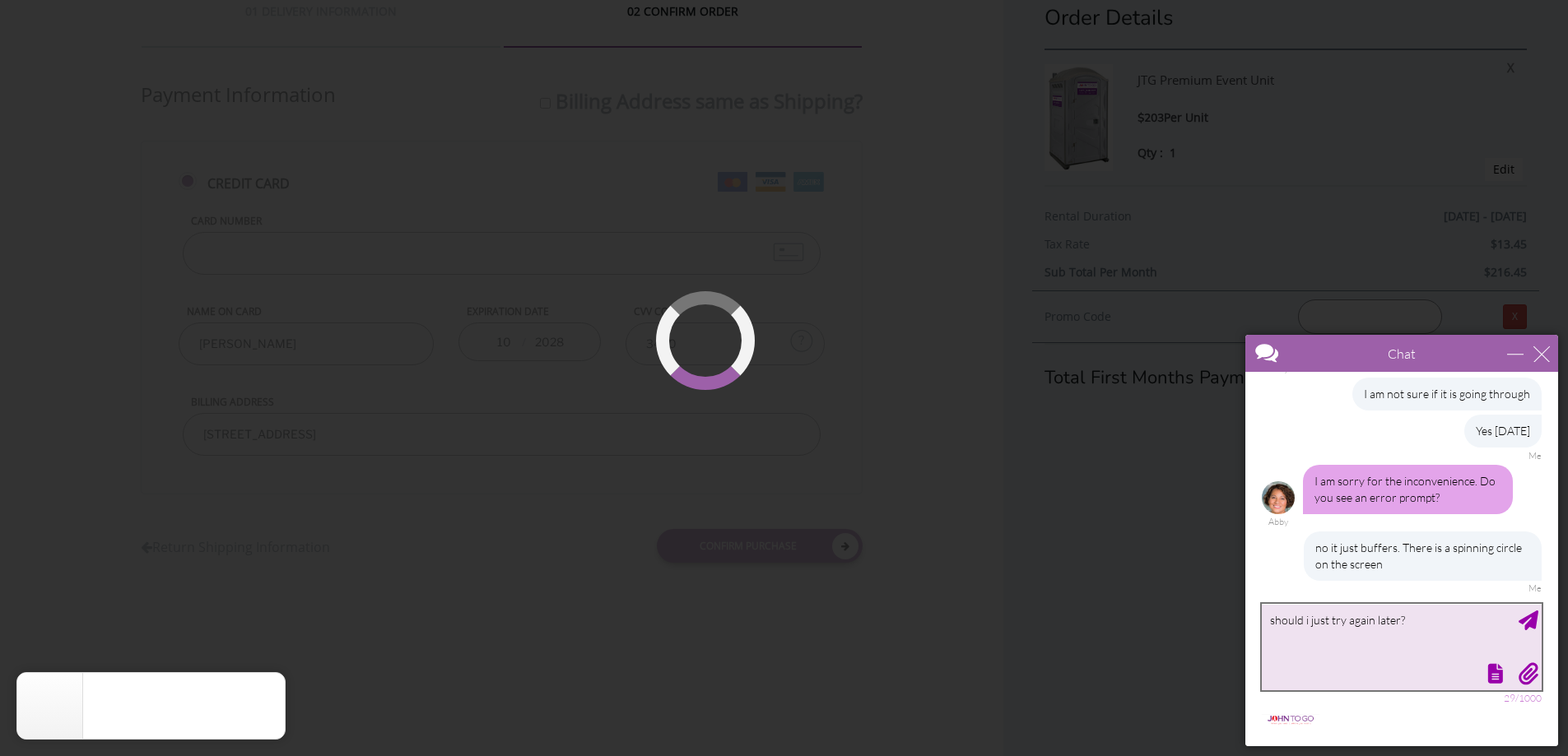
type textarea "should i just try again later?"
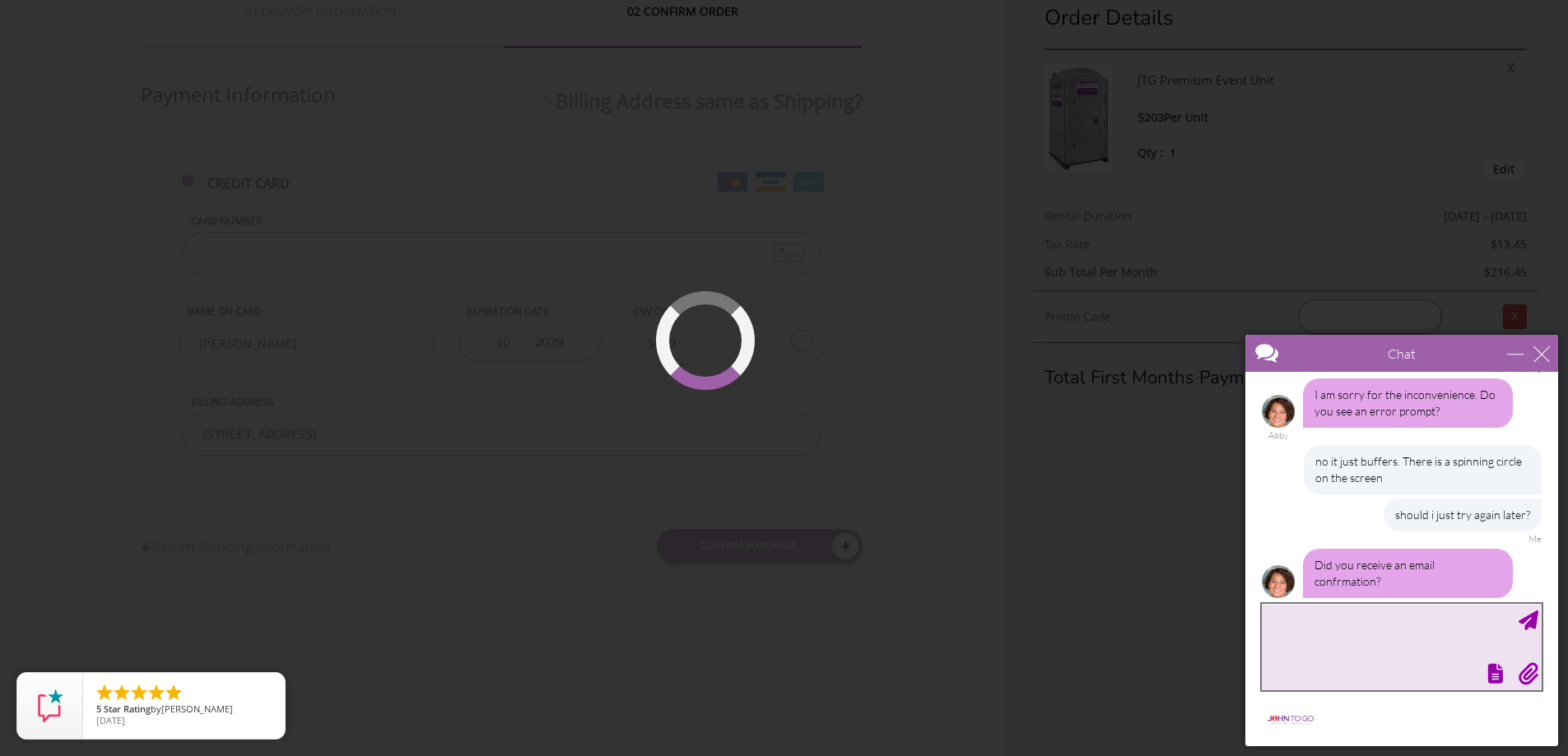
scroll to position [413, 0]
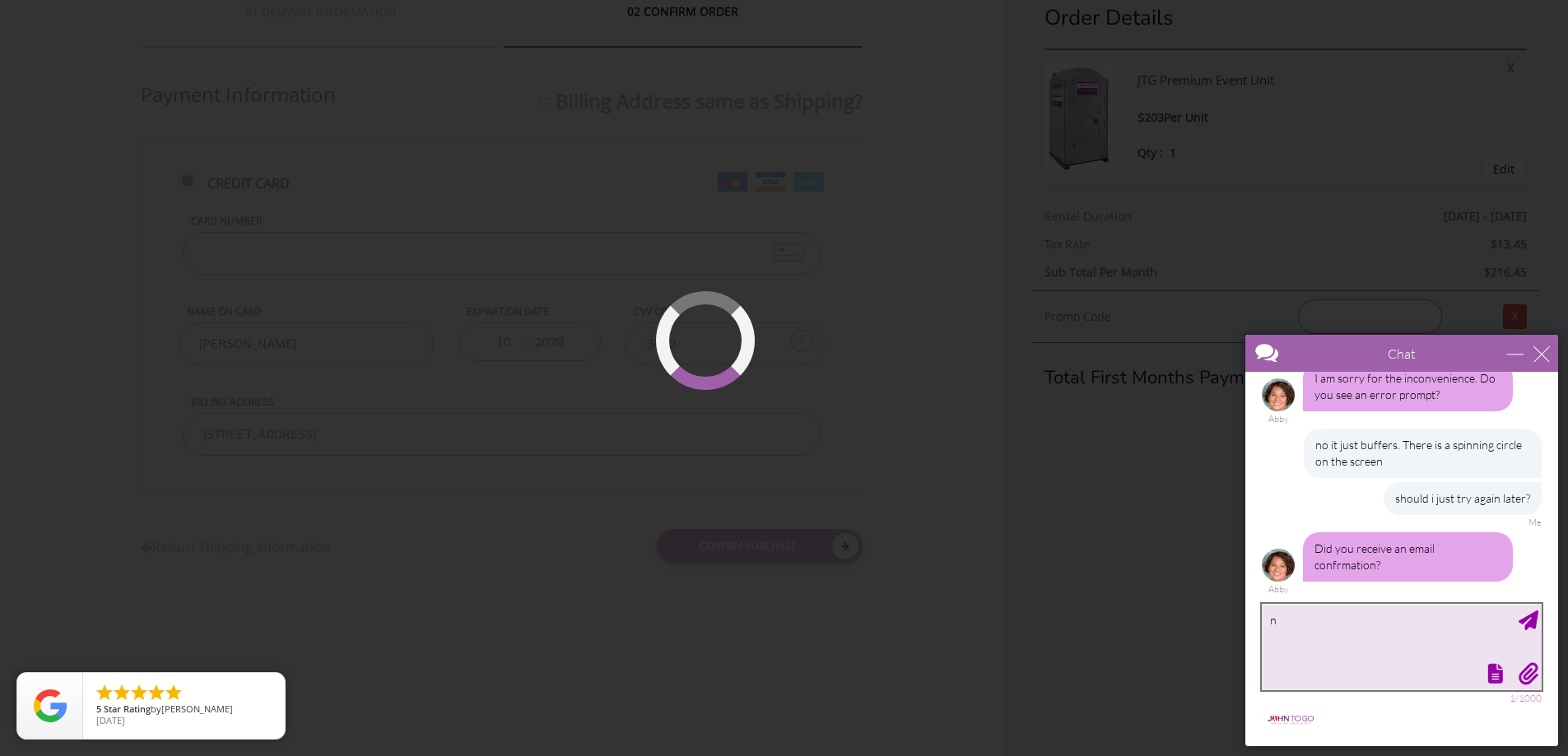
type textarea "no"
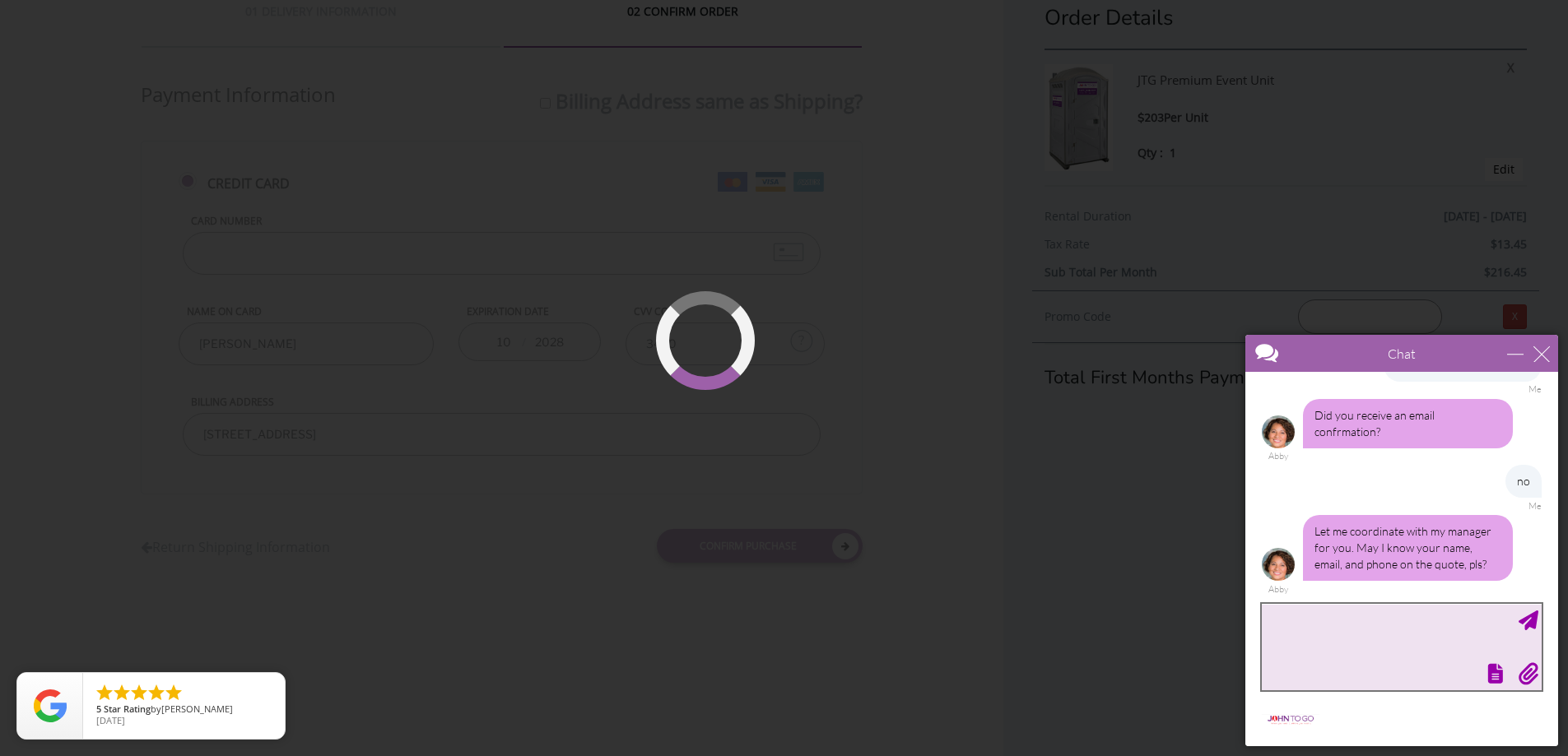
scroll to position [597, 0]
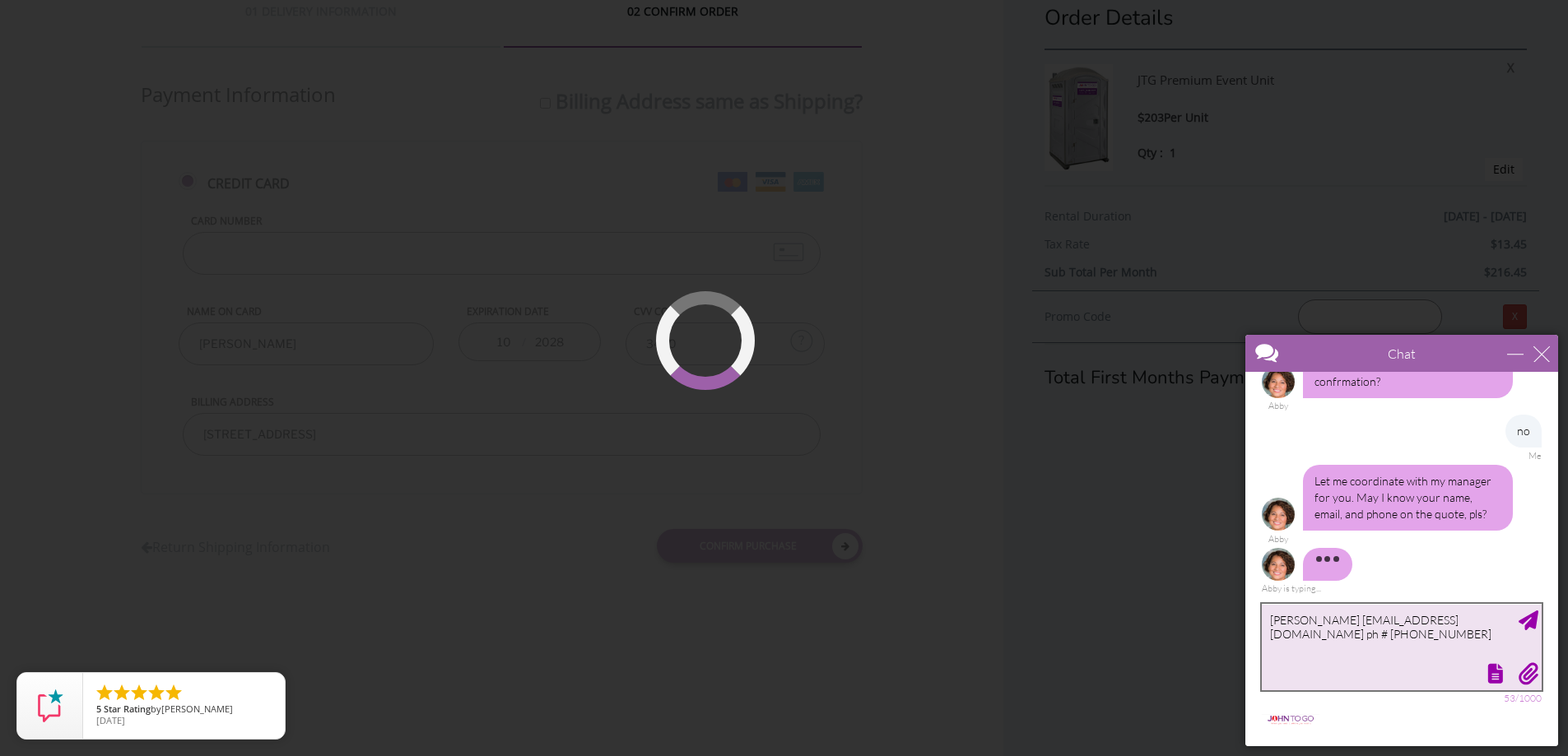
type textarea "[PERSON_NAME] [EMAIL_ADDRESS][DOMAIN_NAME] ph # [PHONE_NUMBER]"
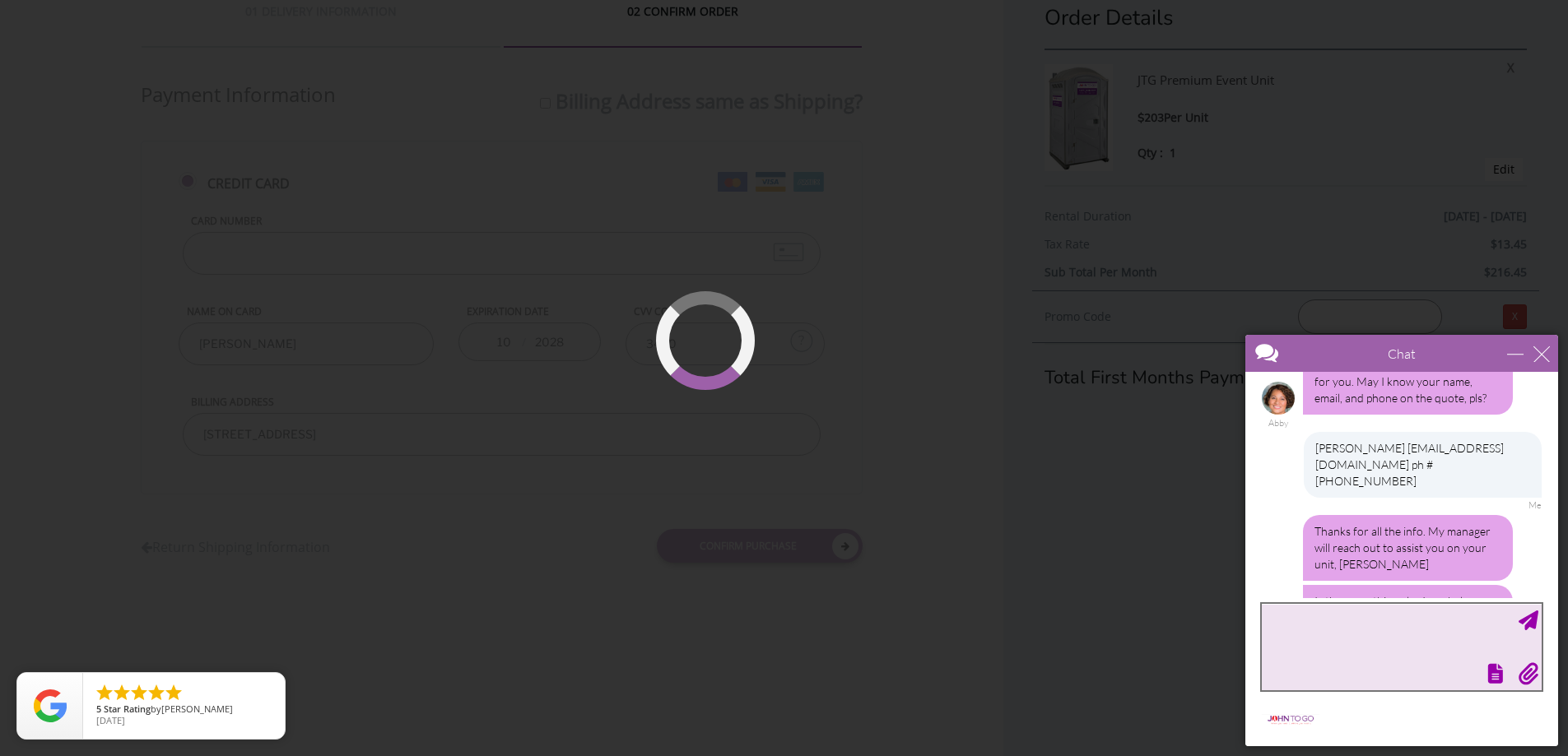
scroll to position [766, 0]
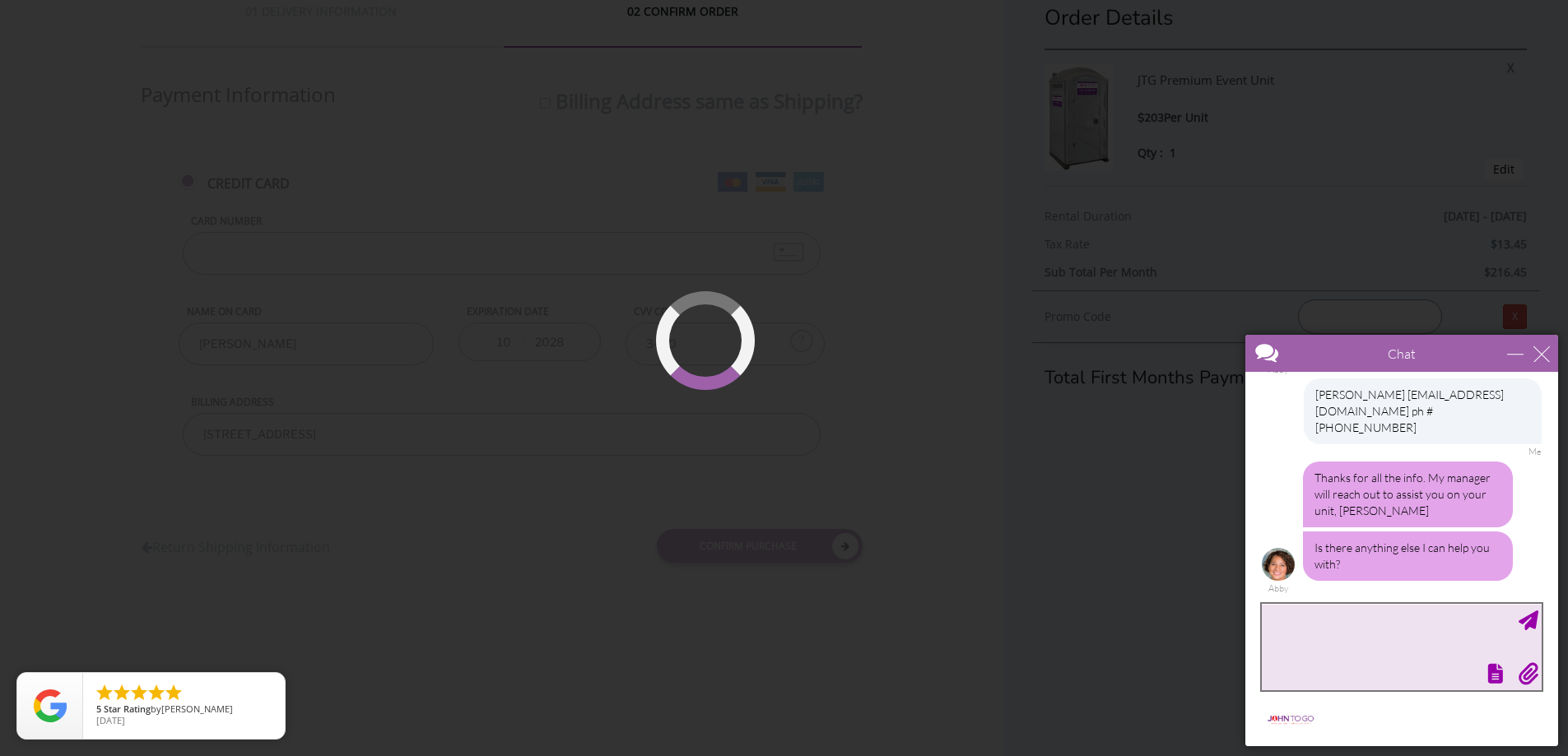
click at [1444, 634] on textarea "type your message" at bounding box center [1402, 647] width 280 height 86
click at [1378, 656] on textarea "type your message" at bounding box center [1402, 647] width 280 height 86
click at [1393, 617] on textarea "type your message" at bounding box center [1402, 647] width 280 height 86
type textarea "ok"
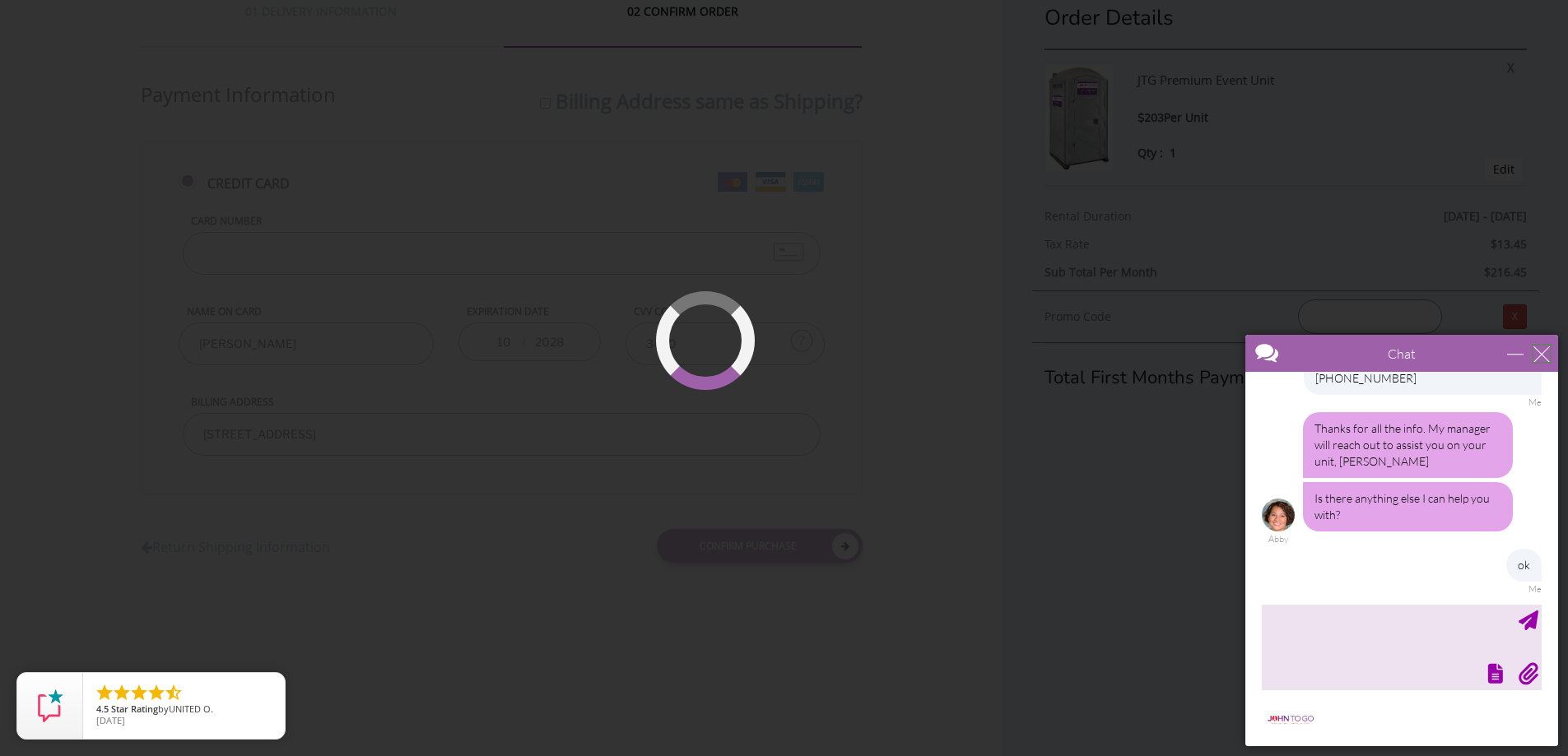
click at [1542, 350] on div "close" at bounding box center [1542, 354] width 16 height 16
type input "Continue Chat"
type input "End Chat"
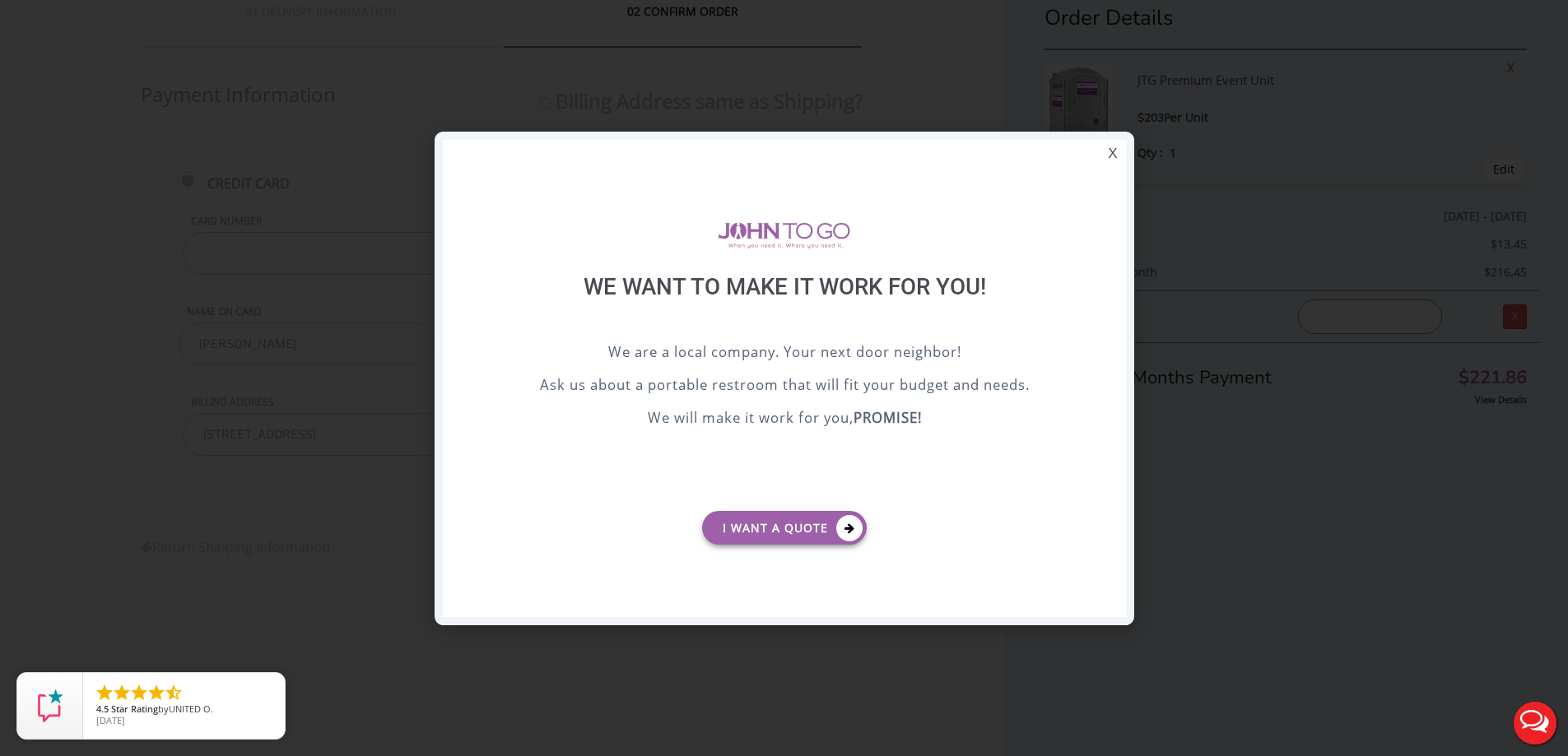
scroll to position [0, 0]
